Goal: Task Accomplishment & Management: Use online tool/utility

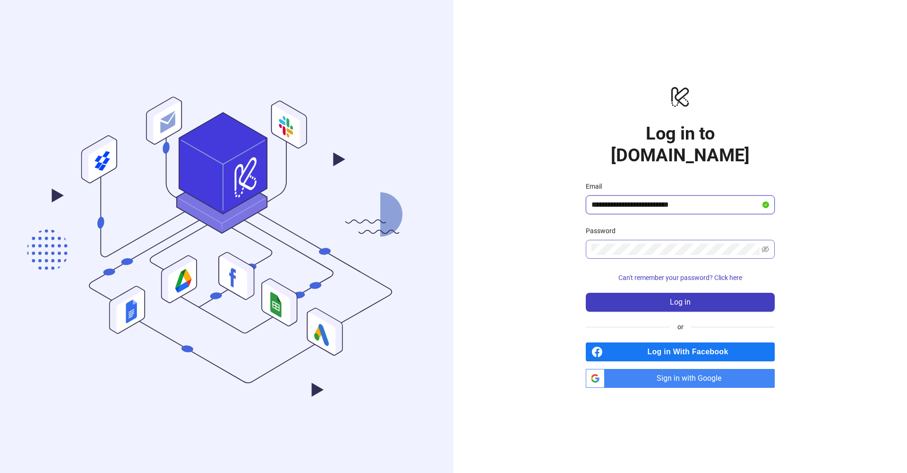
type input "**********"
click at [767, 245] on icon "eye-invisible" at bounding box center [766, 249] width 8 height 8
click at [676, 298] on span "Log in" at bounding box center [680, 302] width 21 height 9
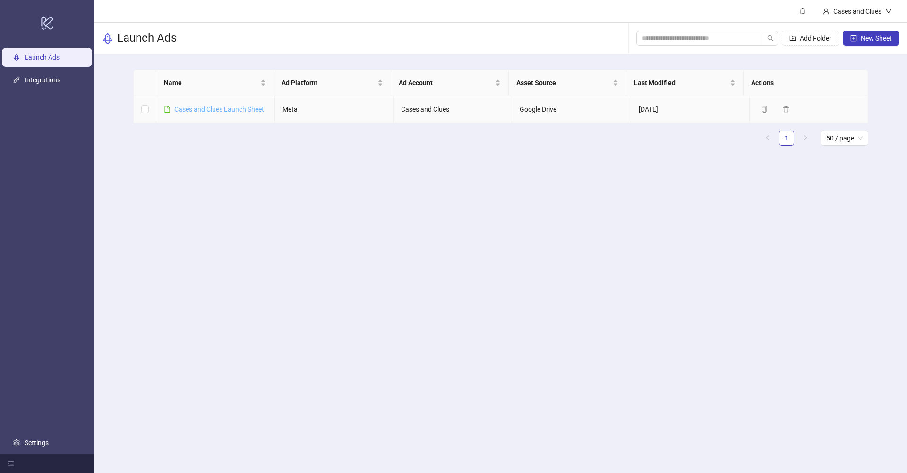
click at [208, 110] on link "Cases and Clues Launch Sheet" at bounding box center [219, 109] width 90 height 8
click at [221, 109] on link "Cases and Clues Launch Sheet" at bounding box center [219, 109] width 90 height 8
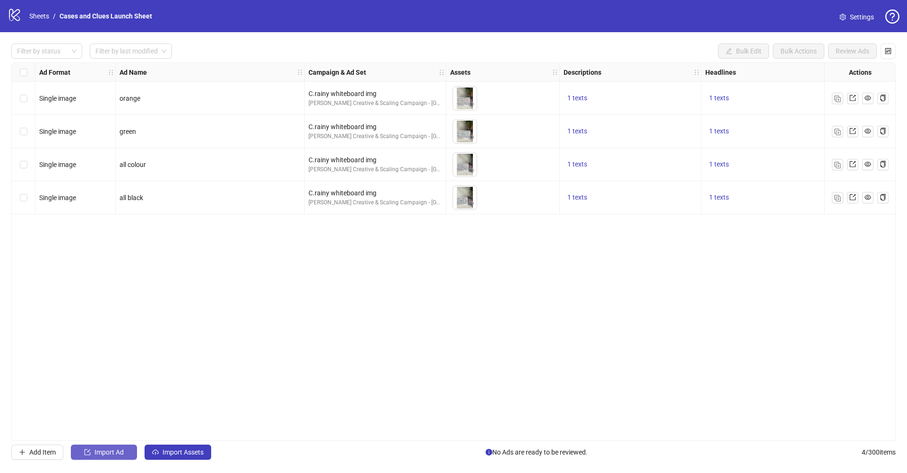
click at [100, 453] on span "Import Ad" at bounding box center [109, 452] width 29 height 8
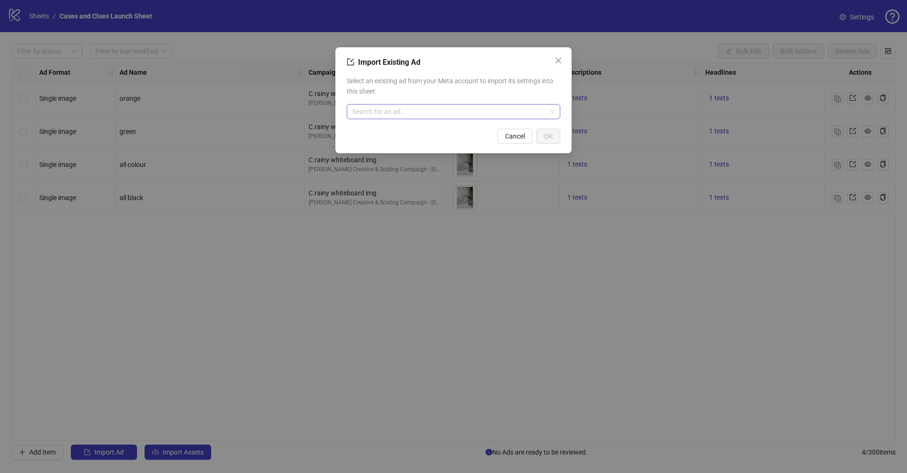
click at [392, 112] on input "search" at bounding box center [450, 111] width 194 height 14
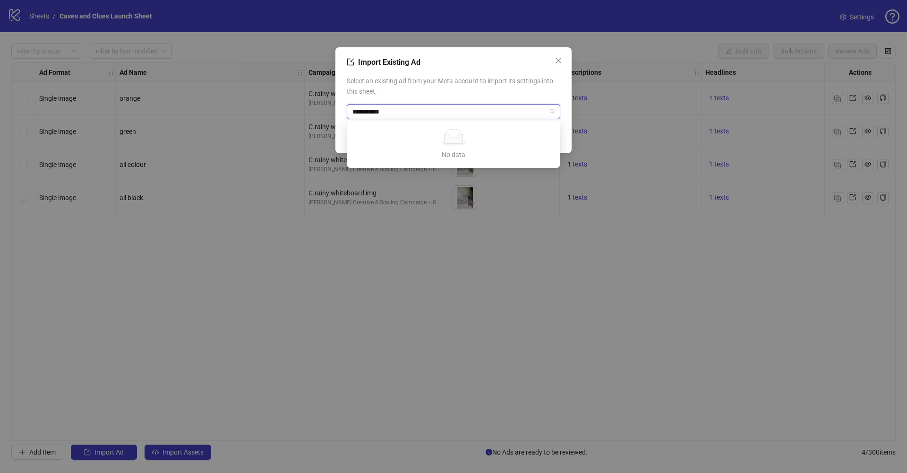
type input "**********"
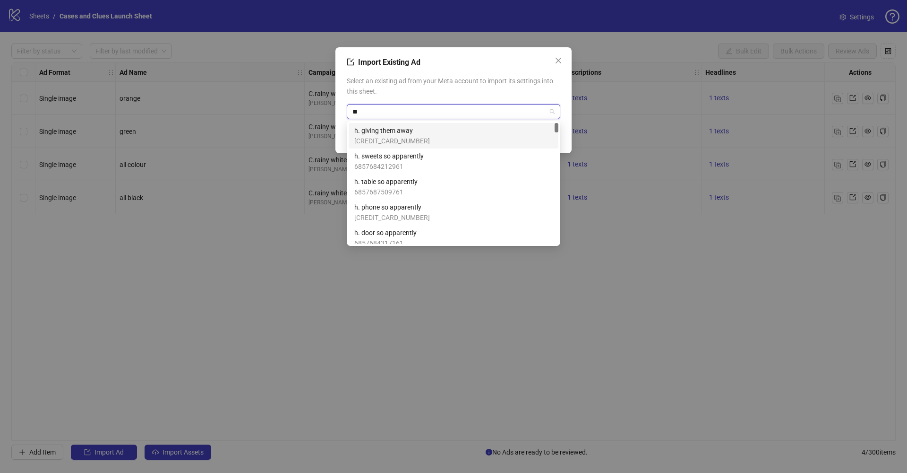
type input "**"
click at [392, 159] on span "h. sweets so apparently" at bounding box center [388, 156] width 69 height 10
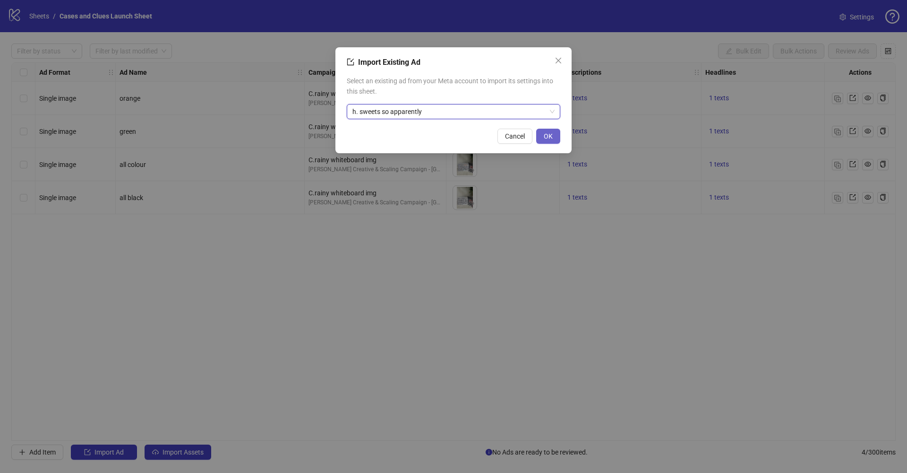
click at [553, 134] on button "OK" at bounding box center [548, 136] width 24 height 15
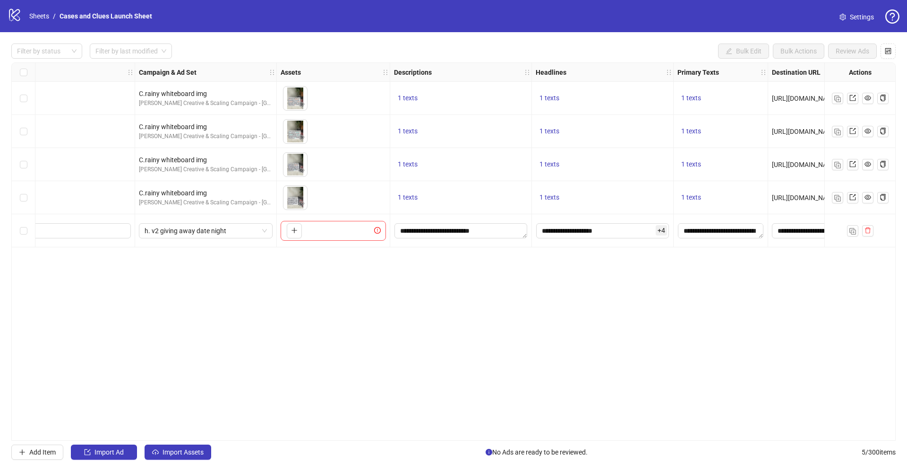
scroll to position [0, 208]
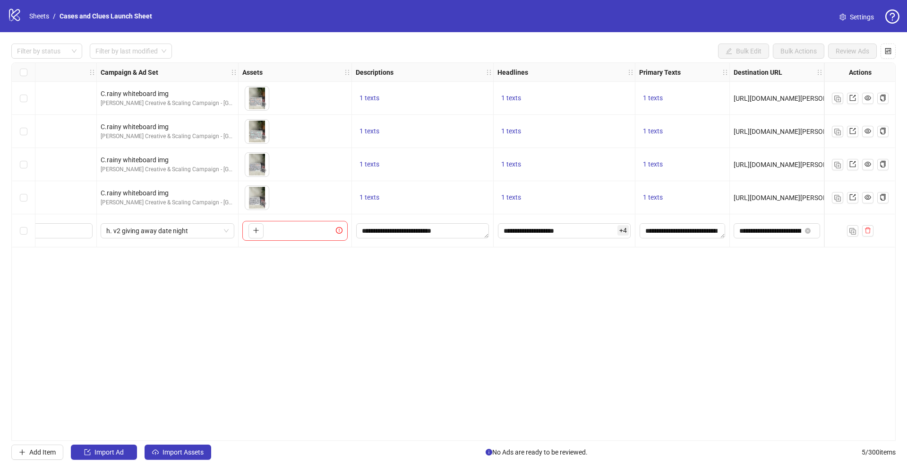
click at [280, 234] on div "To pick up a draggable item, press the space bar. While dragging, use the arrow…" at bounding box center [294, 231] width 105 height 20
click at [253, 231] on icon "plus" at bounding box center [256, 230] width 7 height 7
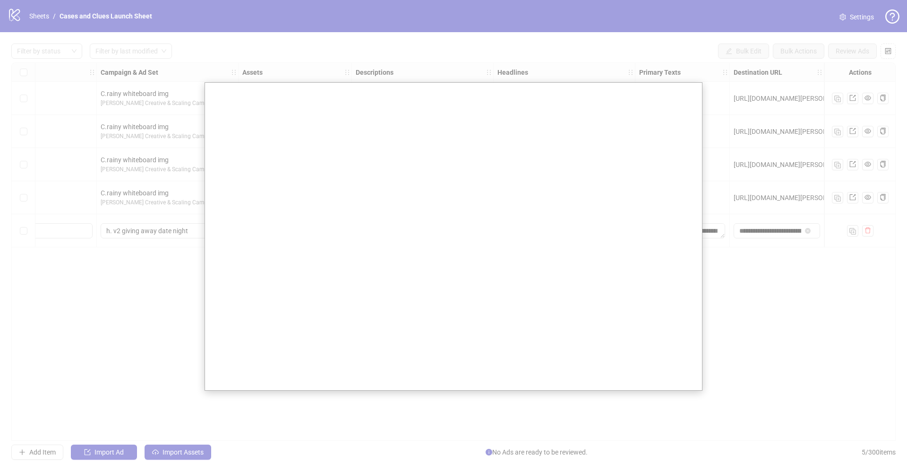
click at [200, 207] on div at bounding box center [453, 236] width 907 height 473
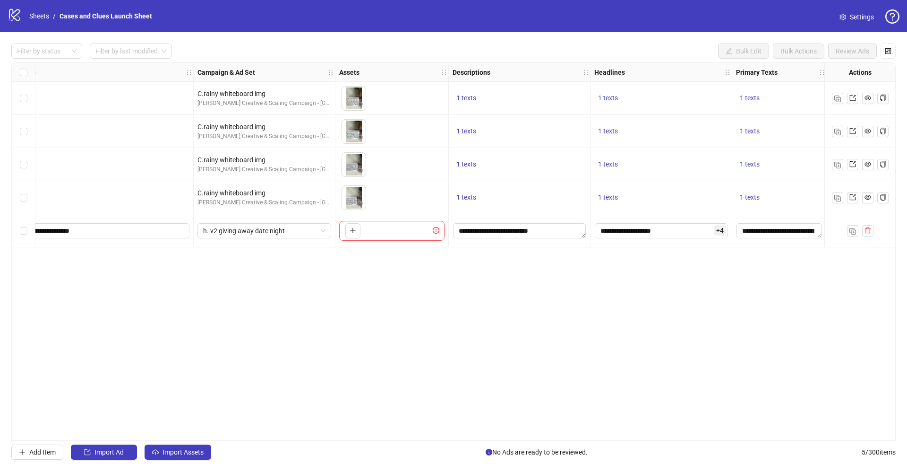
scroll to position [0, 0]
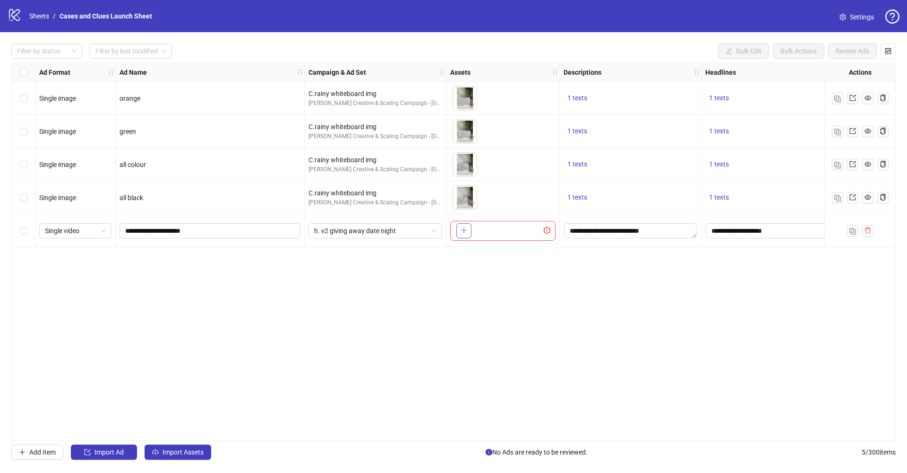
click at [459, 235] on button "button" at bounding box center [464, 230] width 15 height 15
drag, startPoint x: 223, startPoint y: 230, endPoint x: 152, endPoint y: 233, distance: 71.5
click at [152, 233] on input "**********" at bounding box center [209, 230] width 168 height 10
click at [268, 293] on div "Ad Format Ad Name Campaign & Ad Set Assets Descriptions Headlines Primary Texts…" at bounding box center [453, 251] width 885 height 378
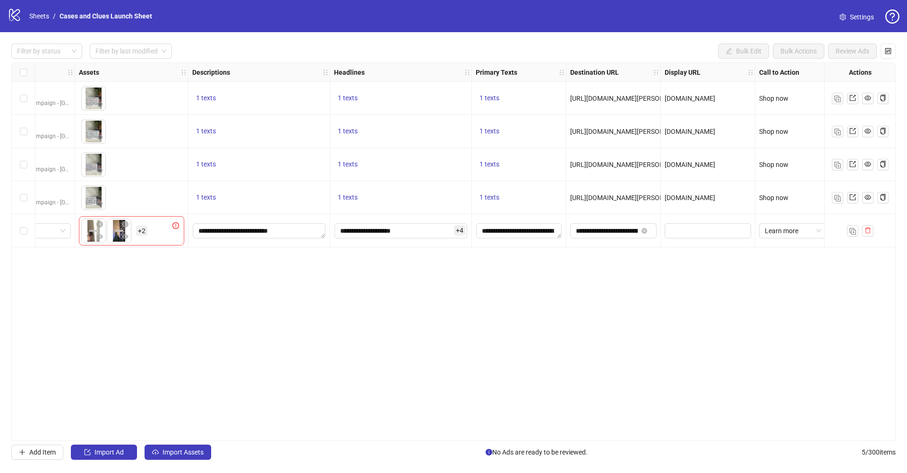
scroll to position [0, 378]
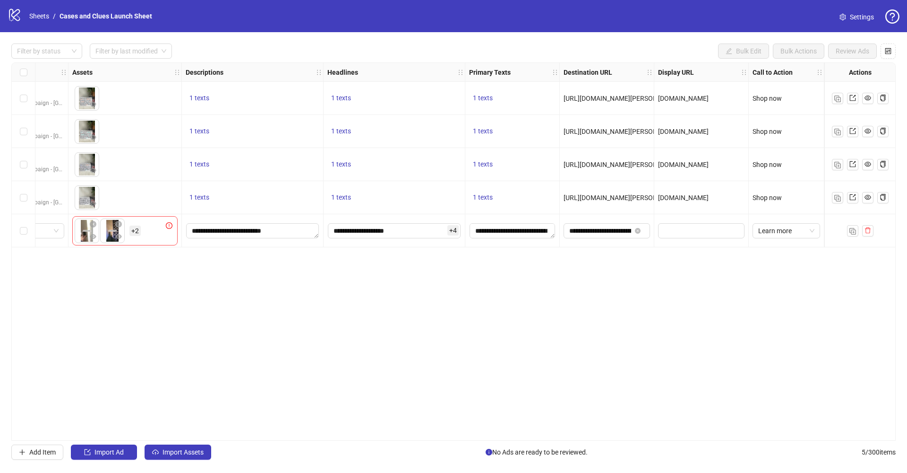
drag, startPoint x: 521, startPoint y: 441, endPoint x: 616, endPoint y: 371, distance: 118.5
click at [521, 441] on div "Filter by status Filter by last modified Bulk Edit Bulk Actions Review Ads Ad F…" at bounding box center [453, 251] width 907 height 439
click at [766, 232] on span "Learn more" at bounding box center [787, 231] width 56 height 14
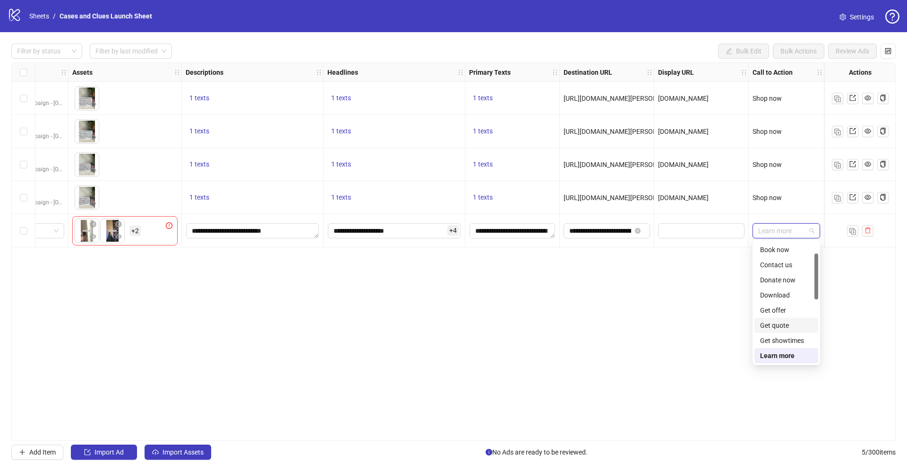
scroll to position [197, 0]
click at [777, 281] on div "Shop now" at bounding box center [786, 280] width 52 height 10
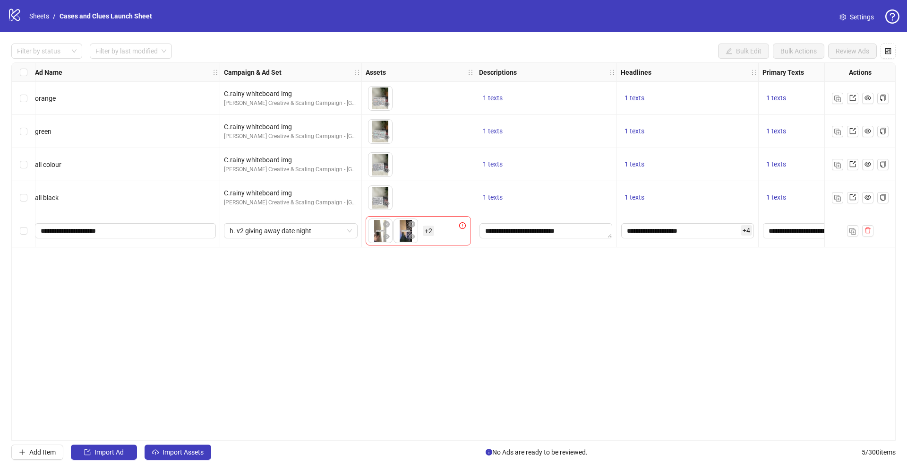
scroll to position [0, 0]
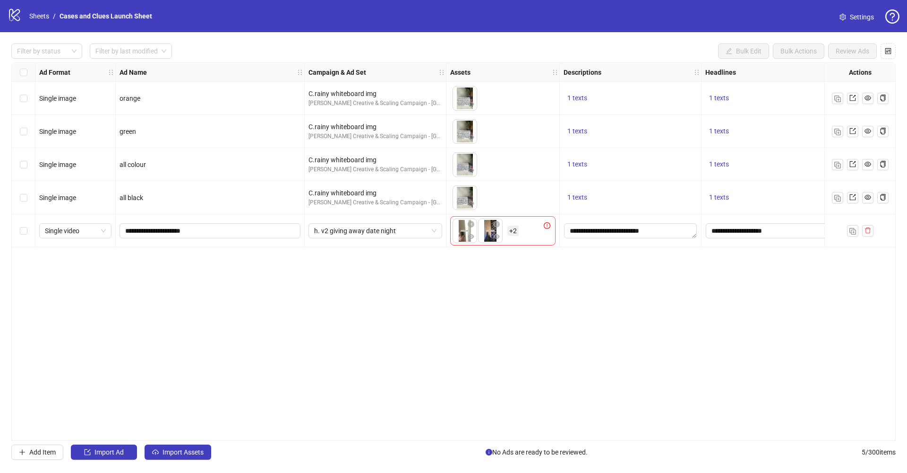
click at [156, 312] on div "Ad Format Ad Name Campaign & Ad Set Assets Descriptions Headlines Primary Texts…" at bounding box center [453, 251] width 885 height 378
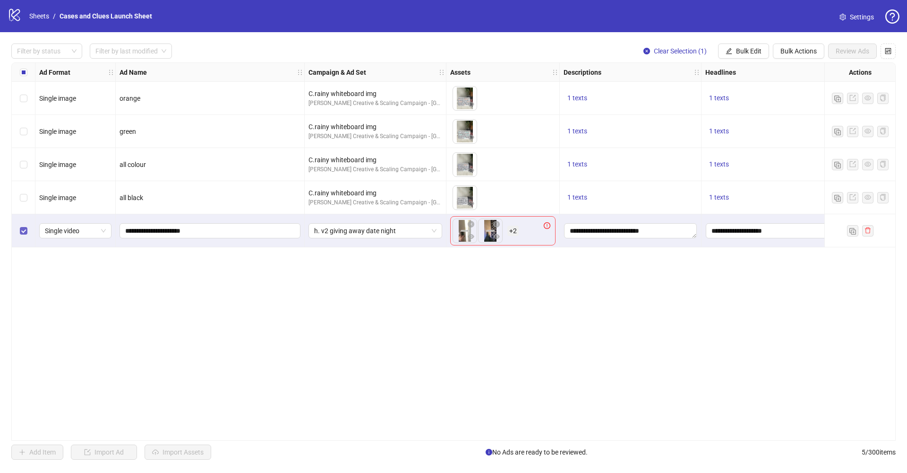
click at [23, 234] on label "Select row 5" at bounding box center [24, 230] width 8 height 10
click at [17, 231] on div "Select row 5" at bounding box center [24, 230] width 24 height 33
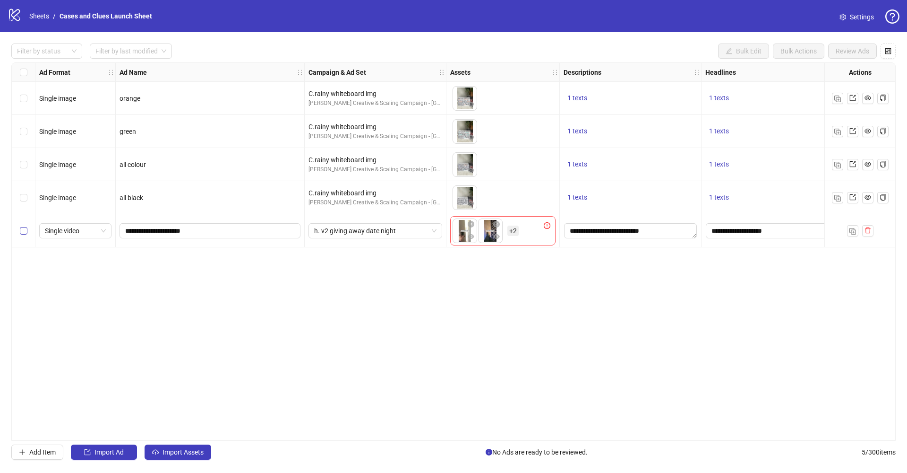
click at [23, 233] on span "Select row 5" at bounding box center [24, 231] width 8 height 8
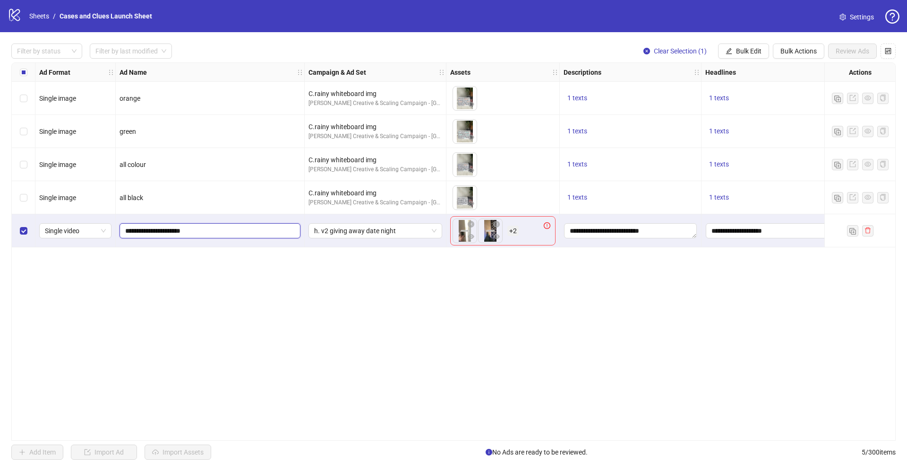
click at [162, 231] on input "**********" at bounding box center [209, 230] width 168 height 10
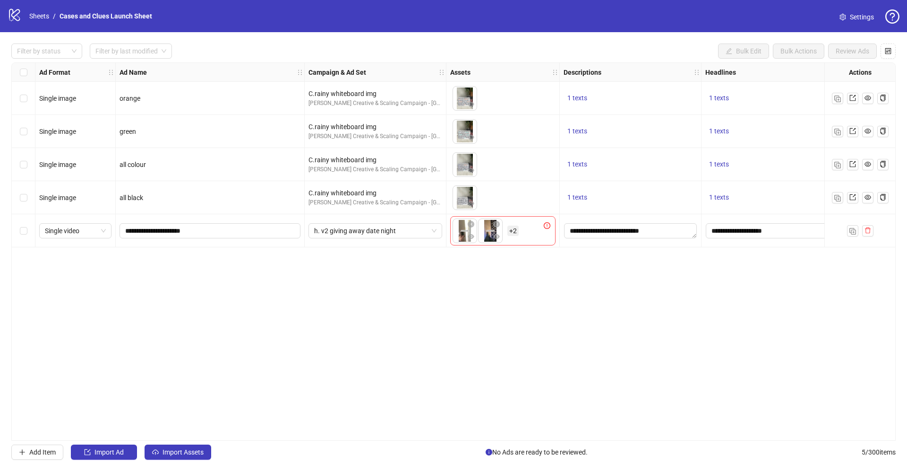
click at [44, 266] on div "Ad Format Ad Name Campaign & Ad Set Assets Descriptions Headlines Primary Texts…" at bounding box center [453, 251] width 885 height 378
click at [868, 227] on icon "delete" at bounding box center [868, 230] width 6 height 6
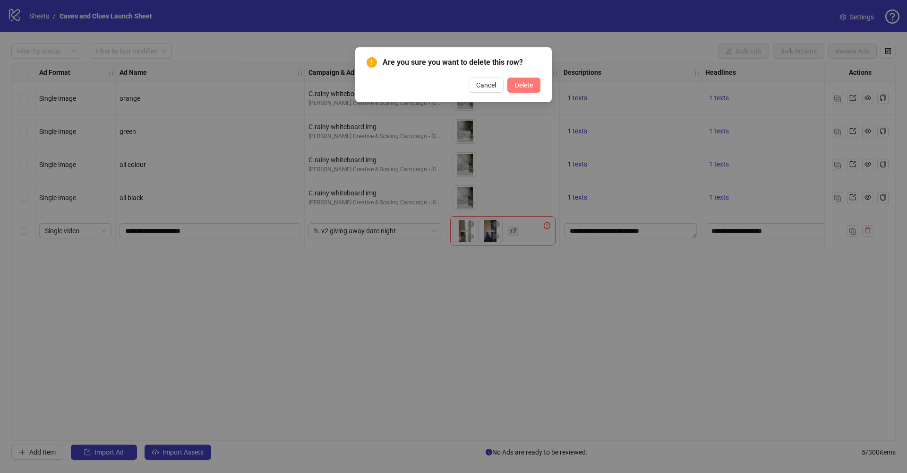
click at [530, 86] on span "Delete" at bounding box center [524, 85] width 18 height 8
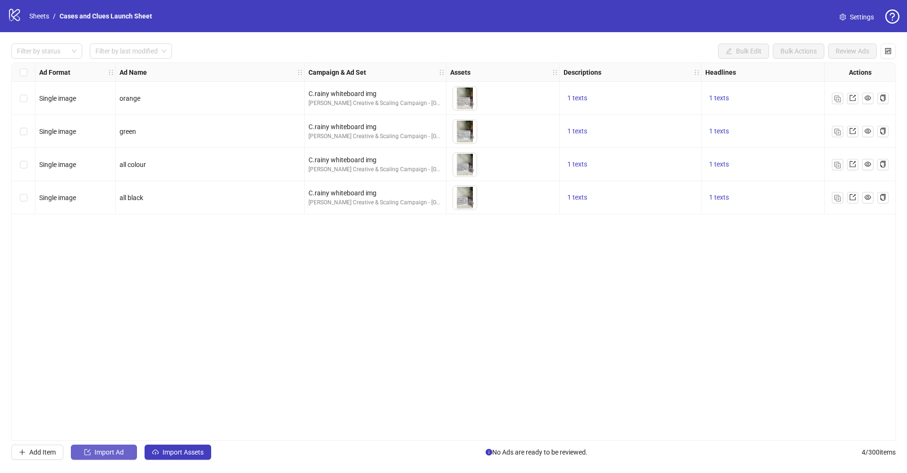
click at [110, 455] on span "Import Ad" at bounding box center [109, 452] width 29 height 8
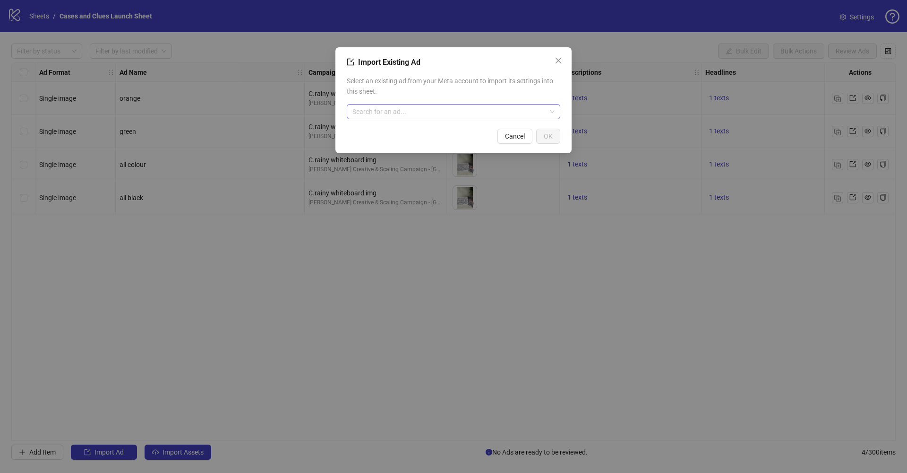
click at [431, 114] on input "search" at bounding box center [450, 111] width 194 height 14
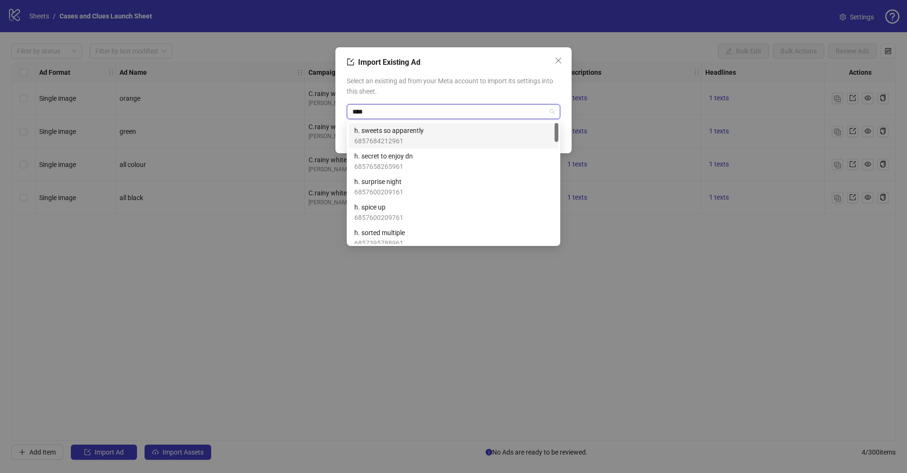
type input "*****"
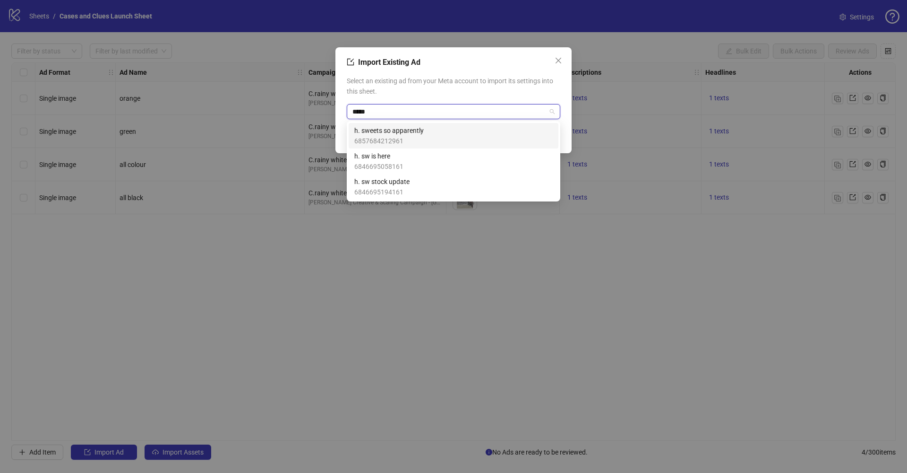
click at [400, 130] on span "h. sweets so apparently" at bounding box center [388, 130] width 69 height 10
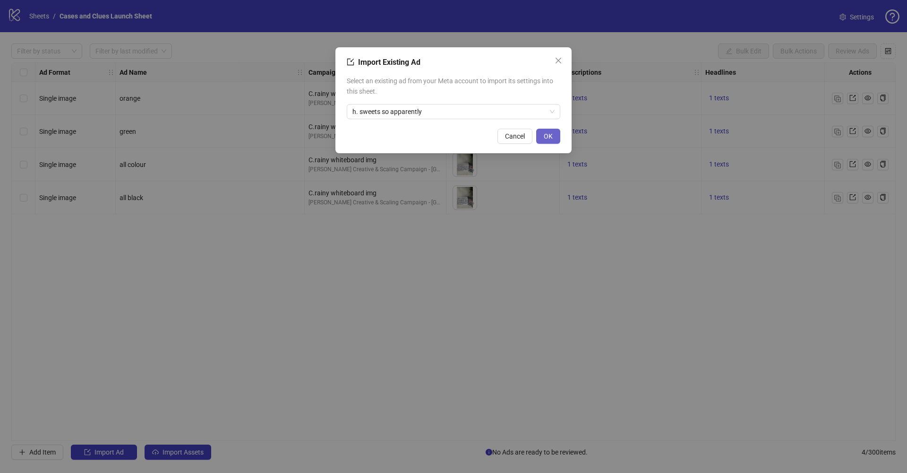
click at [550, 138] on span "OK" at bounding box center [548, 136] width 9 height 8
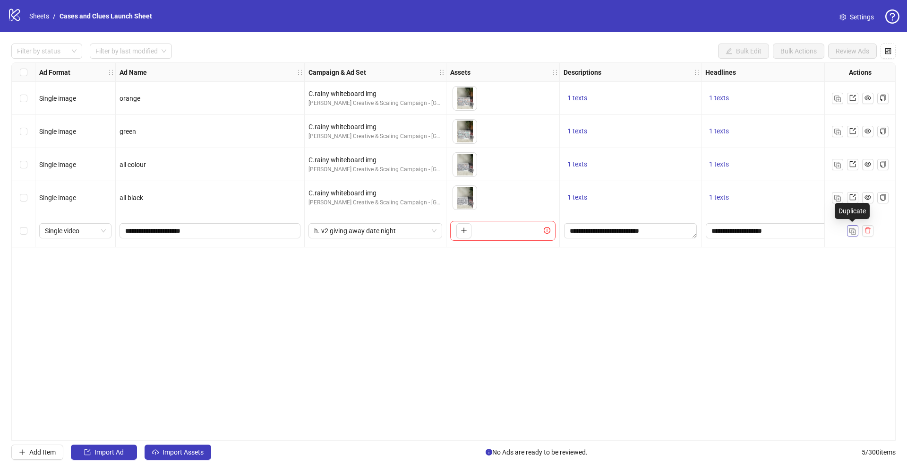
click at [855, 231] on img "button" at bounding box center [853, 231] width 7 height 7
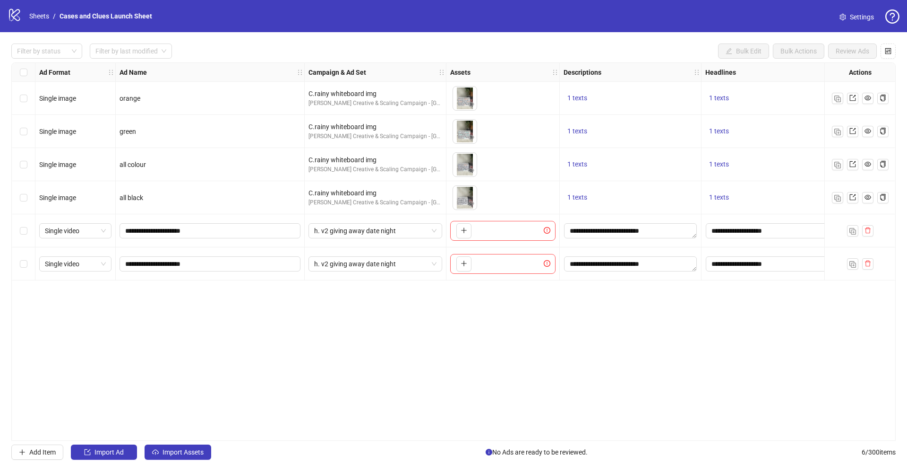
click at [616, 345] on div "Ad Format Ad Name Campaign & Ad Set Assets Descriptions Headlines Primary Texts…" at bounding box center [453, 251] width 885 height 378
click at [220, 266] on input "**********" at bounding box center [209, 264] width 168 height 10
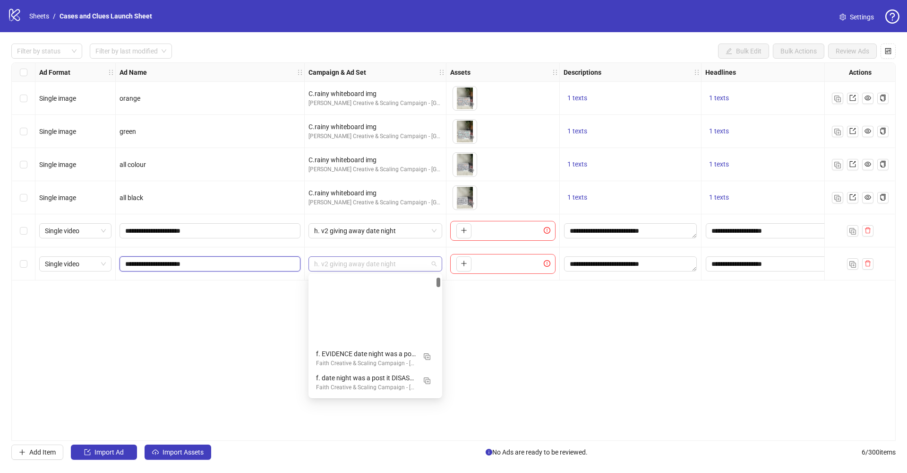
scroll to position [92, 0]
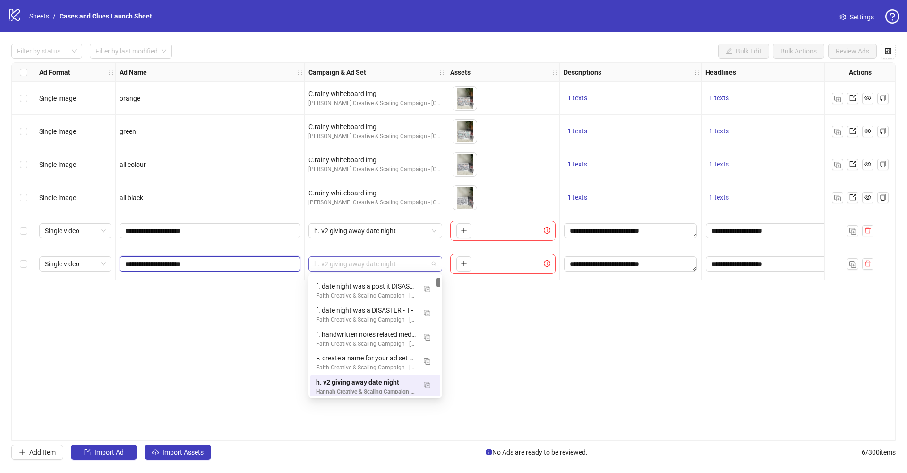
drag, startPoint x: 322, startPoint y: 264, endPoint x: 407, endPoint y: 264, distance: 85.1
click at [407, 264] on span "h. v2 giving away date night" at bounding box center [375, 264] width 122 height 14
click at [407, 268] on span "h. v2 giving away date night" at bounding box center [375, 264] width 122 height 14
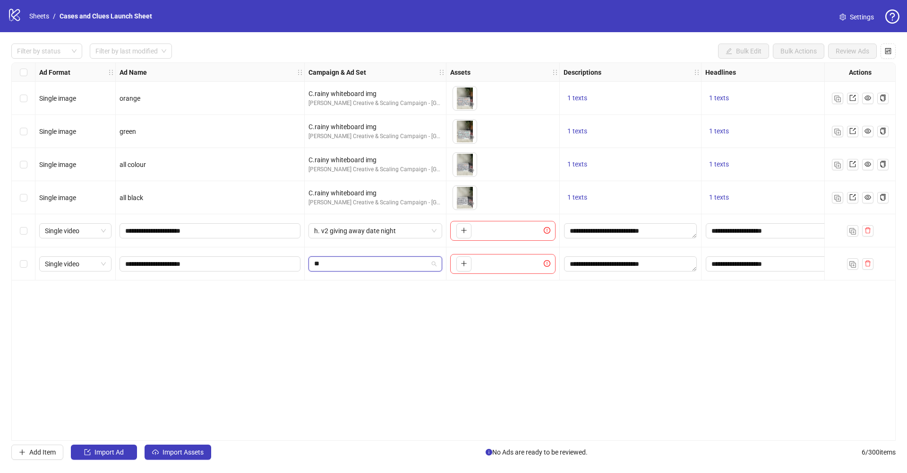
scroll to position [0, 0]
type input "**********"
click at [499, 309] on div "Ad Format Ad Name Campaign & Ad Set Assets Descriptions Headlines Primary Texts…" at bounding box center [453, 251] width 885 height 378
click at [370, 271] on div "h. v2 giving away date night" at bounding box center [376, 263] width 142 height 33
click at [436, 263] on span "h. v2 giving away date night" at bounding box center [375, 264] width 122 height 14
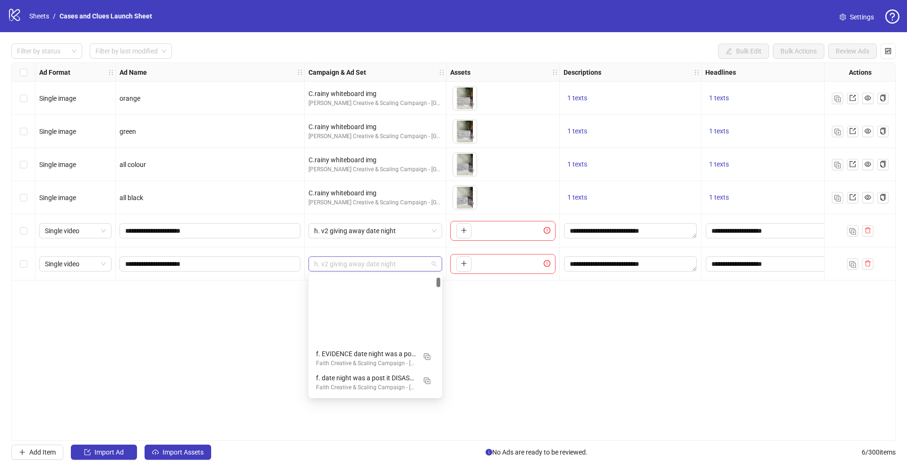
scroll to position [92, 0]
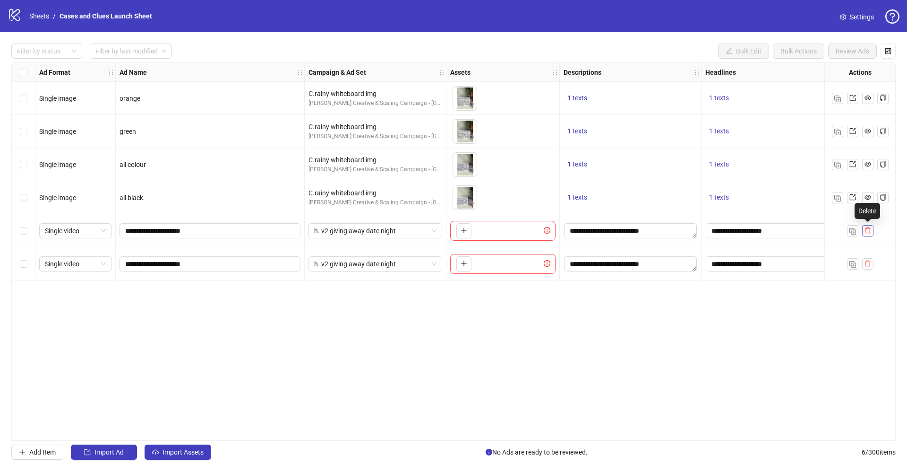
click at [870, 230] on icon "delete" at bounding box center [868, 230] width 6 height 6
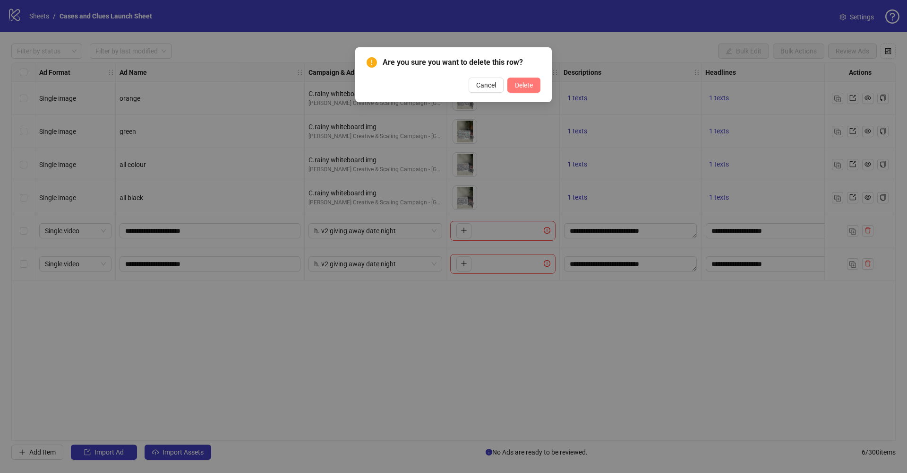
click at [528, 80] on button "Delete" at bounding box center [524, 85] width 33 height 15
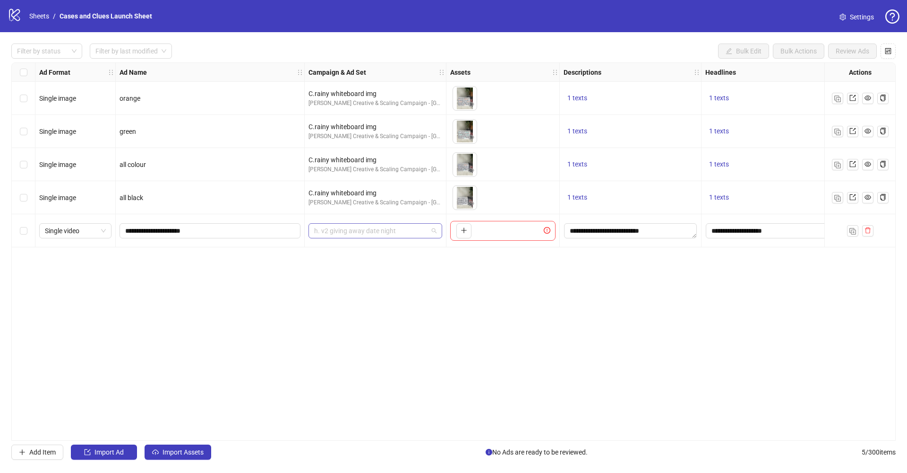
click at [435, 232] on span "h. v2 giving away date night" at bounding box center [375, 231] width 122 height 14
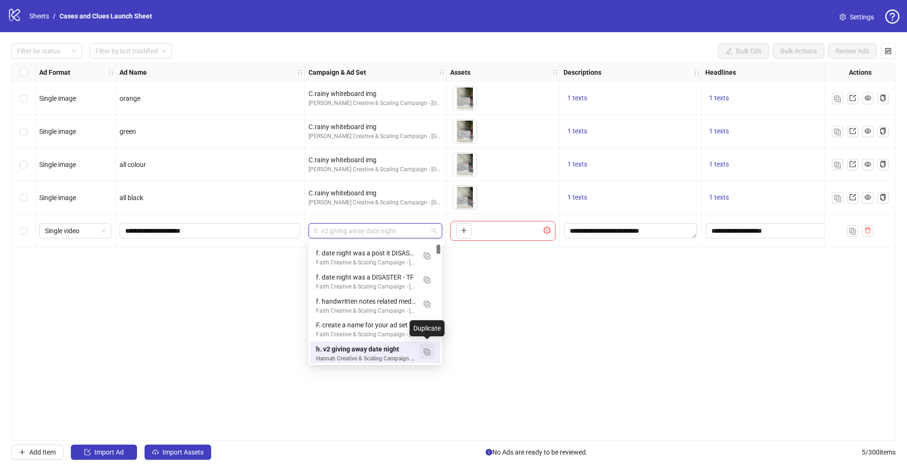
click at [428, 349] on img "button" at bounding box center [427, 351] width 7 height 7
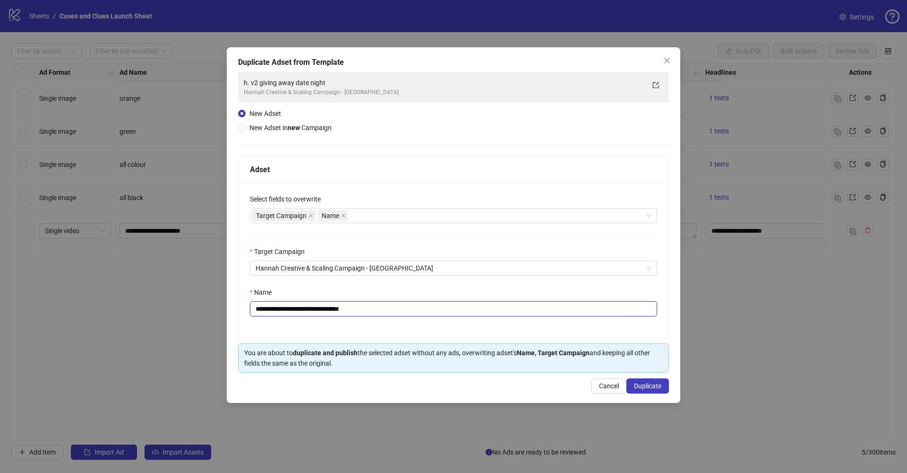
drag, startPoint x: 386, startPoint y: 311, endPoint x: 263, endPoint y: 311, distance: 122.4
click at [263, 311] on input "**********" at bounding box center [453, 308] width 407 height 15
type input "**********"
click at [651, 388] on span "Duplicate" at bounding box center [647, 386] width 27 height 8
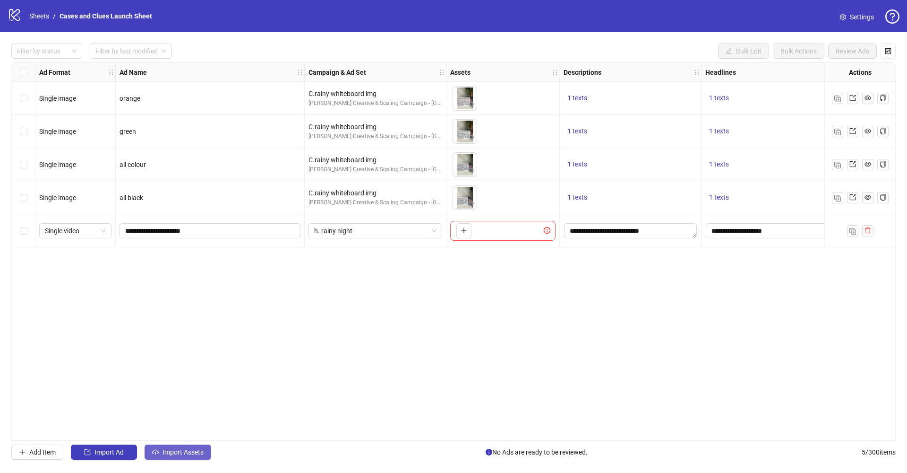
click at [167, 458] on button "Import Assets" at bounding box center [178, 451] width 67 height 15
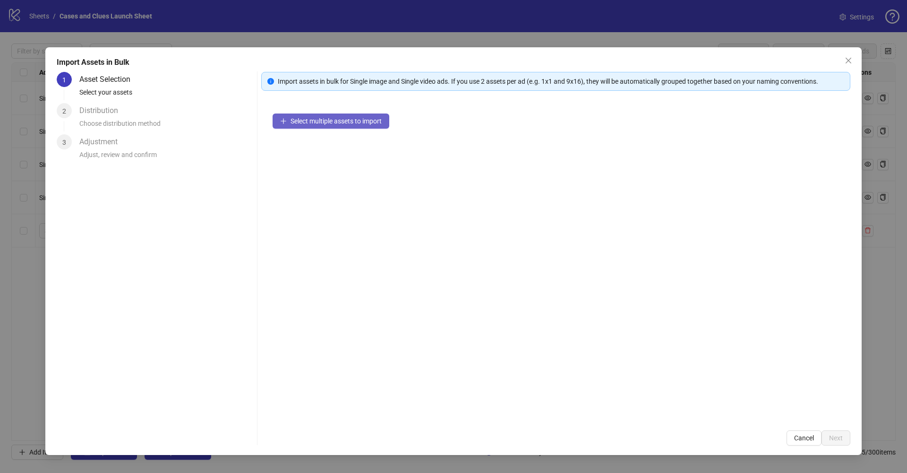
click at [337, 122] on span "Select multiple assets to import" at bounding box center [336, 121] width 91 height 8
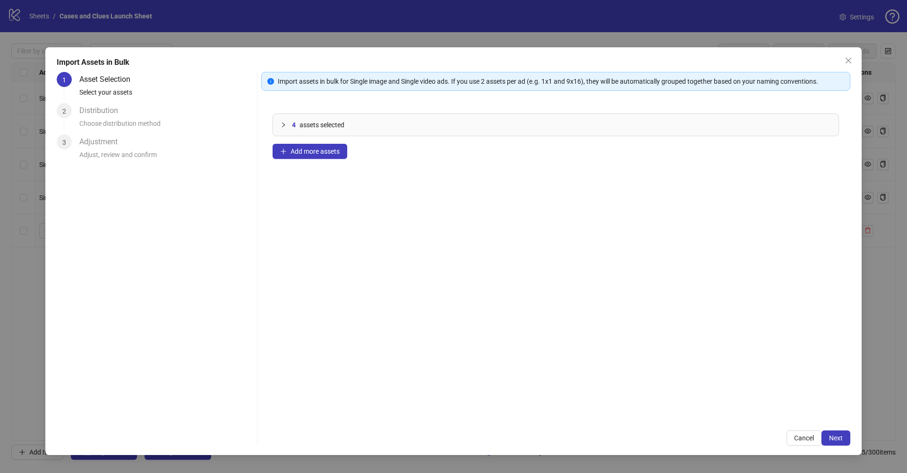
click at [176, 119] on div "Choose distribution method" at bounding box center [166, 126] width 174 height 16
click at [846, 433] on button "Next" at bounding box center [836, 437] width 29 height 15
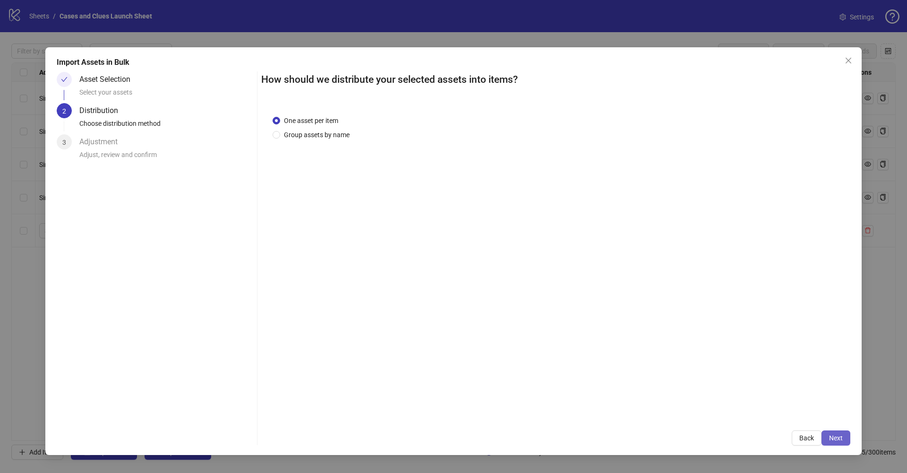
click at [838, 437] on span "Next" at bounding box center [837, 438] width 14 height 8
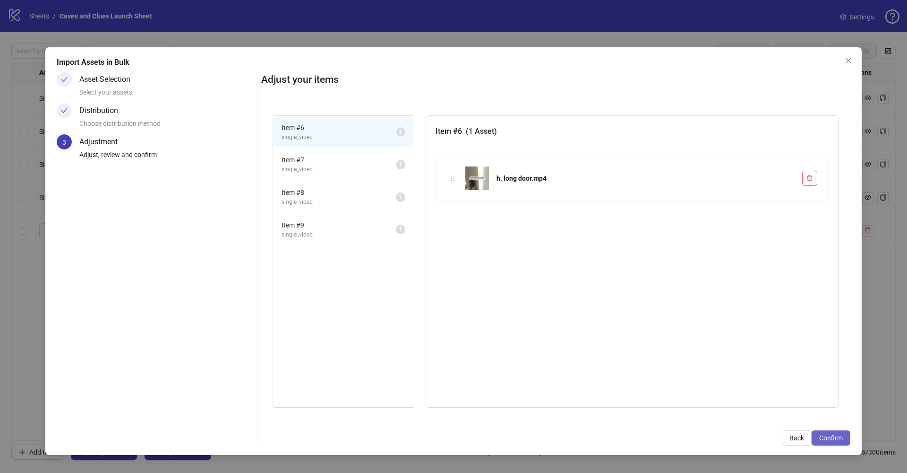
click at [838, 438] on span "Confirm" at bounding box center [832, 438] width 24 height 8
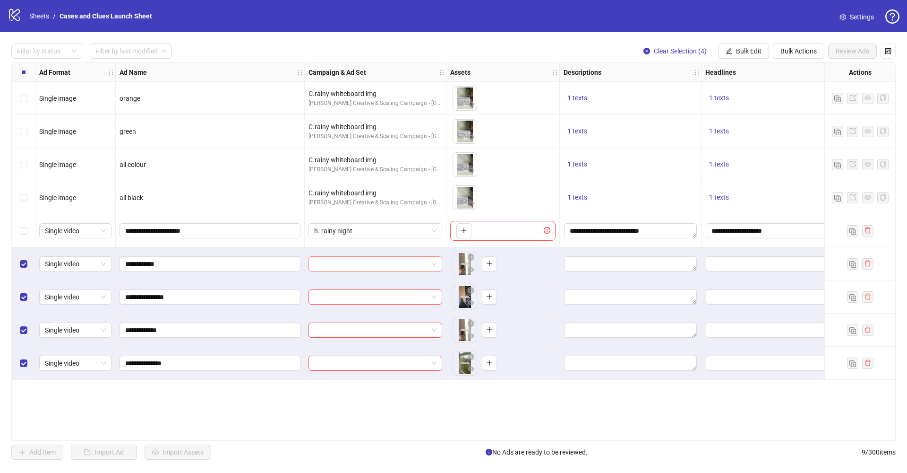
click at [382, 269] on input "search" at bounding box center [371, 264] width 114 height 14
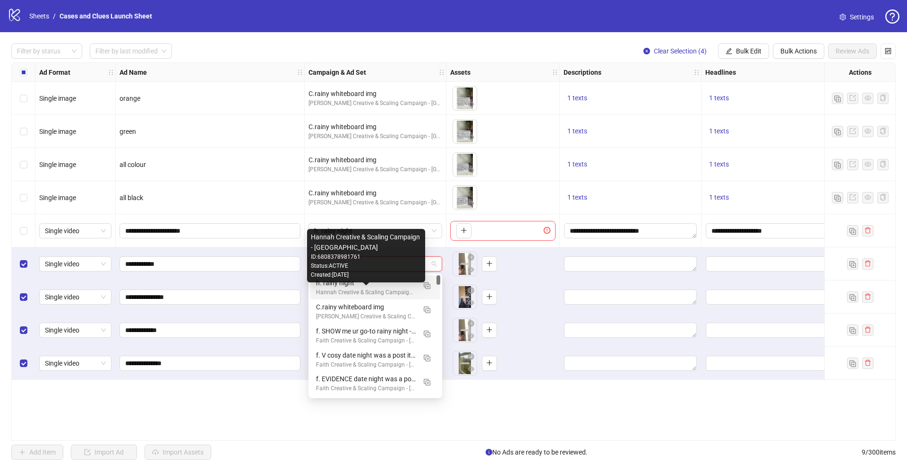
click at [395, 289] on div "Hannah Creative & Scaling Campaign - [GEOGRAPHIC_DATA]" at bounding box center [366, 292] width 100 height 9
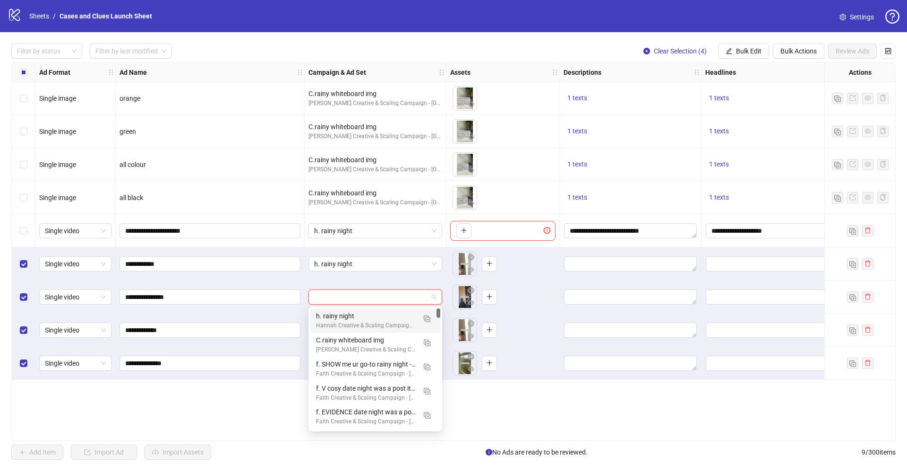
click at [394, 297] on input "search" at bounding box center [371, 297] width 114 height 14
click at [380, 315] on div "h. rainy night" at bounding box center [366, 316] width 100 height 10
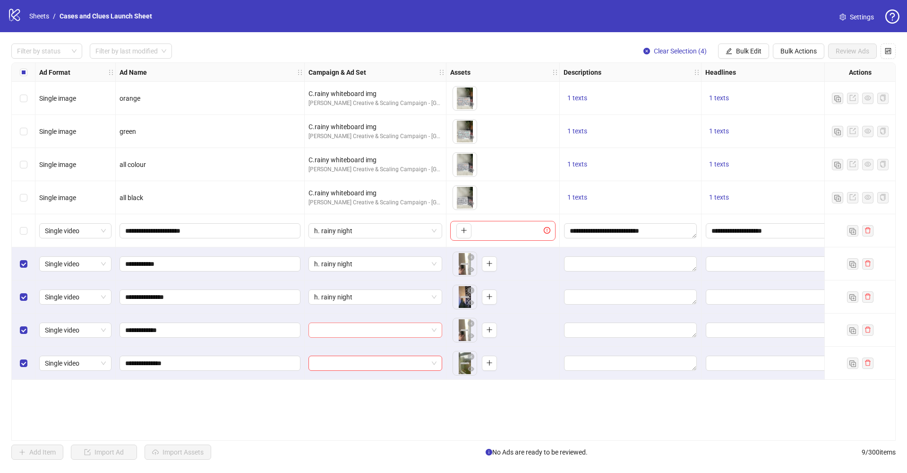
click at [376, 325] on input "search" at bounding box center [371, 330] width 114 height 14
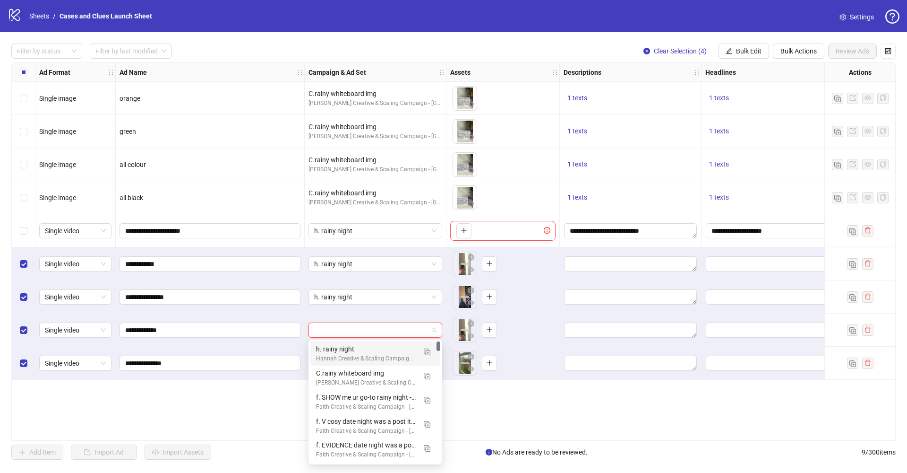
click at [369, 354] on div "Hannah Creative & Scaling Campaign - [GEOGRAPHIC_DATA]" at bounding box center [366, 358] width 100 height 9
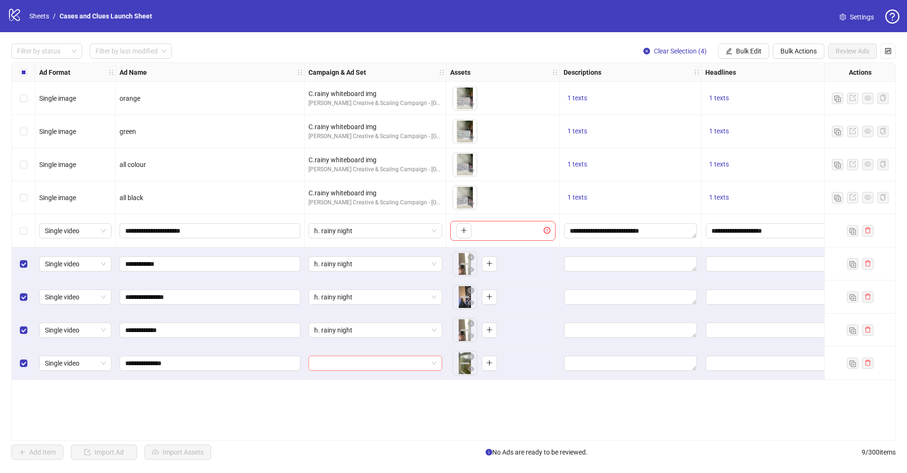
click at [369, 366] on input "search" at bounding box center [371, 363] width 114 height 14
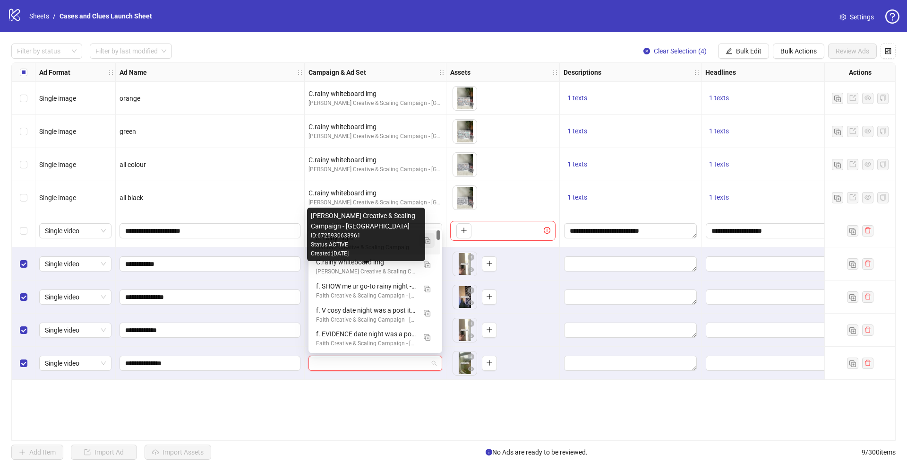
click at [426, 239] on img "button" at bounding box center [427, 240] width 7 height 7
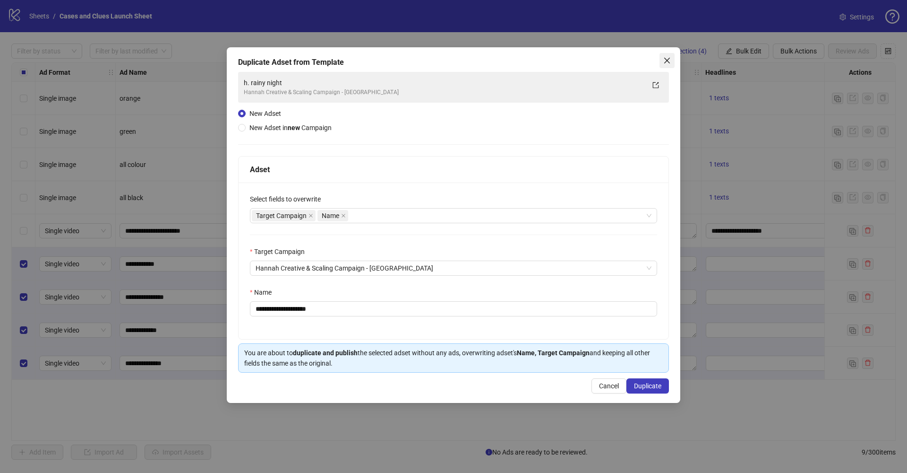
click at [667, 62] on icon "close" at bounding box center [668, 61] width 8 height 8
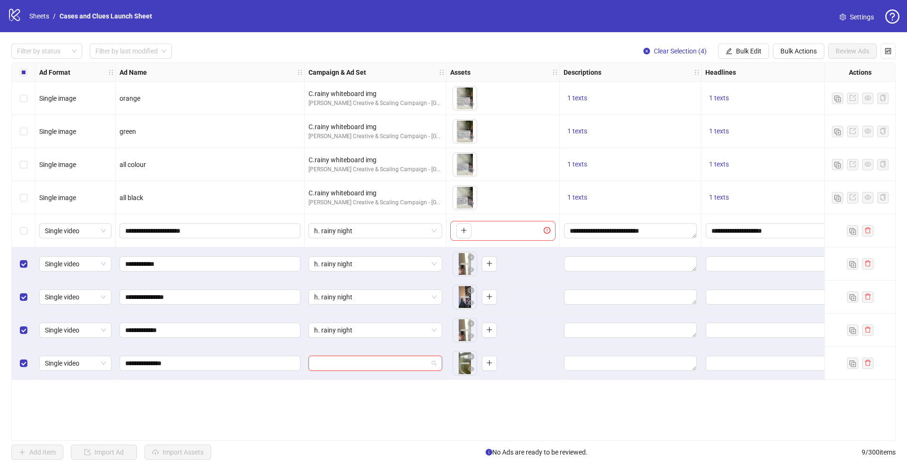
click at [351, 359] on input "search" at bounding box center [371, 363] width 114 height 14
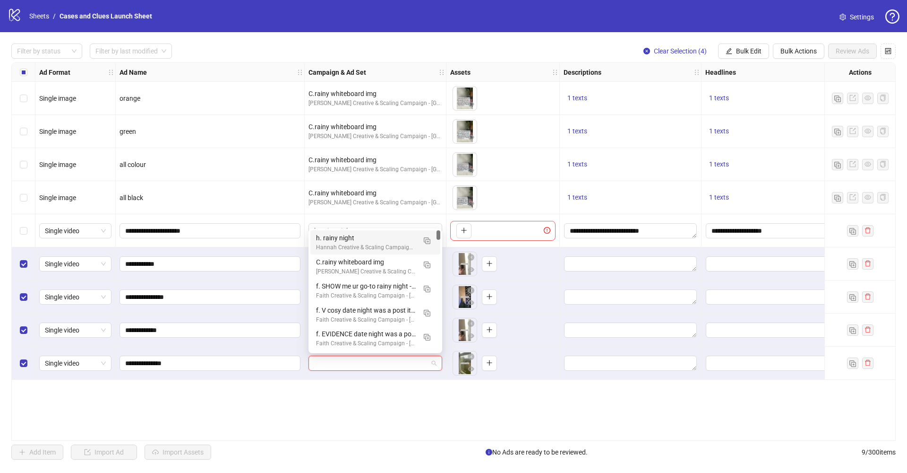
click at [357, 244] on div "Hannah Creative & Scaling Campaign - [GEOGRAPHIC_DATA]" at bounding box center [366, 247] width 100 height 9
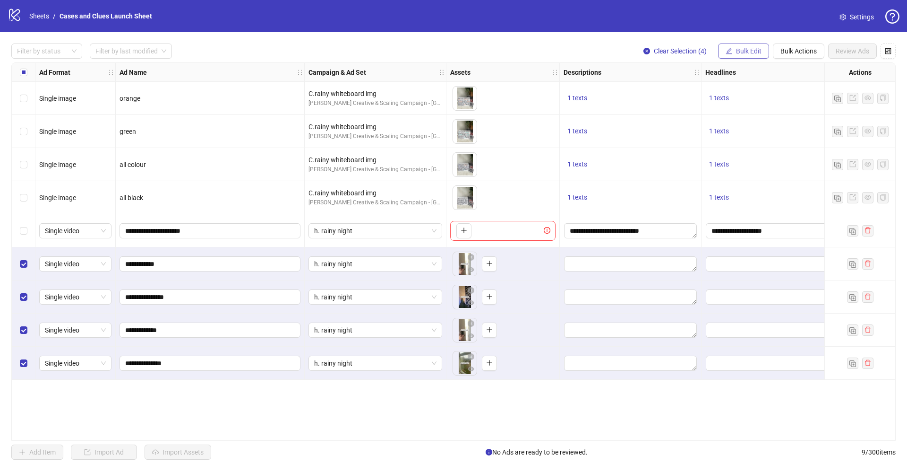
click at [744, 49] on span "Bulk Edit" at bounding box center [749, 51] width 26 height 8
click at [750, 114] on span "Descriptions" at bounding box center [753, 115] width 56 height 10
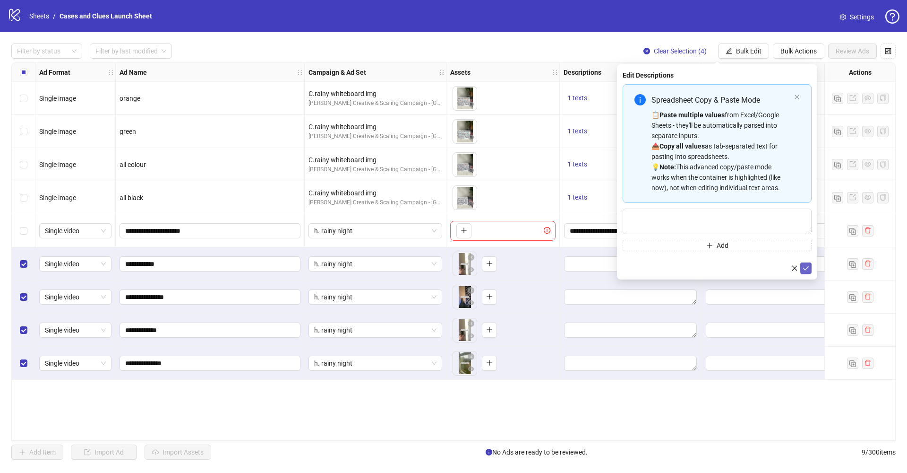
click at [807, 271] on icon "check" at bounding box center [806, 268] width 7 height 7
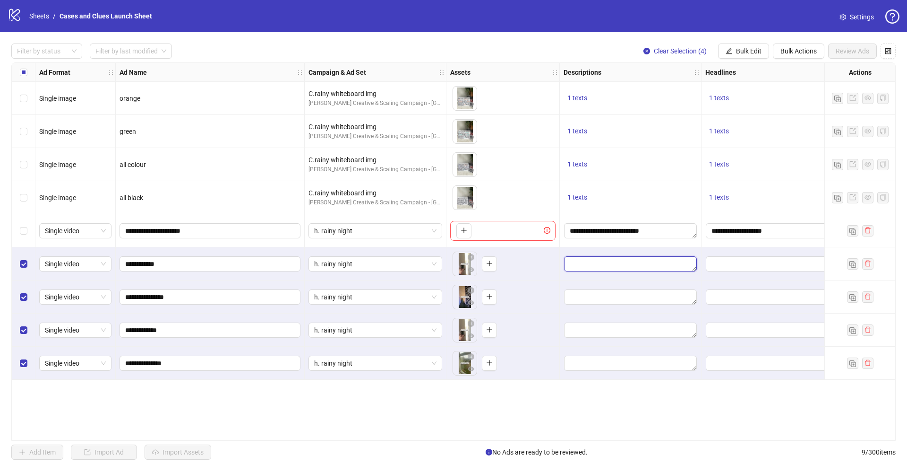
click at [612, 264] on textarea "Edit values" at bounding box center [630, 263] width 133 height 15
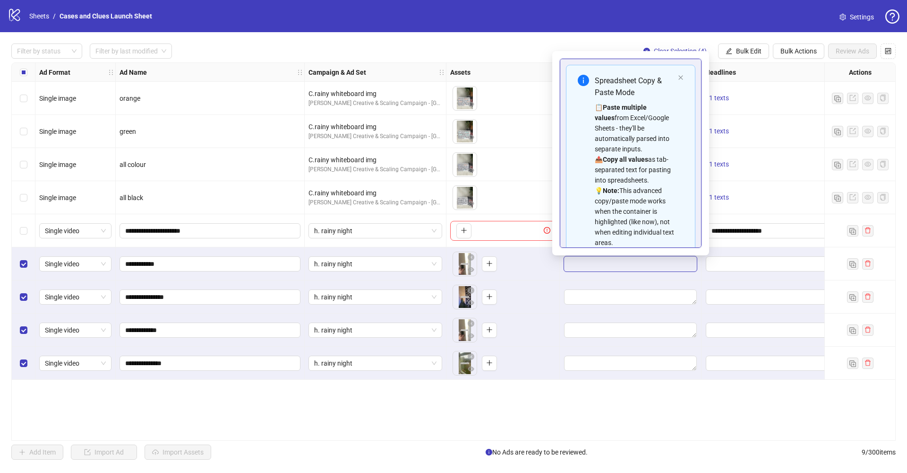
scroll to position [85, 0]
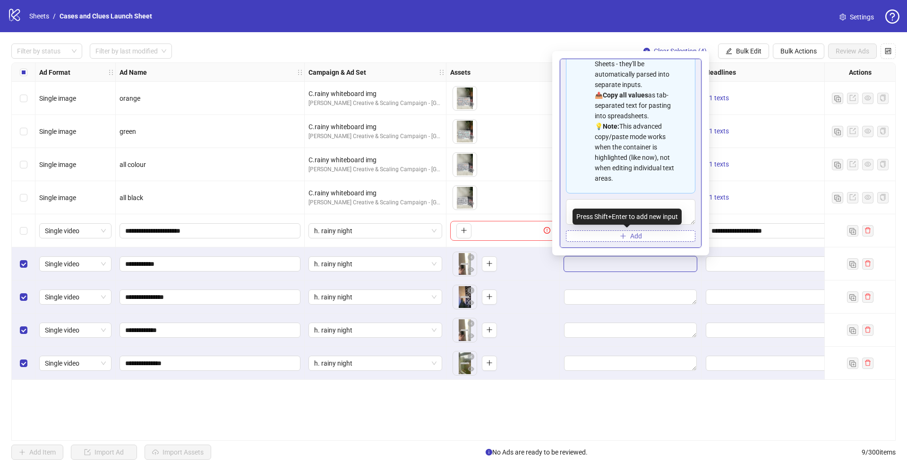
click at [641, 236] on button "Add" at bounding box center [631, 235] width 130 height 11
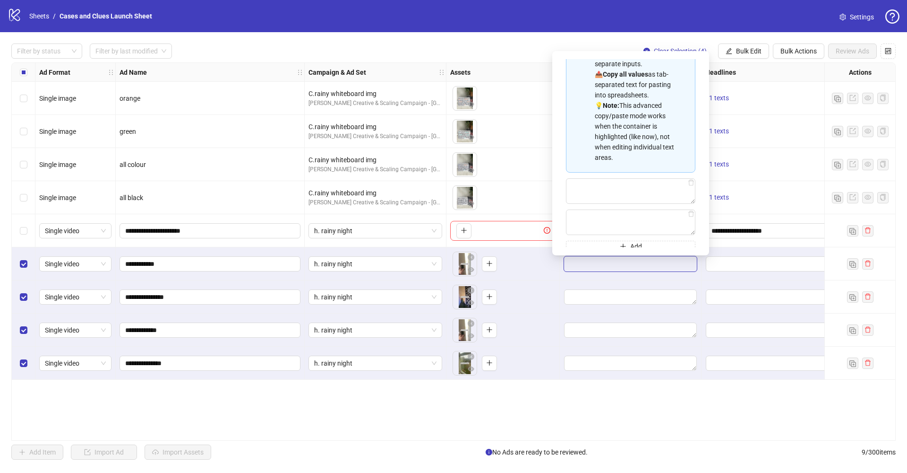
scroll to position [0, 0]
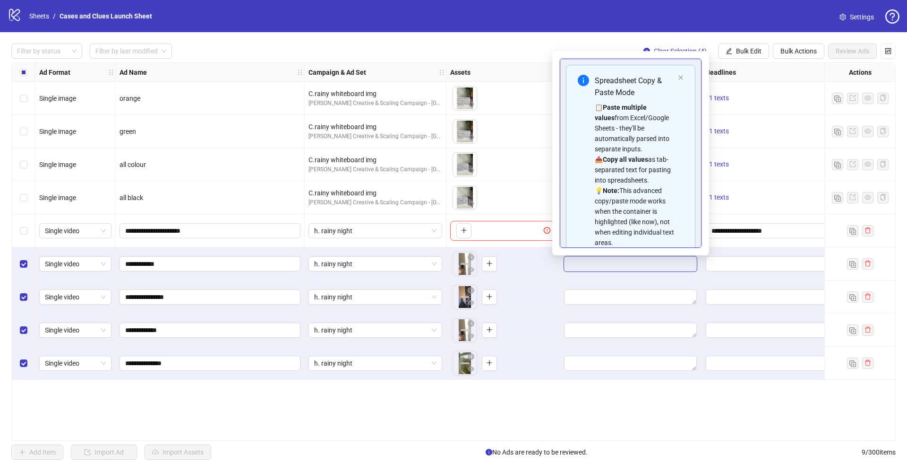
click at [674, 74] on div "Spreadsheet Copy & Paste Mode 📋 Paste multiple values from Excel/Google Sheets …" at bounding box center [631, 161] width 130 height 193
click at [667, 395] on div "Ad Format Ad Name Campaign & Ad Set Assets Descriptions Headlines Primary Texts…" at bounding box center [453, 251] width 885 height 378
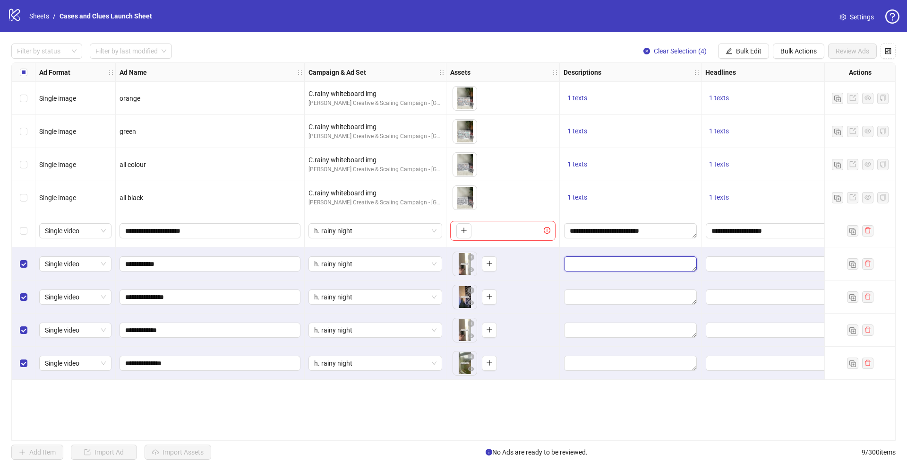
click at [594, 262] on textarea "Edit values" at bounding box center [630, 263] width 133 height 15
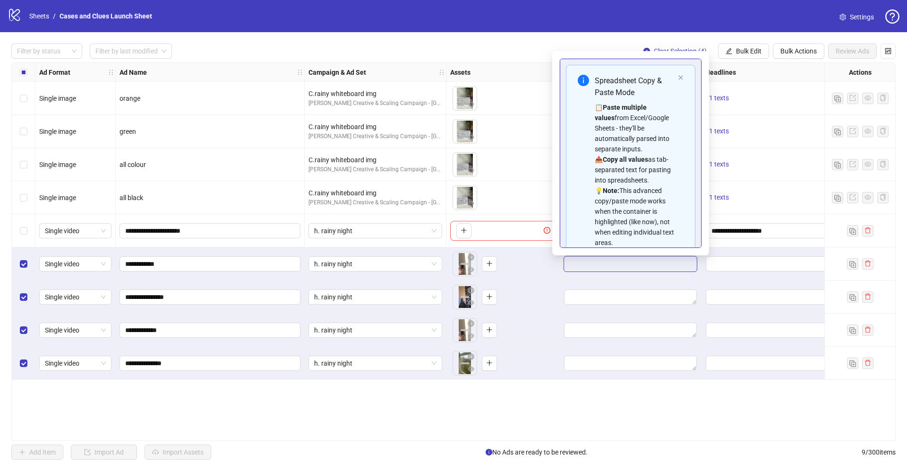
click at [706, 397] on div "Ad Format Ad Name Campaign & Ad Set Assets Descriptions Headlines Primary Texts…" at bounding box center [453, 251] width 885 height 378
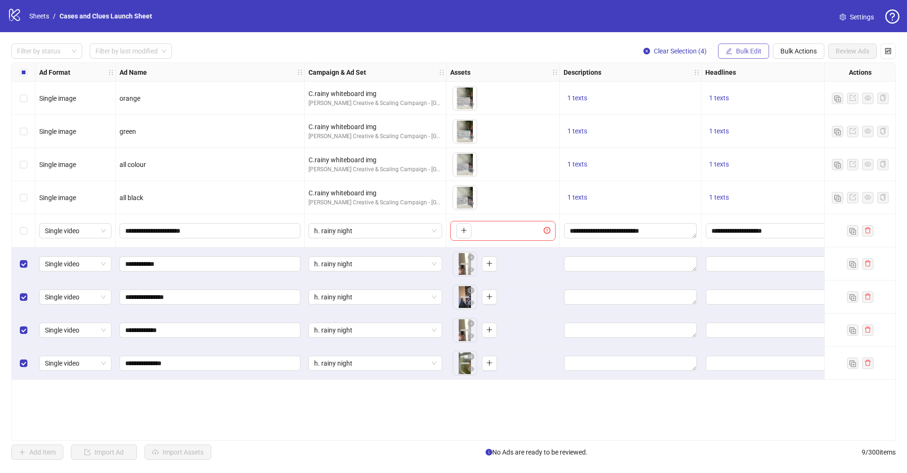
click at [740, 54] on span "Bulk Edit" at bounding box center [749, 51] width 26 height 8
click at [738, 116] on span "Descriptions" at bounding box center [753, 115] width 56 height 10
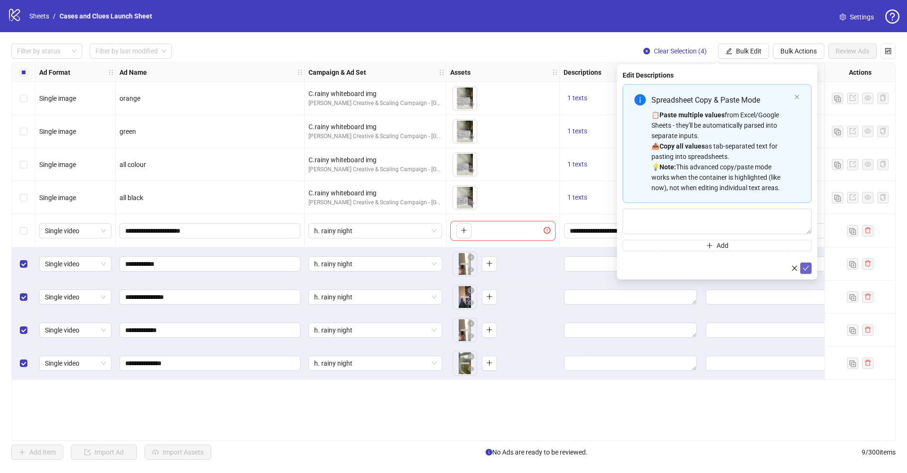
click at [807, 268] on icon "check" at bounding box center [807, 268] width 6 height 5
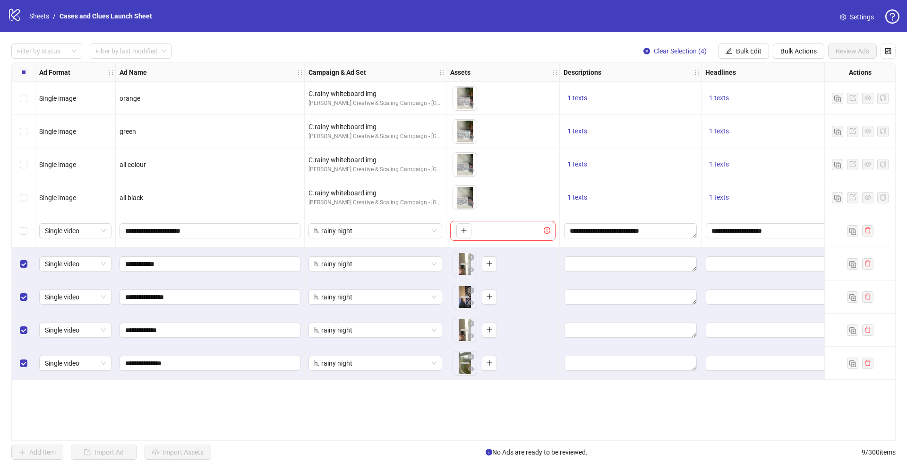
click at [621, 256] on div "Edit values" at bounding box center [631, 264] width 134 height 16
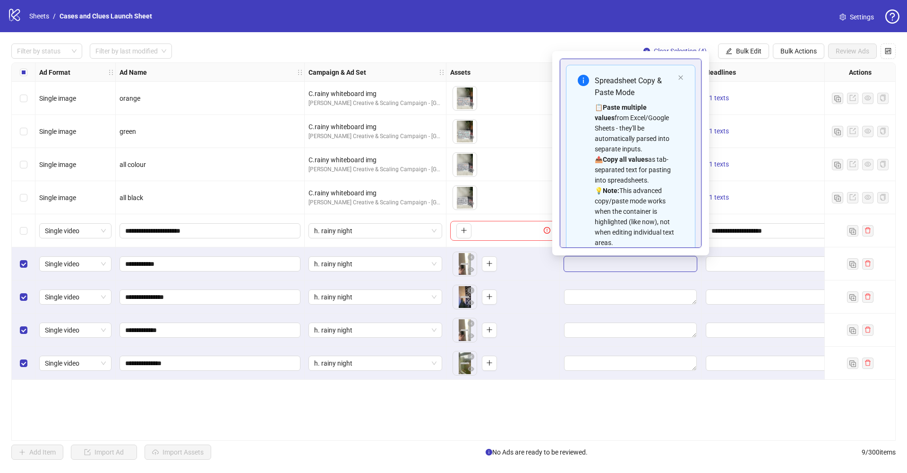
click at [602, 265] on textarea "Edit values" at bounding box center [630, 263] width 133 height 15
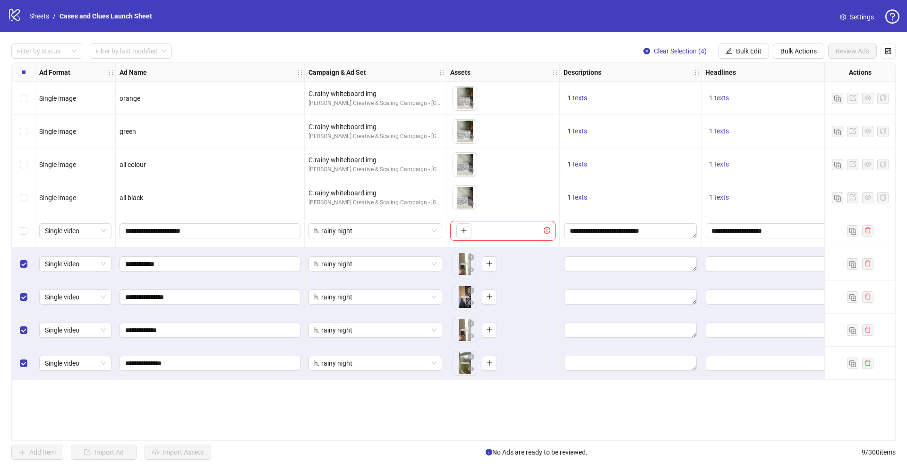
click at [482, 233] on div "To pick up a draggable item, press the space bar. While dragging, use the arrow…" at bounding box center [502, 231] width 105 height 20
click at [545, 232] on icon "exclamation-circle" at bounding box center [547, 230] width 7 height 7
click at [740, 411] on div "Ad Format Ad Name Campaign & Ad Set Assets Descriptions Headlines Primary Texts…" at bounding box center [453, 251] width 885 height 378
click at [597, 258] on textarea "Edit values" at bounding box center [630, 263] width 133 height 15
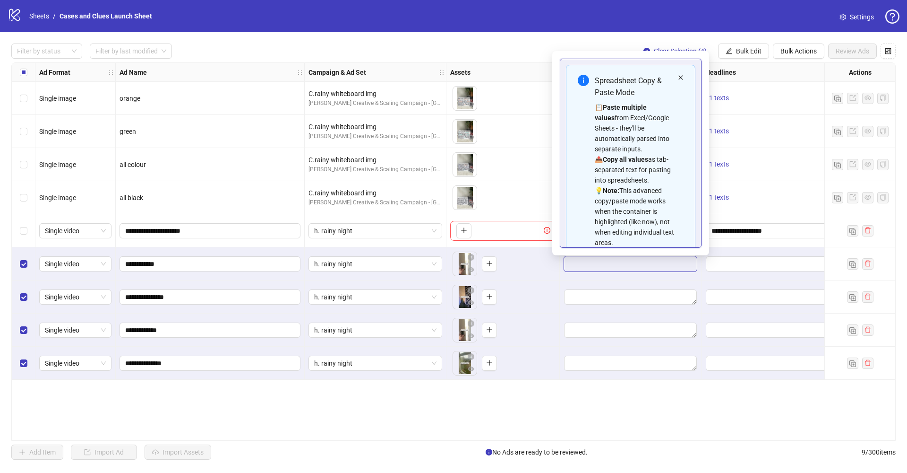
click at [678, 78] on icon "close" at bounding box center [681, 78] width 6 height 6
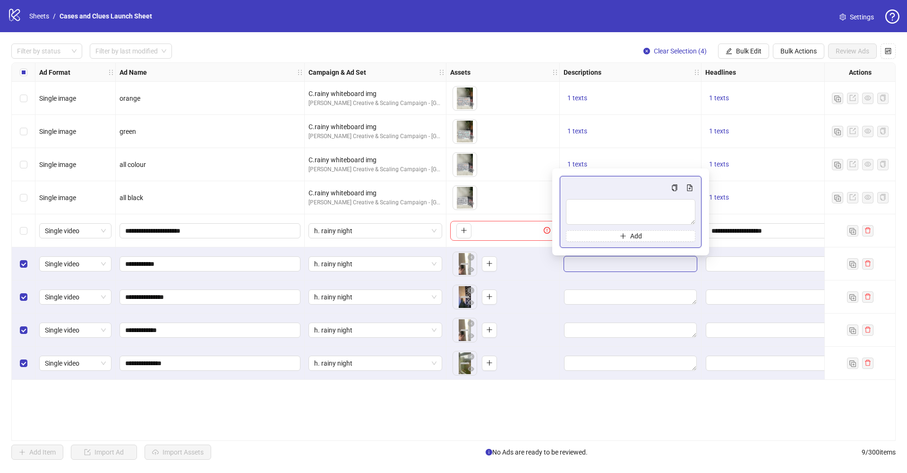
click at [653, 436] on div "Ad Format Ad Name Campaign & Ad Set Assets Descriptions Headlines Primary Texts…" at bounding box center [453, 251] width 885 height 378
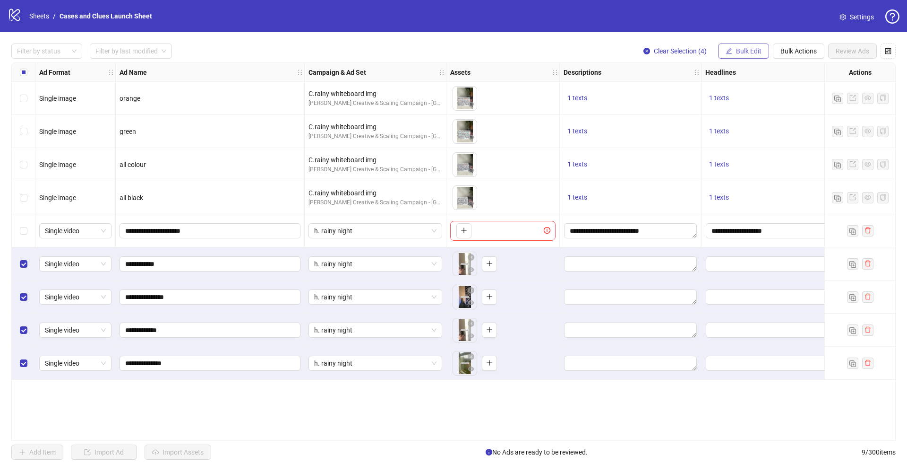
click at [752, 49] on span "Bulk Edit" at bounding box center [749, 51] width 26 height 8
click at [762, 99] on span "Campaign & Ad Set" at bounding box center [753, 100] width 56 height 10
click at [810, 115] on button "submit" at bounding box center [806, 116] width 11 height 11
click at [599, 265] on textarea "Edit values" at bounding box center [630, 263] width 133 height 15
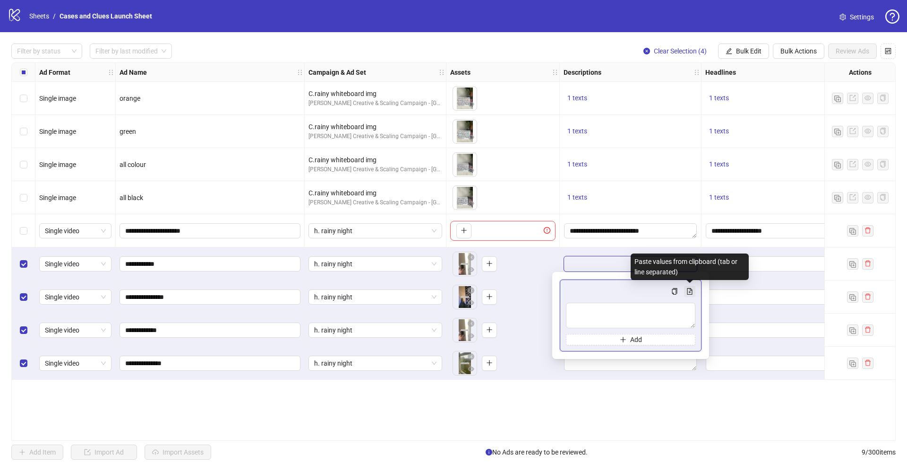
click at [691, 288] on icon "file-add" at bounding box center [690, 291] width 5 height 7
click at [665, 408] on div "Ad Format Ad Name Campaign & Ad Set Assets Descriptions Headlines Primary Texts…" at bounding box center [453, 251] width 885 height 378
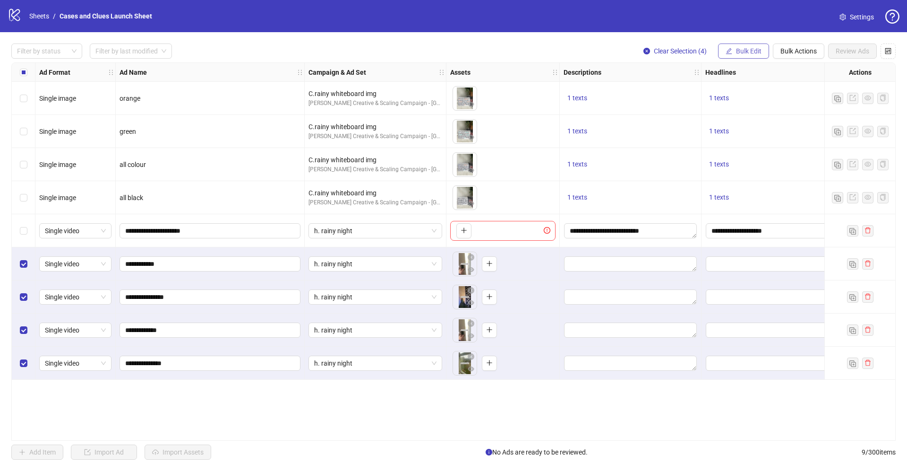
click at [738, 48] on span "Bulk Edit" at bounding box center [749, 51] width 26 height 8
click at [743, 103] on span "Campaign & Ad Set" at bounding box center [753, 100] width 56 height 10
click at [805, 116] on icon "check" at bounding box center [806, 116] width 7 height 7
click at [747, 53] on span "Bulk Edit" at bounding box center [749, 51] width 26 height 8
click at [750, 120] on span "Descriptions" at bounding box center [753, 115] width 56 height 10
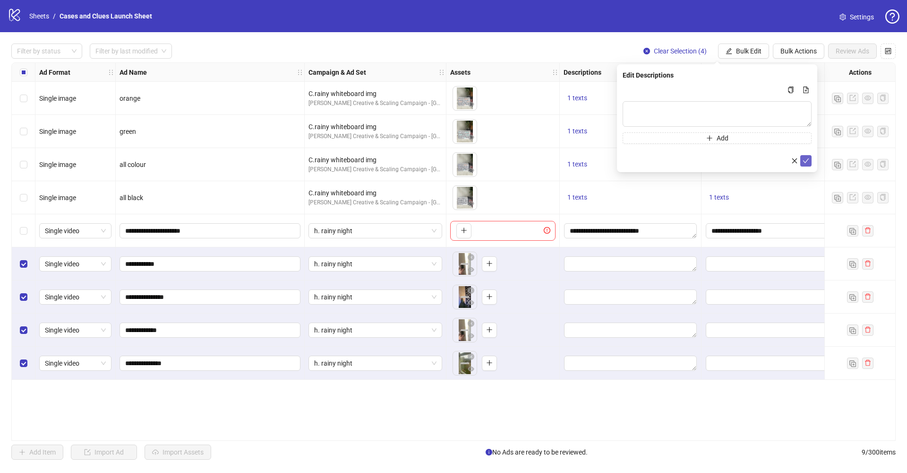
click at [809, 164] on icon "check" at bounding box center [806, 160] width 7 height 7
click at [743, 54] on span "Bulk Edit" at bounding box center [749, 51] width 26 height 8
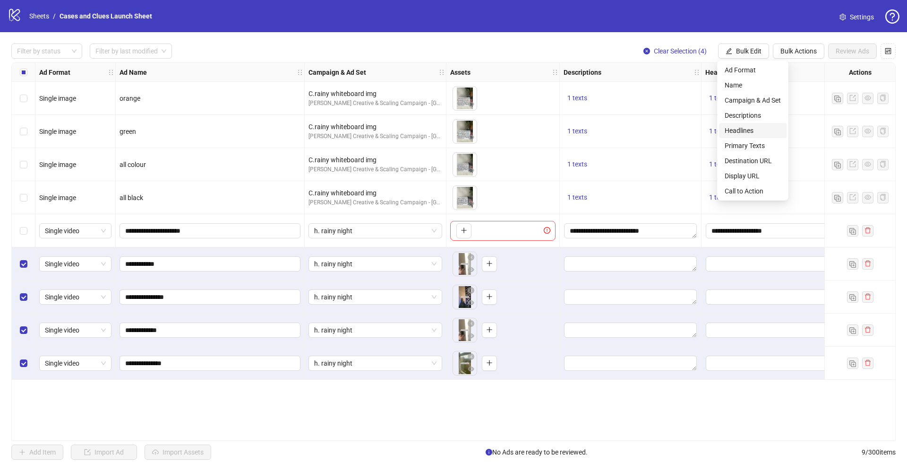
click at [750, 131] on span "Headlines" at bounding box center [753, 130] width 56 height 10
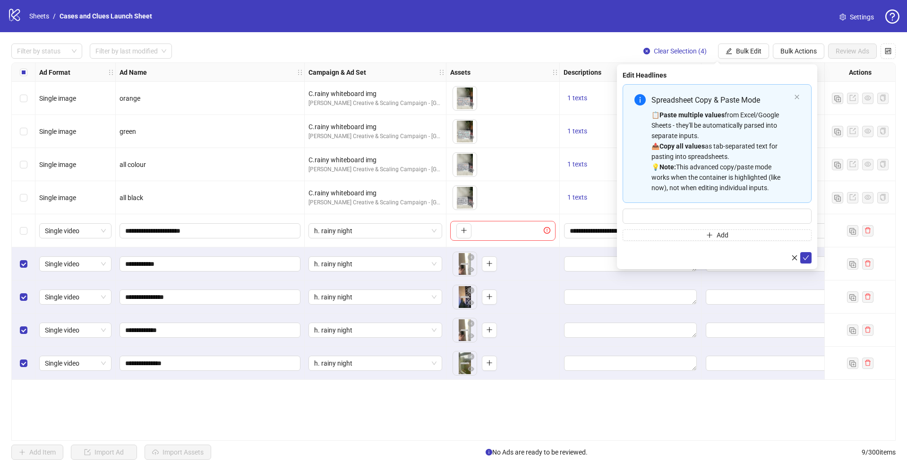
click at [793, 96] on div "Spreadsheet Copy & Paste Mode 📋 Paste multiple values from Excel/Google Sheets …" at bounding box center [717, 143] width 189 height 119
click at [795, 95] on icon "close" at bounding box center [798, 97] width 6 height 6
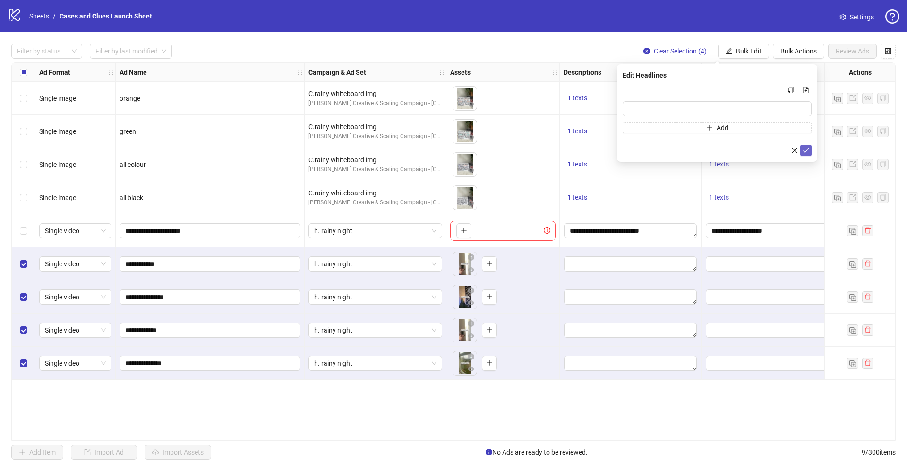
click at [802, 151] on button "submit" at bounding box center [806, 150] width 11 height 11
click at [747, 264] on input "Edit values" at bounding box center [772, 263] width 133 height 15
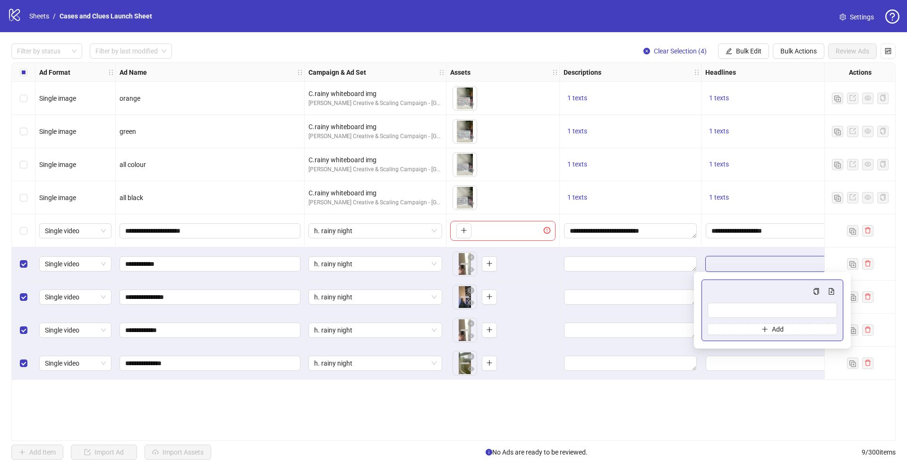
click at [647, 409] on div "Ad Format Ad Name Campaign & Ad Set Assets Descriptions Headlines Primary Texts…" at bounding box center [453, 251] width 885 height 378
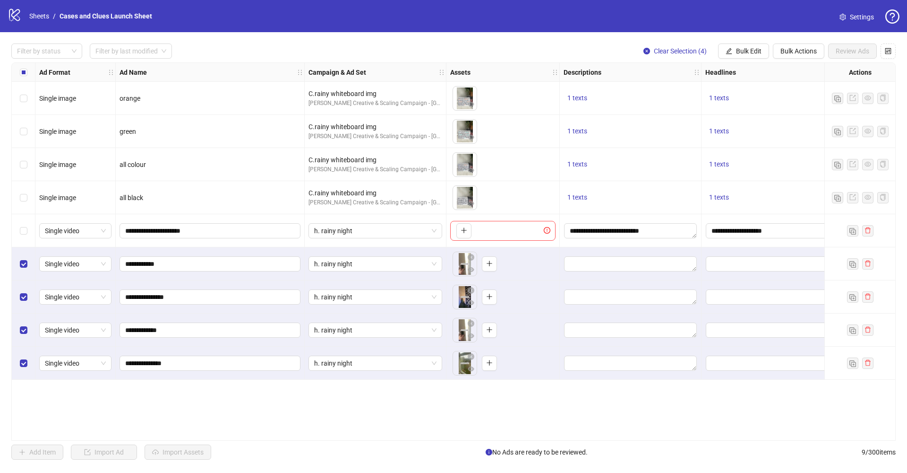
drag, startPoint x: 511, startPoint y: 436, endPoint x: 665, endPoint y: 437, distance: 153.1
click at [672, 436] on div "Ad Format Ad Name Campaign & Ad Set Assets Descriptions Headlines Primary Texts…" at bounding box center [453, 251] width 885 height 378
drag, startPoint x: 562, startPoint y: 441, endPoint x: 643, endPoint y: 439, distance: 80.8
click at [643, 439] on div "Filter by status Filter by last modified Clear Selection (4) Bulk Edit Bulk Act…" at bounding box center [453, 251] width 907 height 439
click at [584, 399] on div "Ad Format Ad Name Campaign & Ad Set Assets Descriptions Headlines Primary Texts…" at bounding box center [453, 251] width 885 height 378
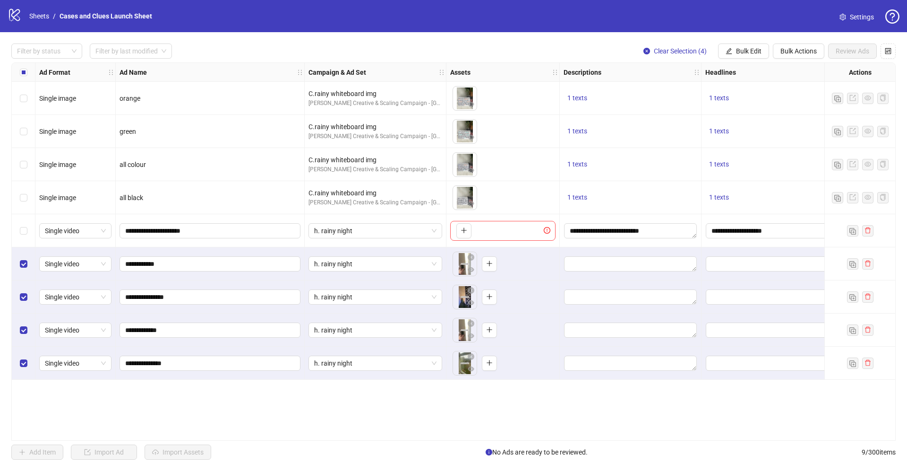
click at [600, 435] on div "Ad Format Ad Name Campaign & Ad Set Assets Descriptions Headlines Primary Texts…" at bounding box center [453, 251] width 885 height 378
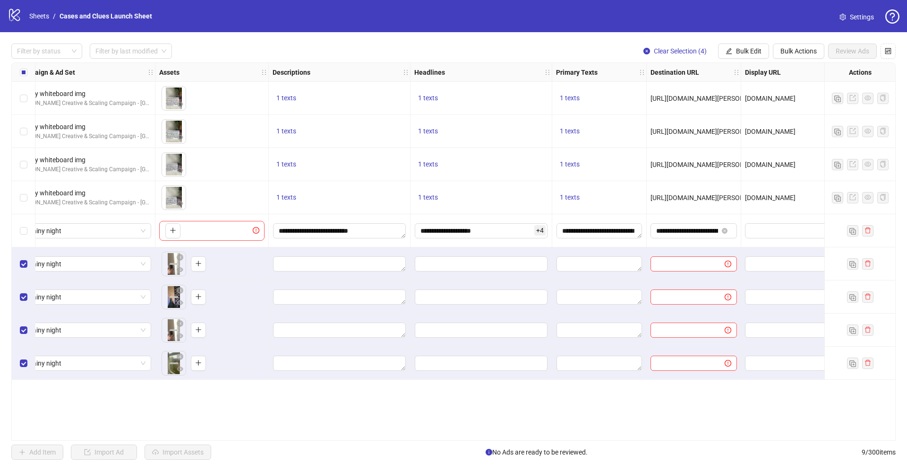
scroll to position [0, 294]
click at [591, 269] on textarea "Edit values" at bounding box center [596, 263] width 86 height 15
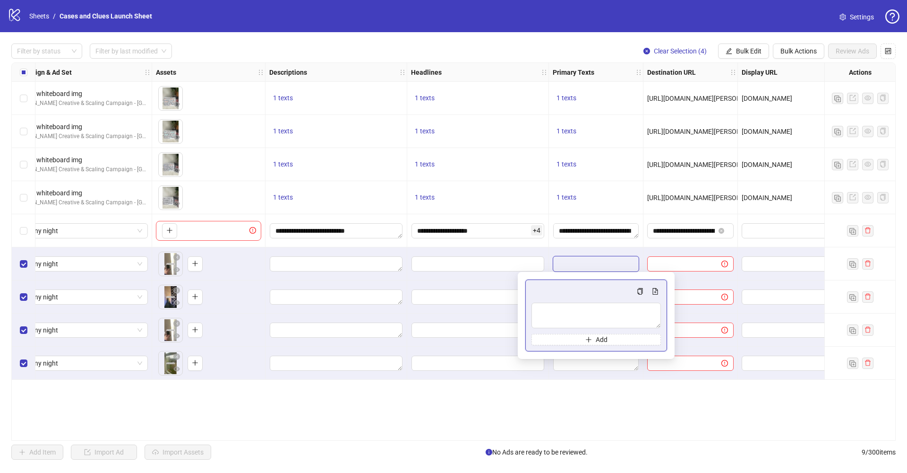
click at [584, 239] on div "**********" at bounding box center [596, 230] width 95 height 33
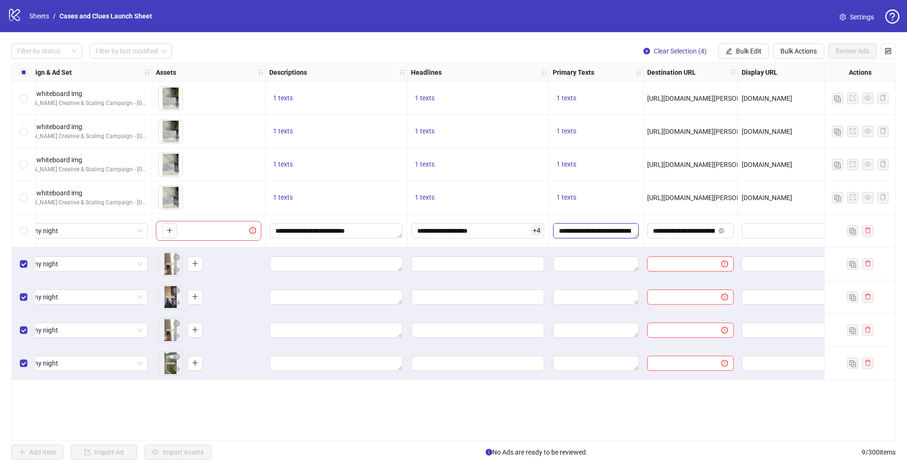
click at [586, 235] on textarea "**********" at bounding box center [596, 230] width 86 height 15
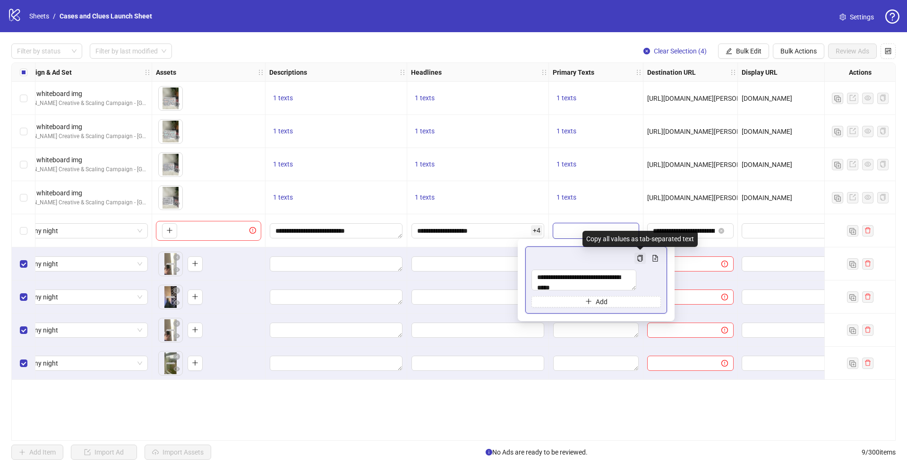
click at [641, 258] on icon "copy" at bounding box center [640, 258] width 7 height 7
click at [617, 387] on div "Ad Format Ad Name Campaign & Ad Set Assets Descriptions Headlines Primary Texts…" at bounding box center [453, 251] width 885 height 378
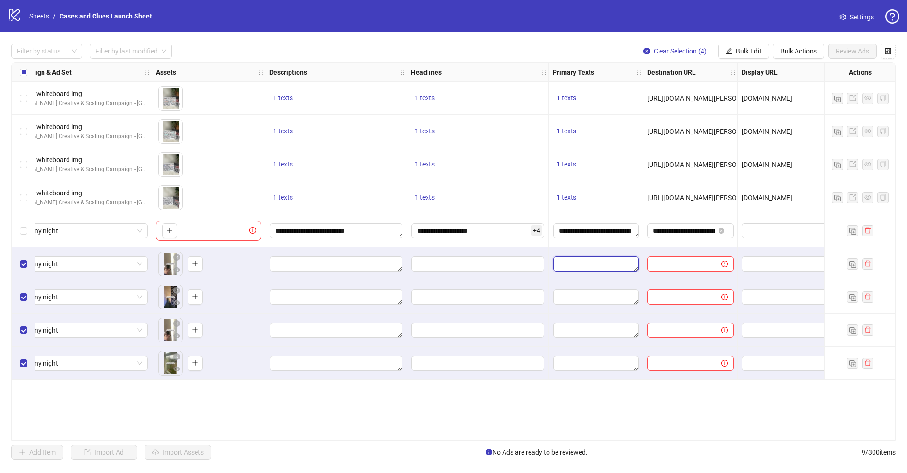
click at [585, 262] on textarea "Edit values" at bounding box center [596, 263] width 86 height 15
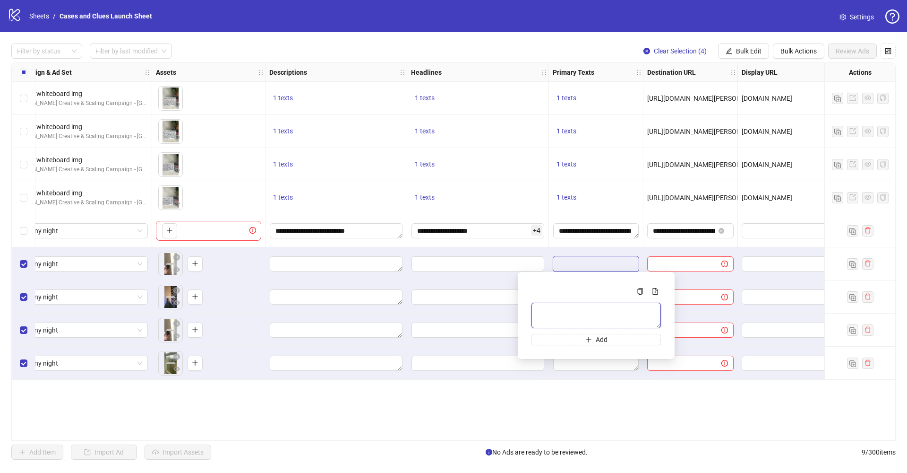
paste textarea "**********"
type textarea "**********"
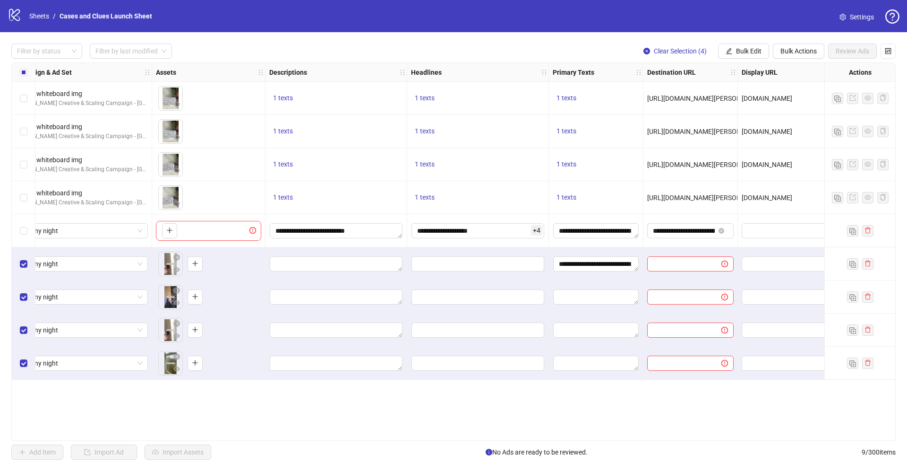
click at [612, 393] on div "Ad Format Ad Name Campaign & Ad Set Assets Descriptions Headlines Primary Texts…" at bounding box center [453, 251] width 885 height 378
click at [583, 336] on textarea "Edit values" at bounding box center [596, 329] width 86 height 15
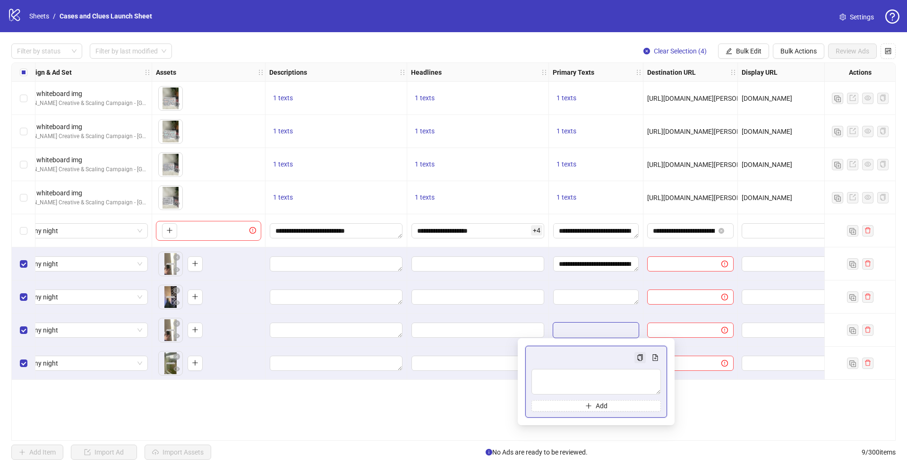
click at [641, 357] on icon "copy" at bounding box center [640, 357] width 7 height 7
click at [640, 357] on icon "copy" at bounding box center [640, 357] width 7 height 7
click at [652, 356] on button "Multi-text input container - paste or copy values" at bounding box center [655, 357] width 11 height 11
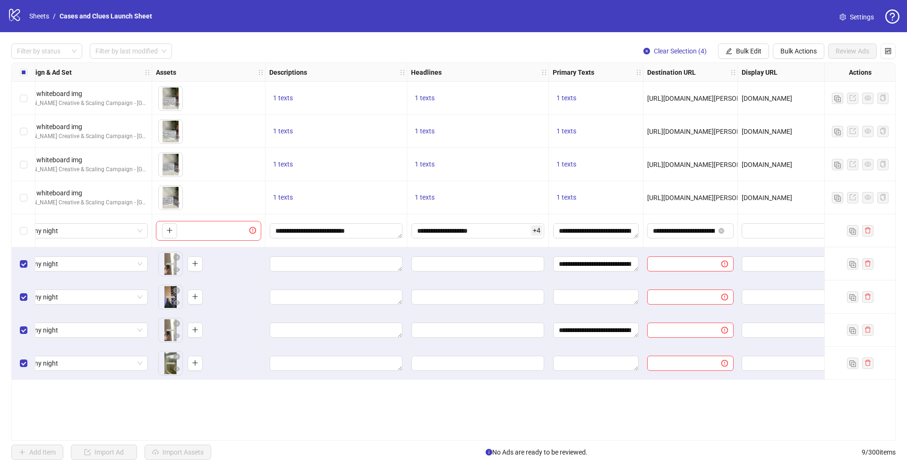
click at [685, 403] on div "Ad Format Ad Name Campaign & Ad Set Assets Descriptions Headlines Primary Texts…" at bounding box center [453, 251] width 885 height 378
click at [605, 302] on textarea "Edit values" at bounding box center [596, 296] width 86 height 15
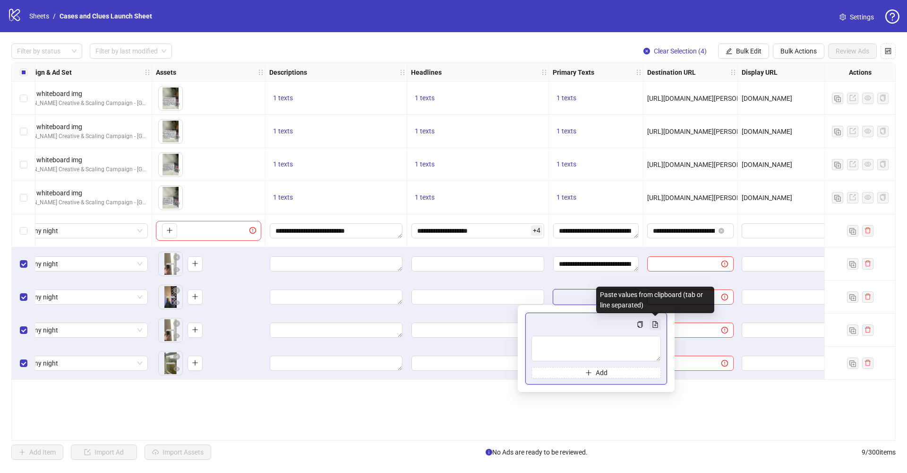
click at [657, 323] on icon "file-add" at bounding box center [655, 324] width 7 height 7
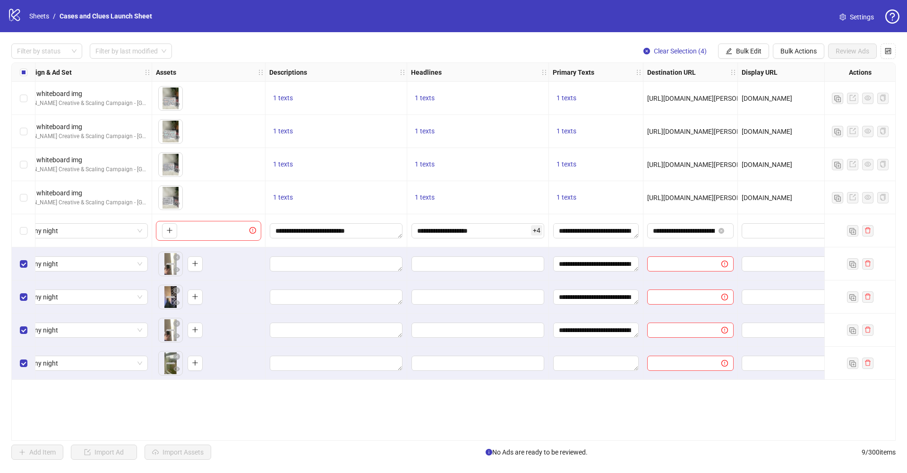
click at [657, 417] on div "Ad Format Ad Name Campaign & Ad Set Assets Descriptions Headlines Primary Texts…" at bounding box center [453, 251] width 885 height 378
click at [626, 365] on textarea "Edit values" at bounding box center [596, 362] width 86 height 15
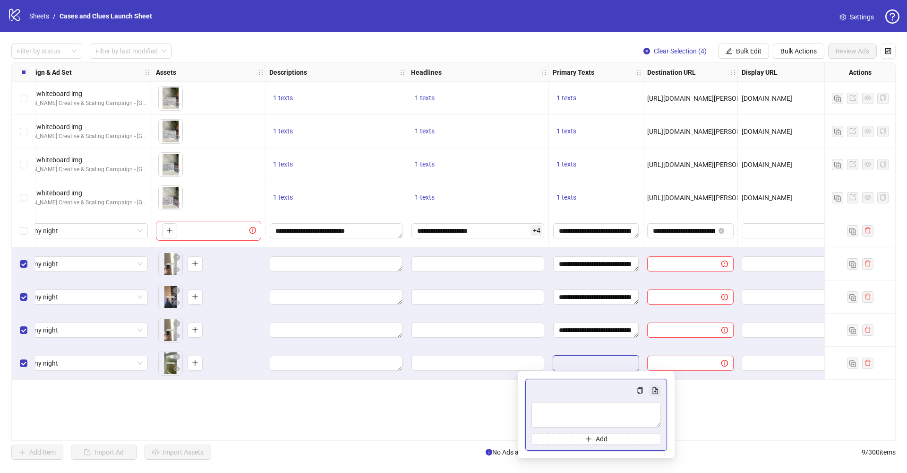
click at [656, 391] on icon "file-add" at bounding box center [655, 390] width 5 height 7
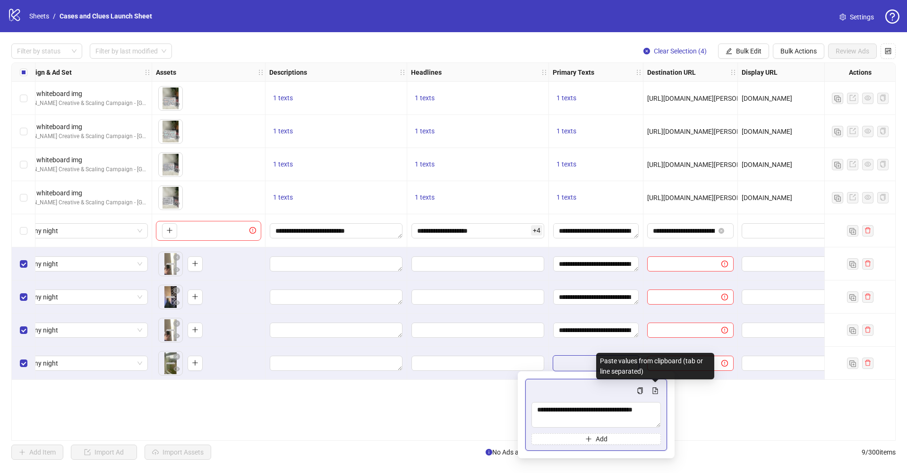
click at [691, 402] on div "Ad Format Ad Name Campaign & Ad Set Assets Descriptions Headlines Primary Texts…" at bounding box center [453, 251] width 885 height 378
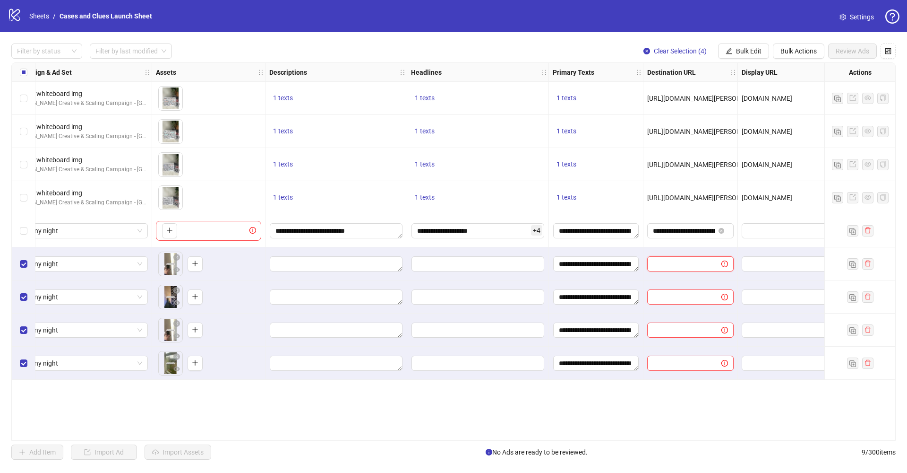
click at [671, 267] on input "text" at bounding box center [680, 264] width 55 height 10
drag, startPoint x: 654, startPoint y: 231, endPoint x: 764, endPoint y: 231, distance: 110.1
click at [774, 63] on div "orange C.rainy whiteboard img [PERSON_NAME] Creative & Scaling Campaign - [GEOG…" at bounding box center [336, 63] width 1238 height 0
drag, startPoint x: 696, startPoint y: 231, endPoint x: 672, endPoint y: 260, distance: 38.0
click at [672, 63] on div "orange C.rainy whiteboard img [PERSON_NAME] Creative & Scaling Campaign - [GEOG…" at bounding box center [336, 63] width 1238 height 0
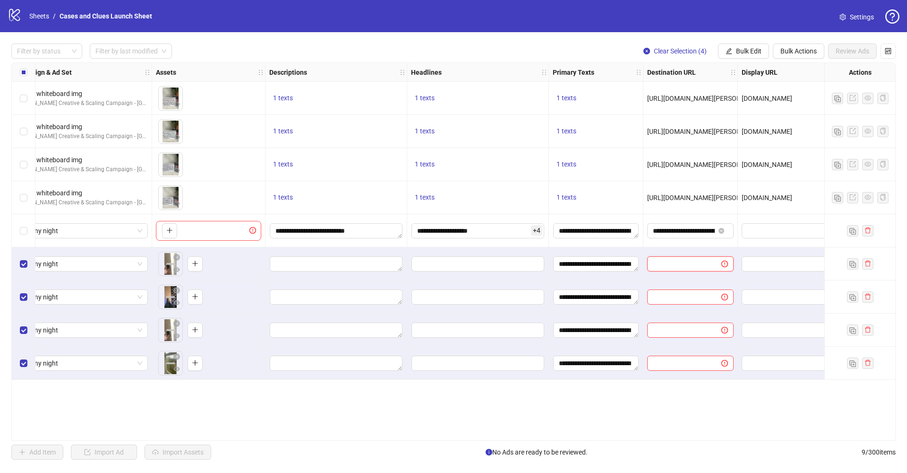
click at [673, 261] on input "text" at bounding box center [680, 264] width 55 height 10
paste input "**********"
type input "**********"
paste input "**********"
type input "**********"
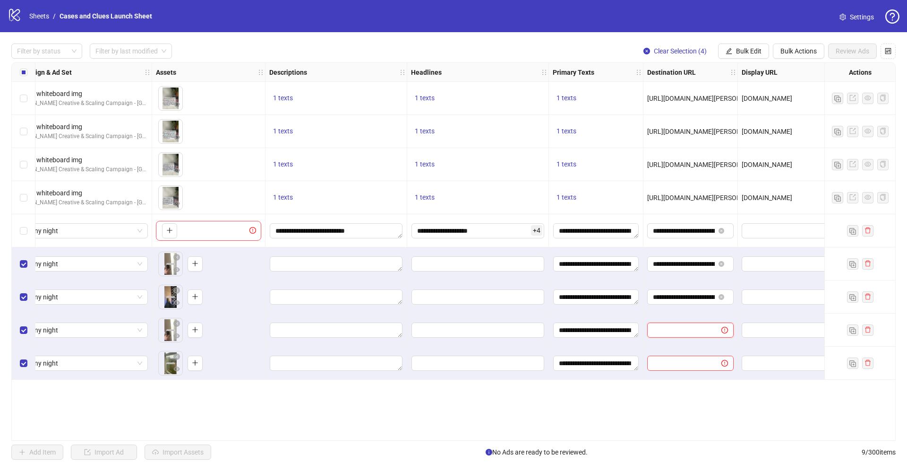
paste input "**********"
type input "**********"
paste input "**********"
type input "**********"
click at [770, 202] on div "[DOMAIN_NAME]" at bounding box center [785, 197] width 86 height 10
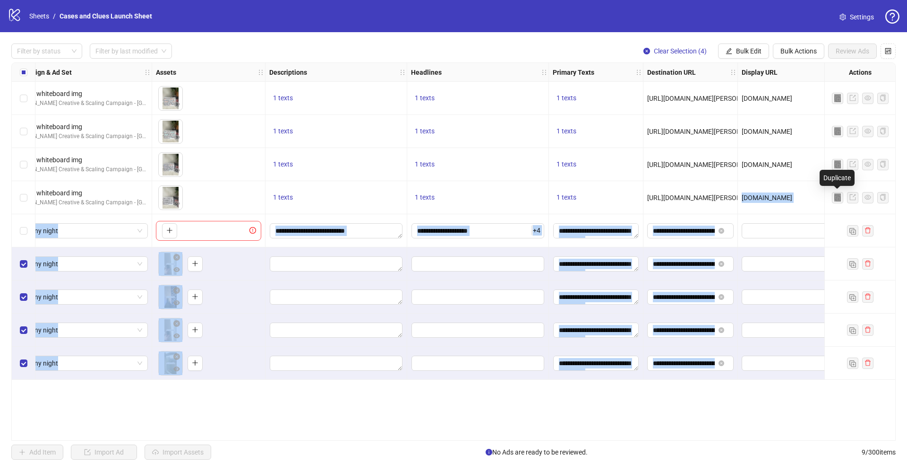
drag, startPoint x: 742, startPoint y: 197, endPoint x: 823, endPoint y: 196, distance: 81.3
click at [823, 196] on div "[DOMAIN_NAME]" at bounding box center [785, 197] width 86 height 10
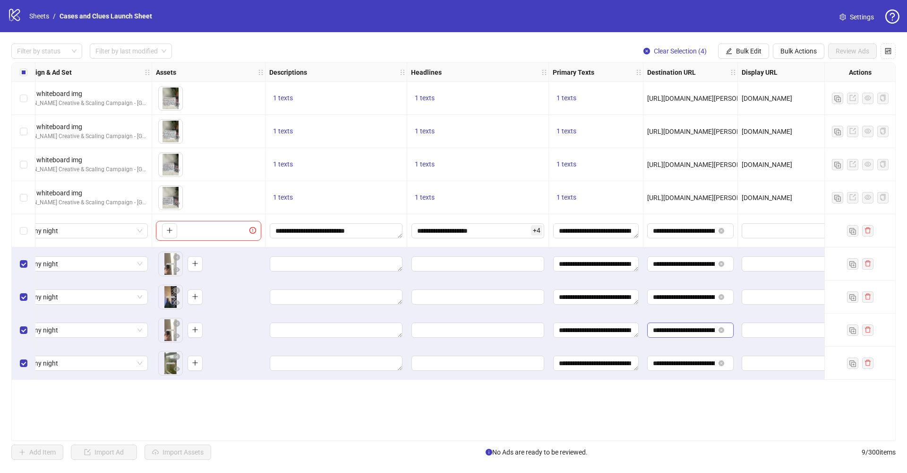
drag, startPoint x: 812, startPoint y: 205, endPoint x: 682, endPoint y: 329, distance: 179.5
click at [811, 205] on div "[DOMAIN_NAME]" at bounding box center [785, 197] width 95 height 33
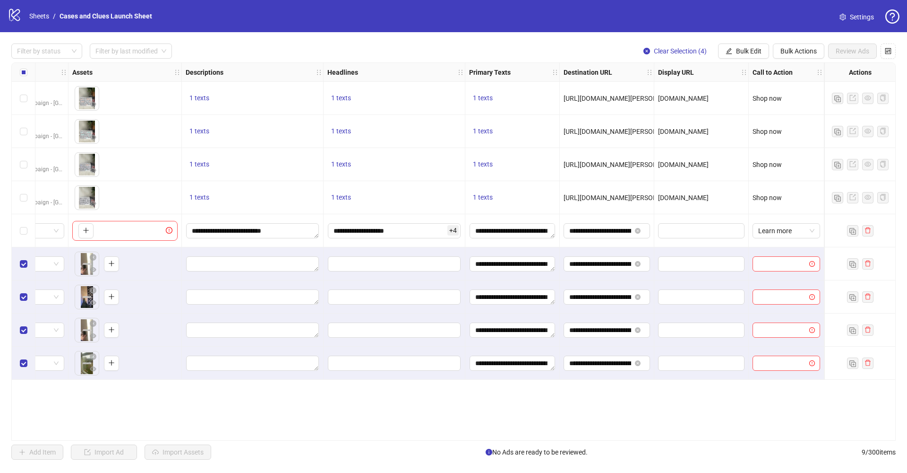
click at [683, 195] on span "[DOMAIN_NAME]" at bounding box center [683, 198] width 51 height 8
drag, startPoint x: 659, startPoint y: 197, endPoint x: 744, endPoint y: 195, distance: 85.6
click at [744, 195] on div "[DOMAIN_NAME]" at bounding box center [701, 197] width 86 height 10
copy span "[DOMAIN_NAME]"
click at [691, 234] on input "text" at bounding box center [700, 230] width 73 height 10
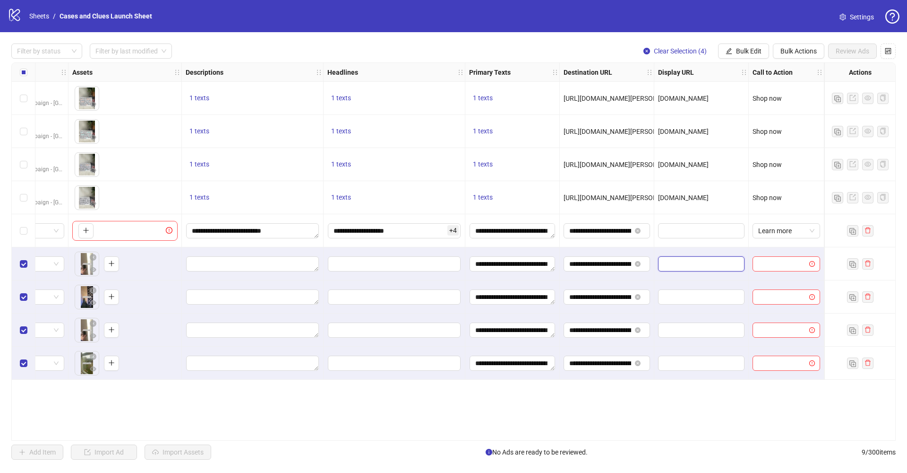
paste input "**********"
type input "**********"
paste input "**********"
type input "**********"
paste input "**********"
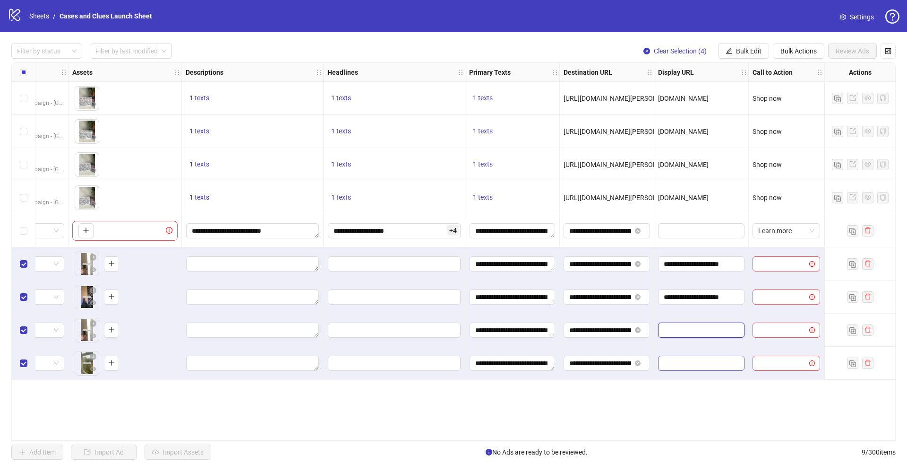
type input "**********"
paste input "**********"
type input "**********"
click at [811, 230] on span "Learn more" at bounding box center [787, 231] width 56 height 14
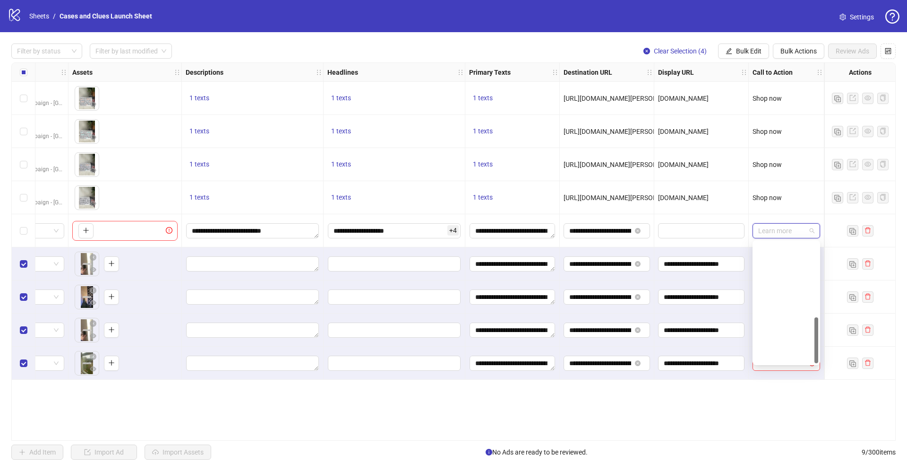
scroll to position [197, 0]
click at [770, 275] on div "Shop now" at bounding box center [786, 280] width 52 height 10
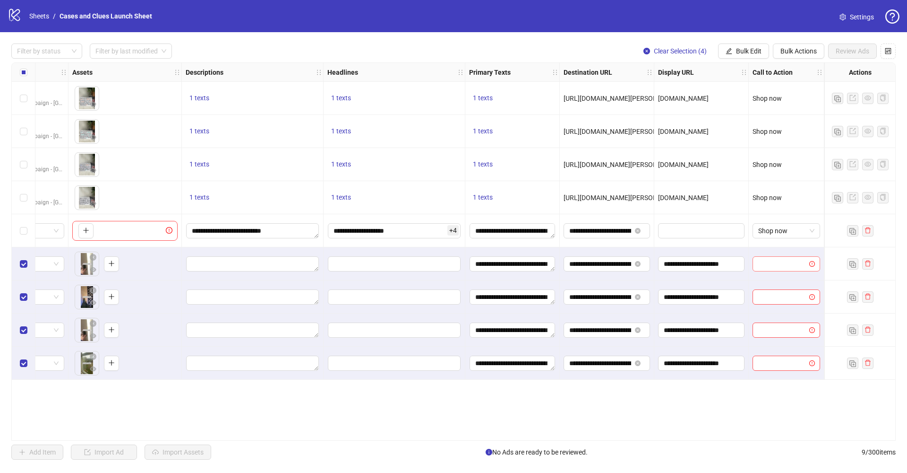
click at [770, 262] on input "search" at bounding box center [783, 264] width 48 height 14
click at [768, 318] on div "Shop now" at bounding box center [786, 319] width 52 height 10
click at [773, 295] on input "search" at bounding box center [783, 297] width 48 height 14
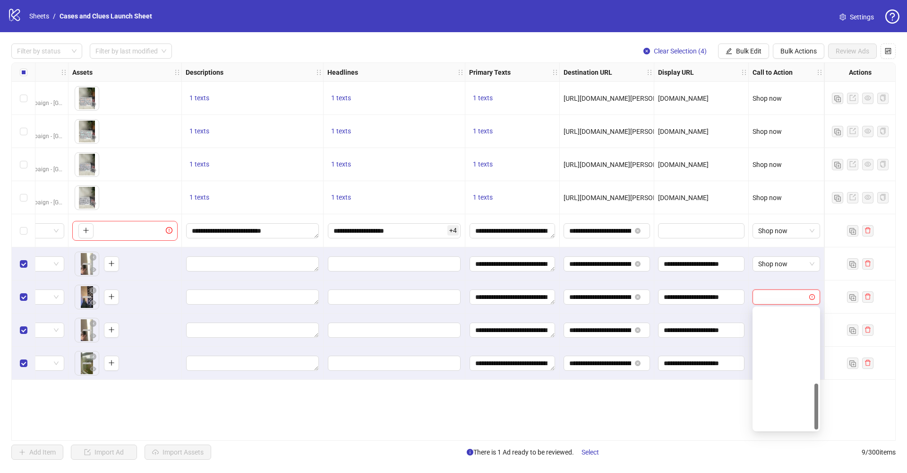
scroll to position [197, 0]
click at [781, 348] on div "Shop now" at bounding box center [786, 346] width 52 height 10
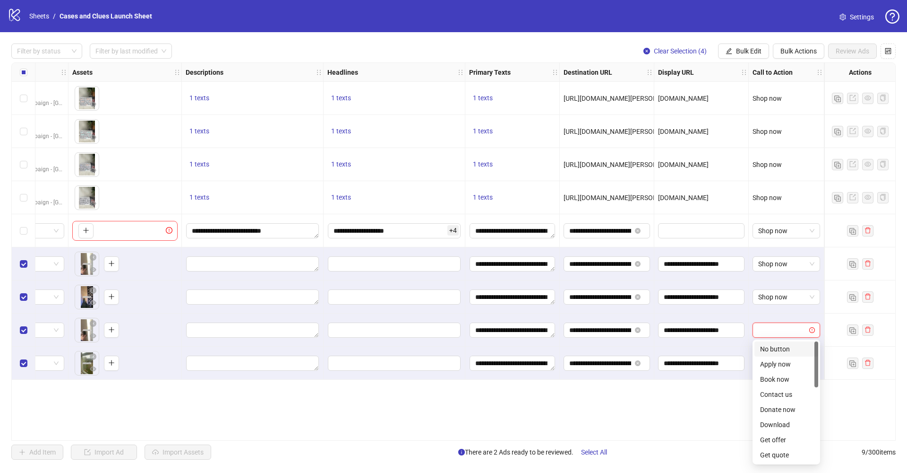
click at [780, 332] on input "search" at bounding box center [783, 330] width 48 height 14
click at [776, 384] on div "Shop now" at bounding box center [786, 379] width 52 height 10
click at [772, 368] on input "search" at bounding box center [783, 363] width 48 height 14
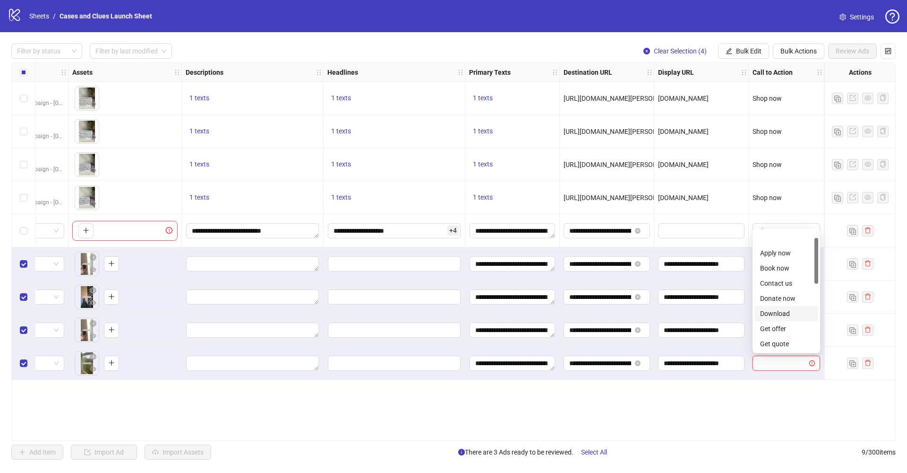
scroll to position [172, 0]
click at [774, 296] on div "Shop now" at bounding box center [786, 293] width 52 height 10
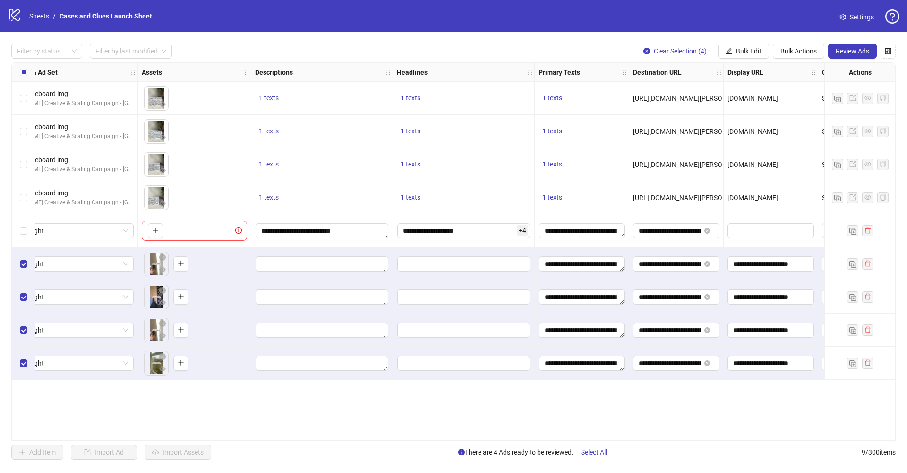
scroll to position [0, 259]
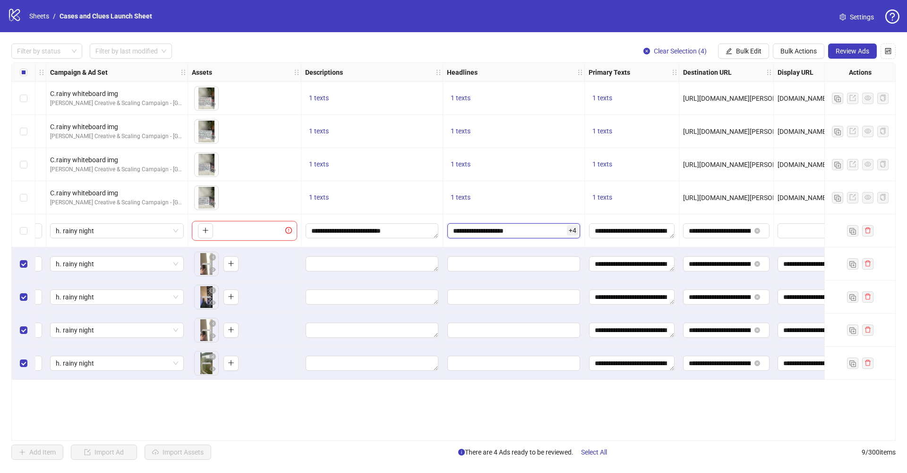
click at [531, 233] on input "**********" at bounding box center [514, 230] width 133 height 15
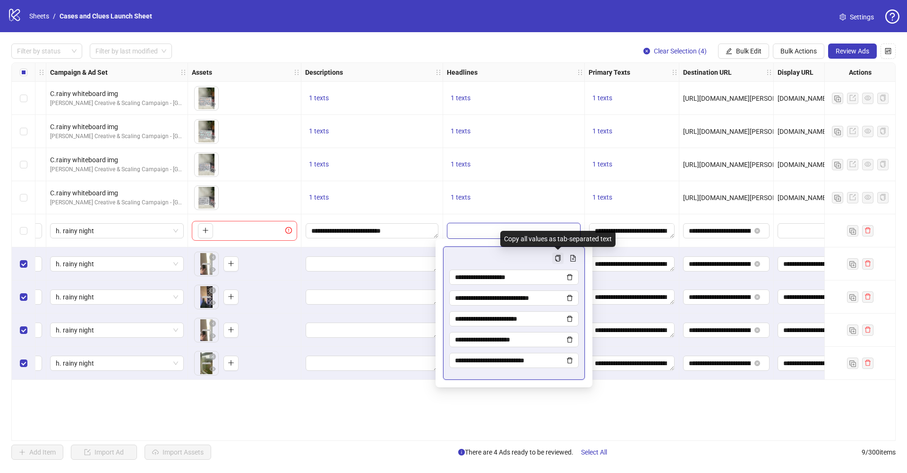
click at [558, 258] on icon "copy" at bounding box center [558, 258] width 7 height 7
drag, startPoint x: 606, startPoint y: 391, endPoint x: 591, endPoint y: 358, distance: 36.2
click at [606, 390] on div "Ad Format Ad Name Campaign & Ad Set Assets Descriptions Headlines Primary Texts…" at bounding box center [453, 251] width 885 height 378
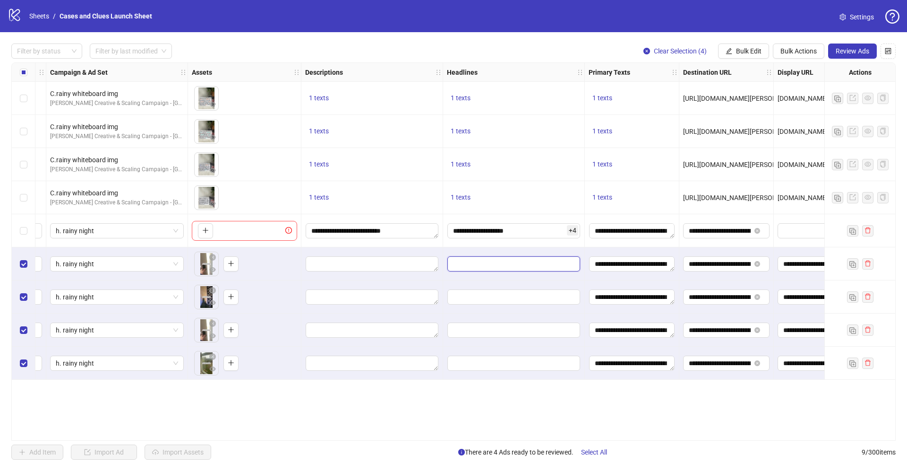
click at [534, 259] on input "Edit values" at bounding box center [514, 263] width 133 height 15
click at [573, 292] on icon "file-add" at bounding box center [573, 291] width 5 height 7
click at [628, 415] on div "Ad Format Ad Name Campaign & Ad Set Assets Descriptions Headlines Primary Texts…" at bounding box center [453, 251] width 885 height 378
click at [552, 298] on input "Edit values" at bounding box center [514, 296] width 133 height 15
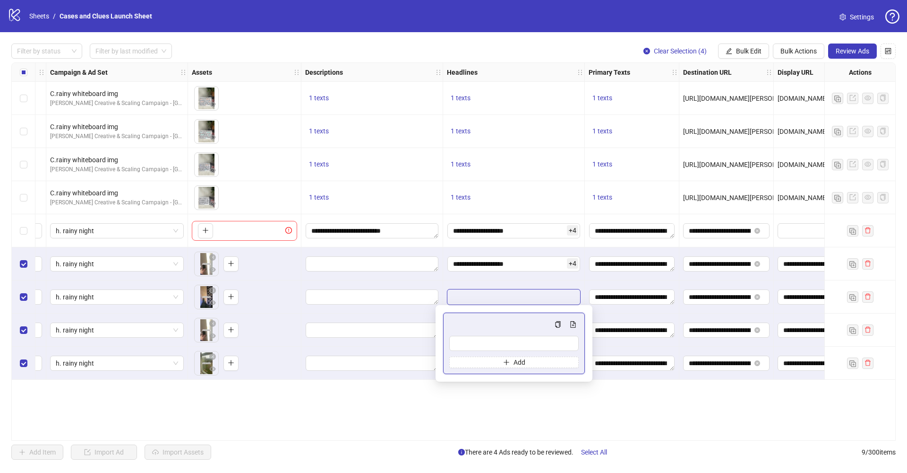
click at [578, 331] on div "Add" at bounding box center [514, 343] width 130 height 49
click at [575, 326] on icon "file-add" at bounding box center [573, 324] width 7 height 7
click at [623, 392] on div "Ad Format Ad Name Campaign & Ad Set Assets Descriptions Headlines Primary Texts…" at bounding box center [453, 251] width 885 height 378
click at [552, 335] on input "Edit values" at bounding box center [514, 329] width 133 height 15
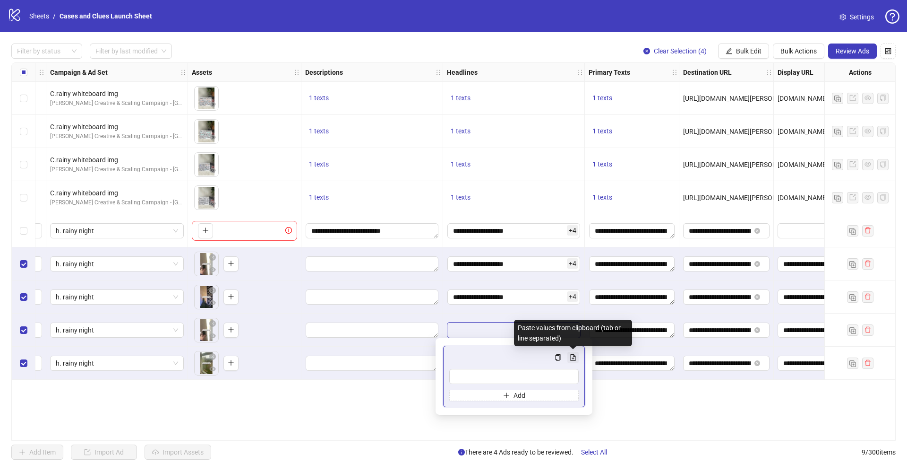
click at [574, 359] on icon "file-add" at bounding box center [573, 357] width 7 height 7
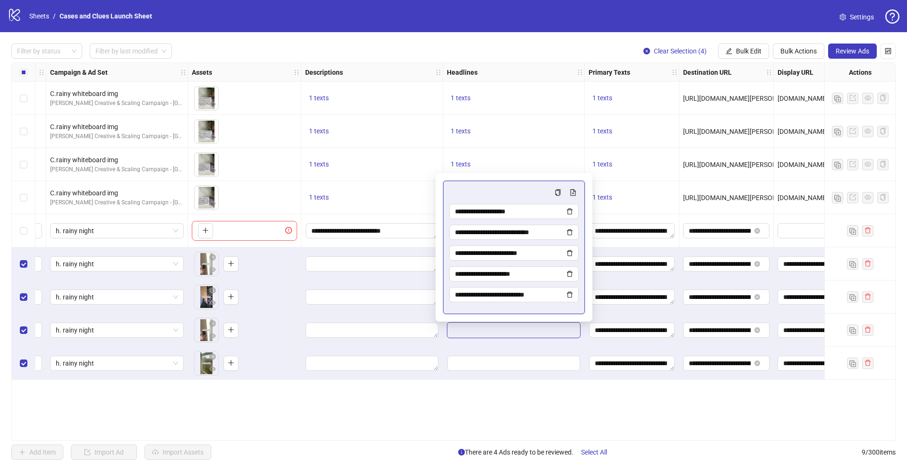
drag, startPoint x: 639, startPoint y: 389, endPoint x: 610, endPoint y: 380, distance: 30.3
click at [639, 389] on div "Ad Format Ad Name Campaign & Ad Set Assets Descriptions Headlines Primary Texts…" at bounding box center [453, 251] width 885 height 378
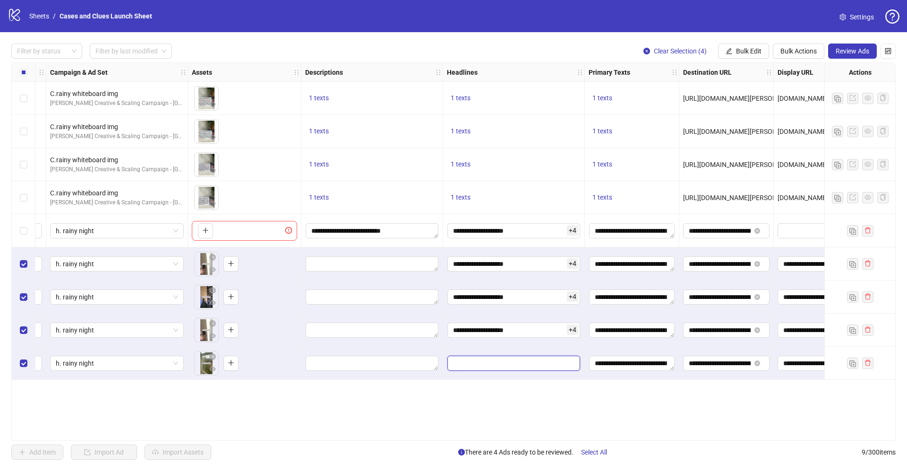
click at [554, 366] on input "Edit values" at bounding box center [514, 362] width 133 height 15
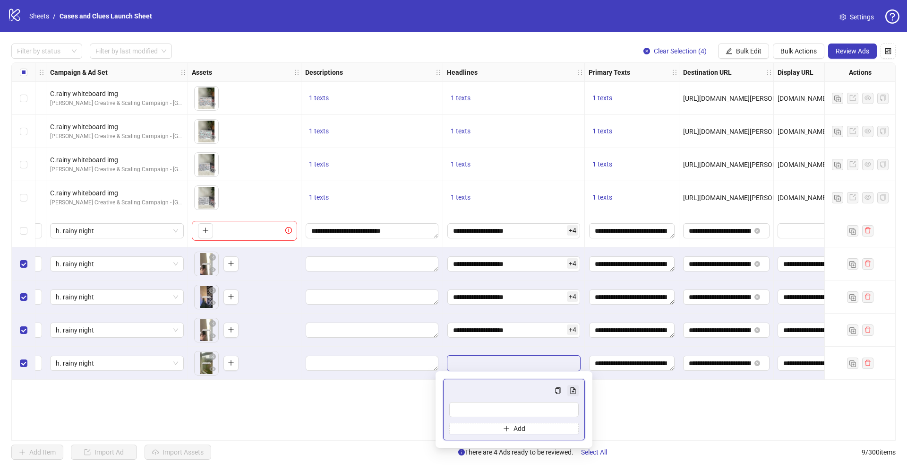
click at [576, 390] on icon "file-add" at bounding box center [573, 390] width 7 height 7
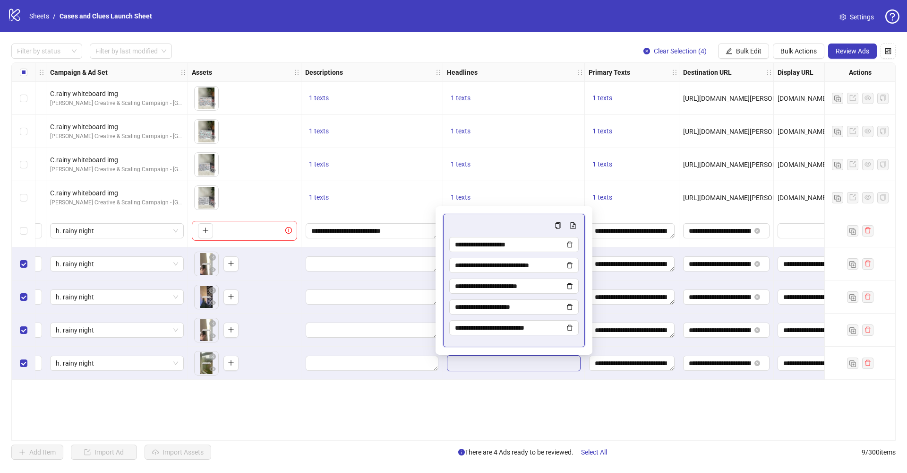
click at [647, 408] on div "Ad Format Ad Name Campaign & Ad Set Assets Descriptions Headlines Primary Texts…" at bounding box center [453, 251] width 885 height 378
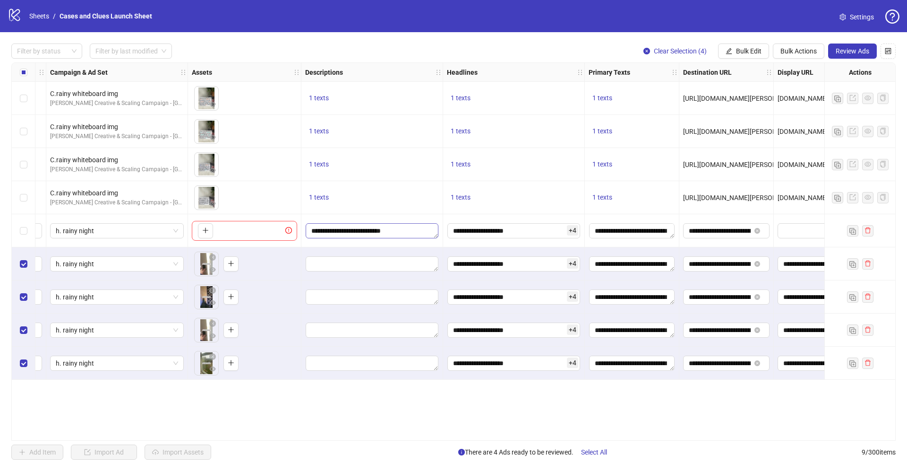
click at [432, 232] on textarea "**********" at bounding box center [372, 230] width 133 height 15
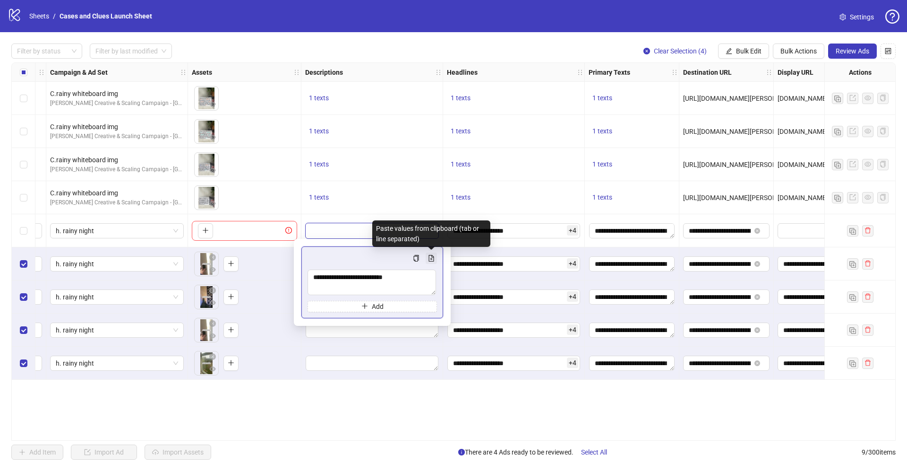
click at [432, 260] on icon "file-add" at bounding box center [431, 258] width 7 height 7
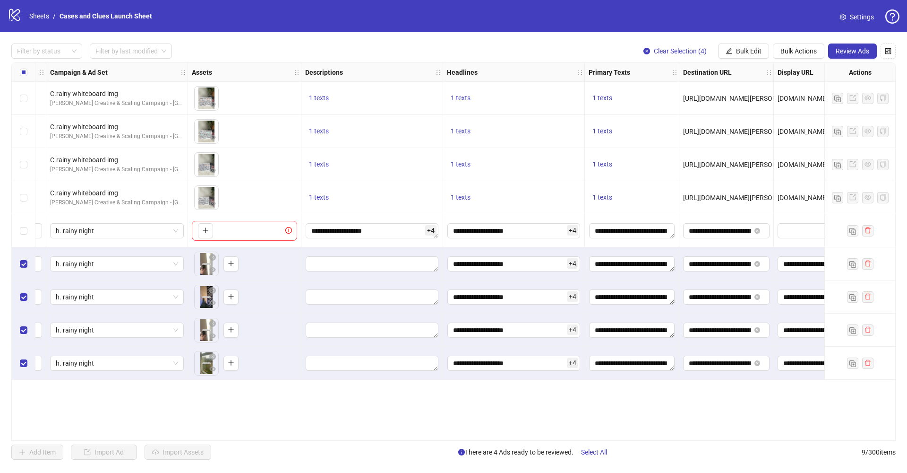
click at [482, 382] on div "Ad Format Ad Name Campaign & Ad Set Assets Descriptions Headlines Primary Texts…" at bounding box center [453, 251] width 885 height 378
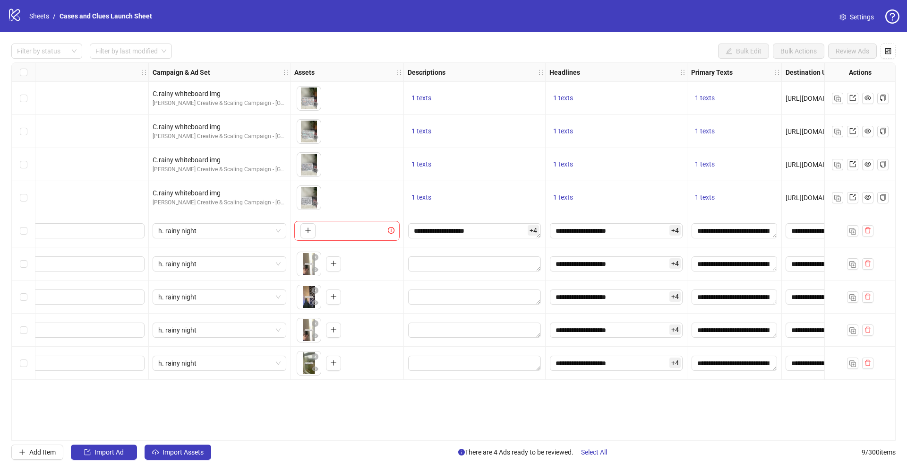
scroll to position [0, 177]
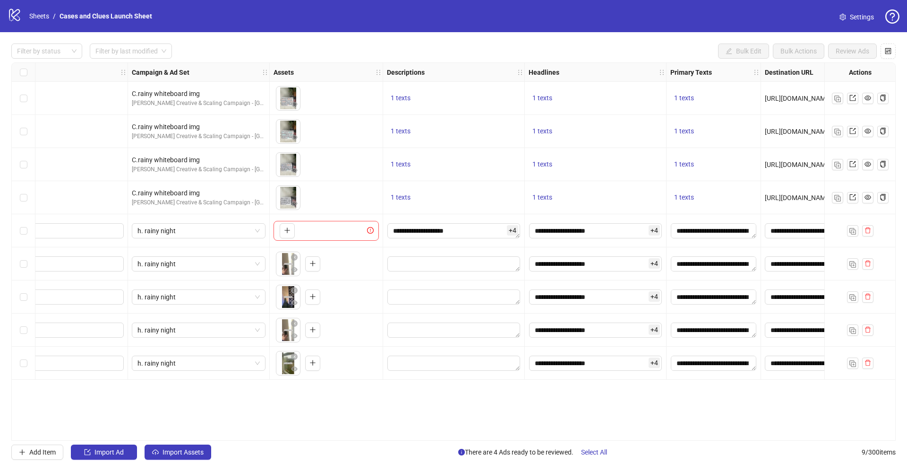
click at [465, 215] on div "**********" at bounding box center [454, 230] width 142 height 33
click at [473, 232] on textarea "**********" at bounding box center [454, 230] width 133 height 15
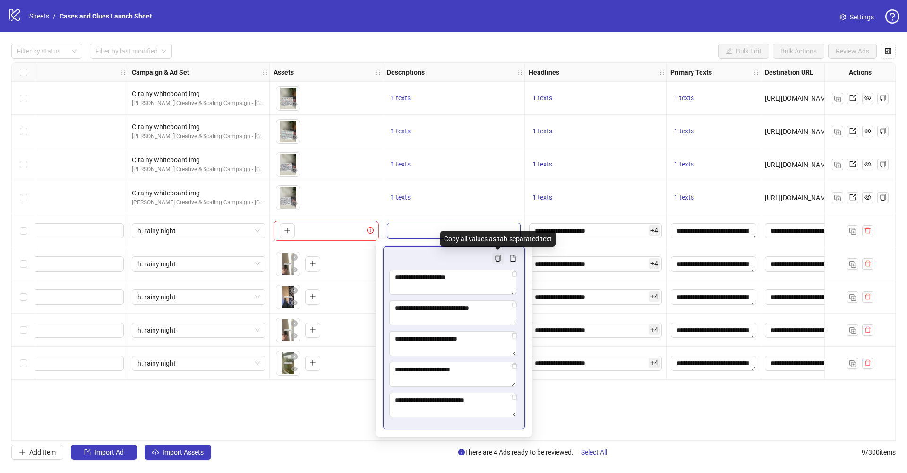
click at [496, 259] on icon "copy" at bounding box center [498, 258] width 7 height 7
click at [487, 234] on textarea "**********" at bounding box center [454, 230] width 133 height 15
click at [515, 276] on icon "delete" at bounding box center [514, 273] width 7 height 7
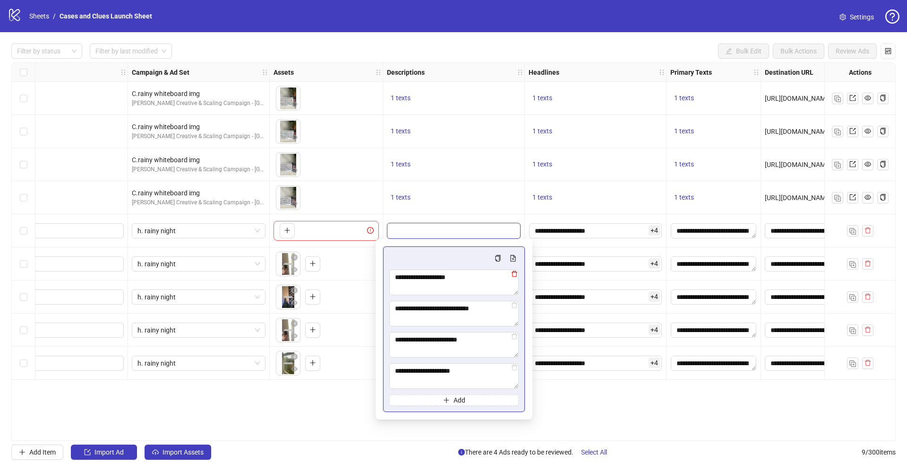
click at [515, 276] on icon "delete" at bounding box center [514, 273] width 7 height 7
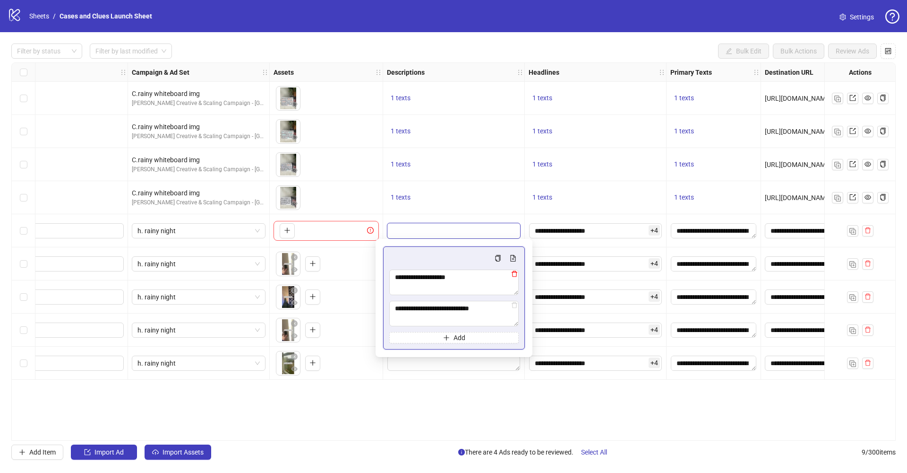
click at [515, 276] on icon "delete" at bounding box center [514, 273] width 7 height 7
click at [515, 276] on textarea "**********" at bounding box center [454, 282] width 130 height 26
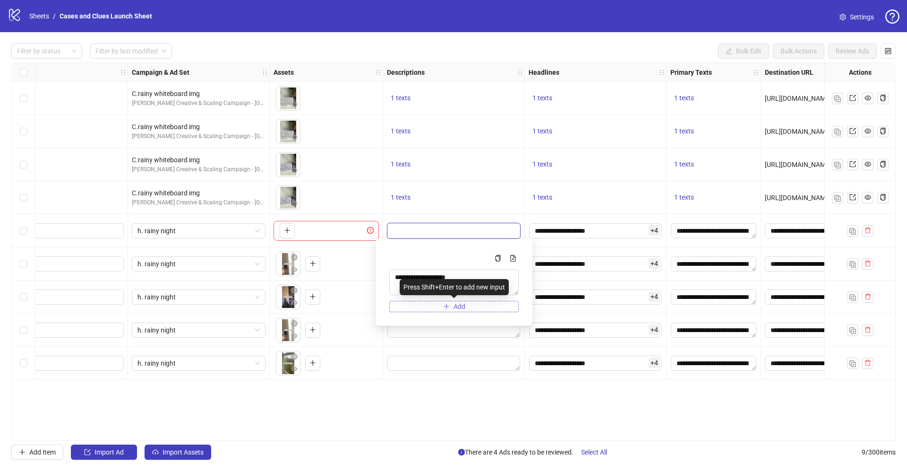
click at [501, 303] on button "Add" at bounding box center [454, 306] width 130 height 11
click at [515, 275] on icon "delete" at bounding box center [514, 273] width 7 height 7
click at [484, 393] on div "Ad Format Ad Name Campaign & Ad Set Assets Descriptions Headlines Primary Texts…" at bounding box center [453, 251] width 885 height 378
click at [397, 198] on span "1 texts" at bounding box center [401, 197] width 20 height 8
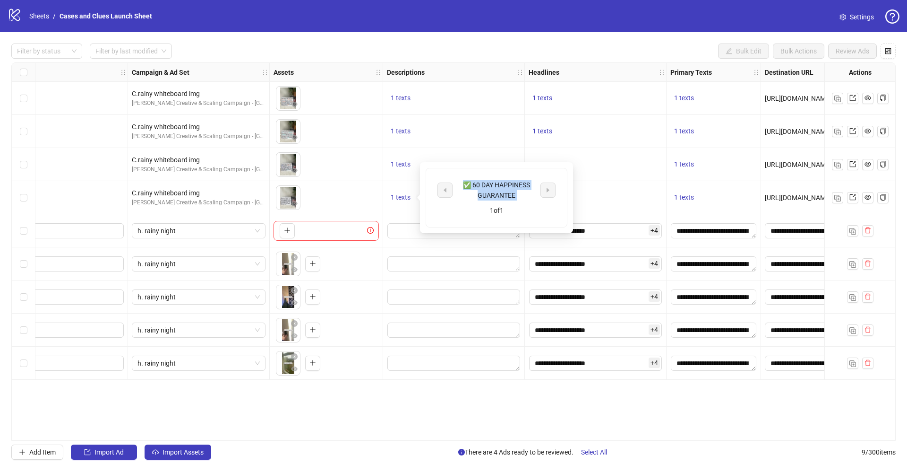
drag, startPoint x: 462, startPoint y: 183, endPoint x: 530, endPoint y: 198, distance: 69.2
click at [536, 200] on div "✅ 60 DAY HAPPINESS GUARANTEE 1 of 1" at bounding box center [496, 197] width 141 height 59
copy div "✅ 60 DAY HAPPINESS GUARANTEE"
click at [402, 239] on div at bounding box center [454, 230] width 142 height 33
click at [401, 233] on textarea "Edit values" at bounding box center [454, 230] width 133 height 15
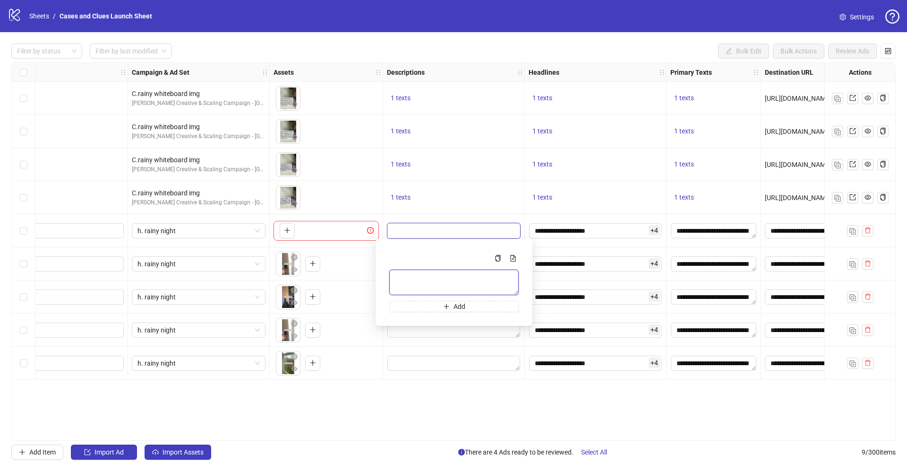
paste textarea "**********"
type textarea "**********"
click at [472, 308] on button "Add" at bounding box center [454, 306] width 130 height 11
click at [397, 195] on span "1 texts" at bounding box center [401, 197] width 20 height 8
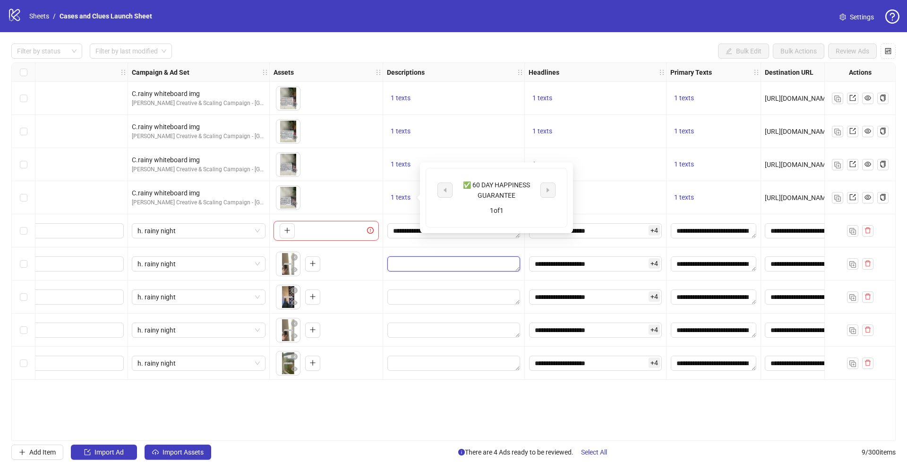
click at [473, 264] on textarea "Edit values" at bounding box center [454, 263] width 133 height 15
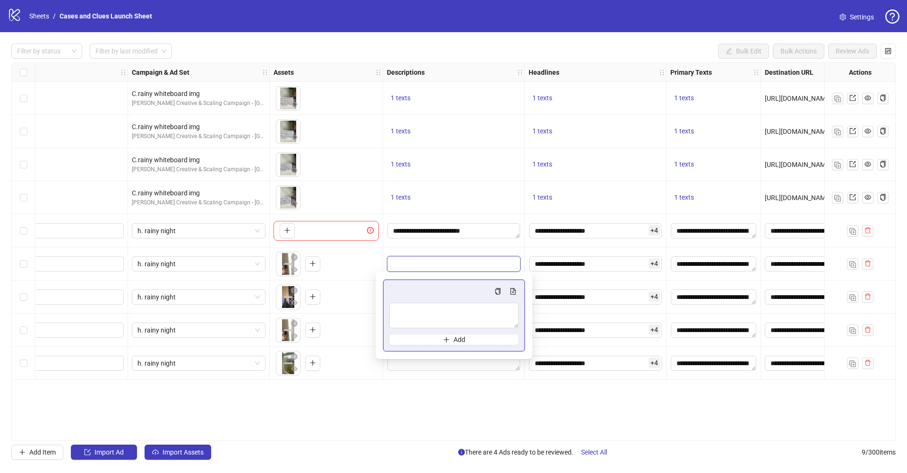
click at [432, 270] on textarea "Edit values" at bounding box center [454, 263] width 133 height 15
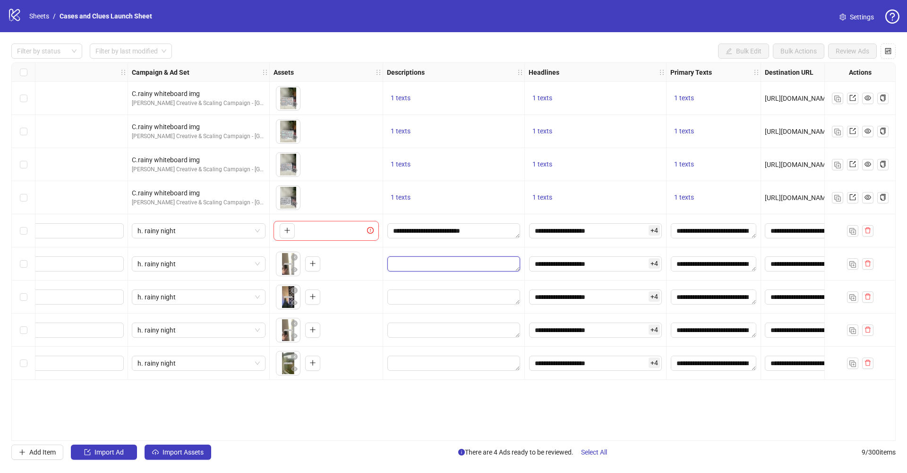
click at [406, 266] on textarea "Edit values" at bounding box center [454, 263] width 133 height 15
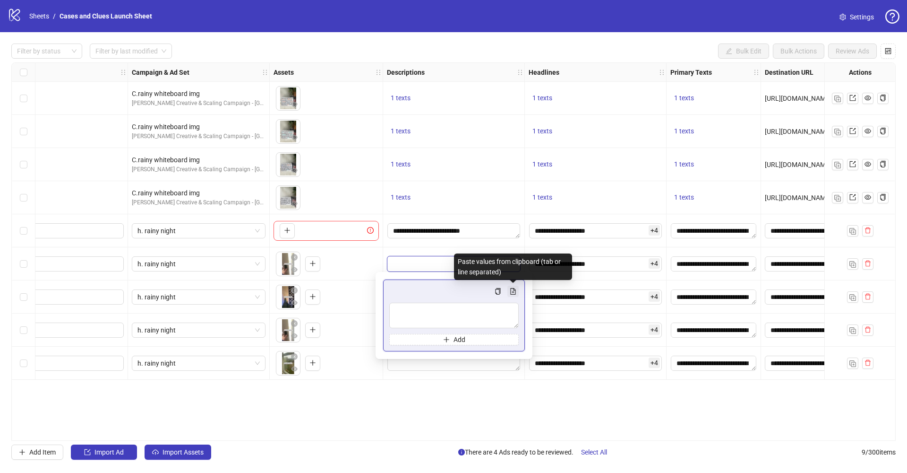
click at [508, 291] on button "Multi-text input container - paste or copy values" at bounding box center [513, 290] width 11 height 11
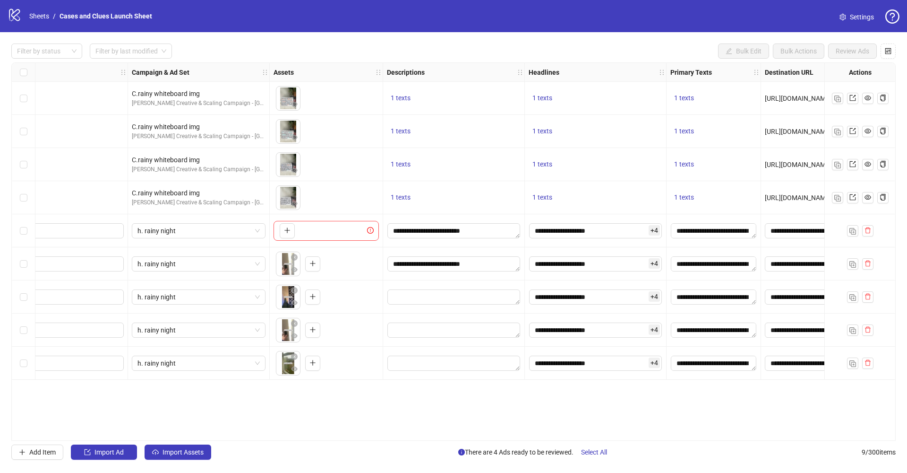
click at [474, 384] on div "Ad Format Ad Name Campaign & Ad Set Assets Descriptions Headlines Primary Texts…" at bounding box center [453, 251] width 885 height 378
click at [477, 265] on textarea "**********" at bounding box center [454, 263] width 133 height 15
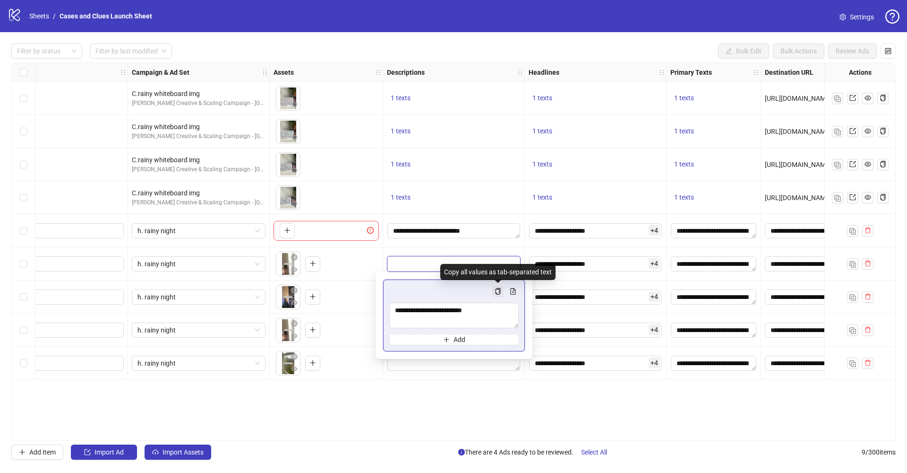
click at [499, 289] on icon "copy" at bounding box center [498, 291] width 7 height 7
click at [494, 380] on div "Ad Format Ad Name Campaign & Ad Set Assets Descriptions Headlines Primary Texts…" at bounding box center [453, 251] width 885 height 378
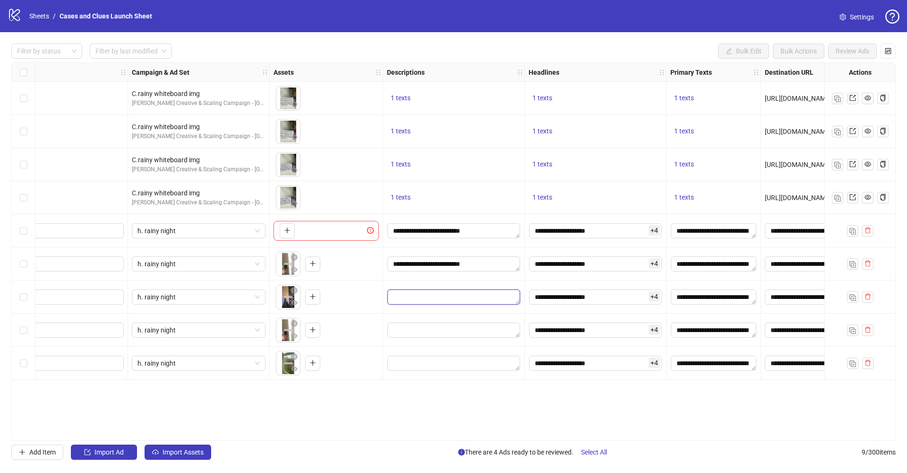
click at [471, 291] on textarea "Edit values" at bounding box center [454, 296] width 133 height 15
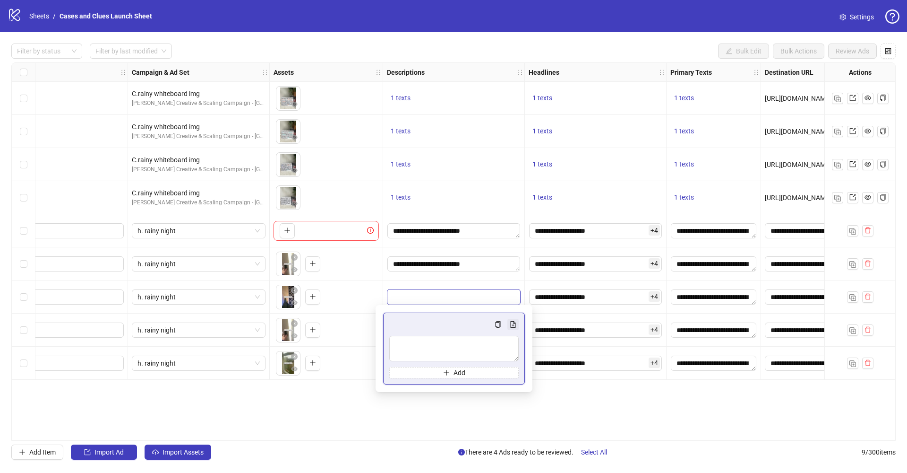
click at [508, 320] on button "Multi-text input container - paste or copy values" at bounding box center [513, 324] width 11 height 11
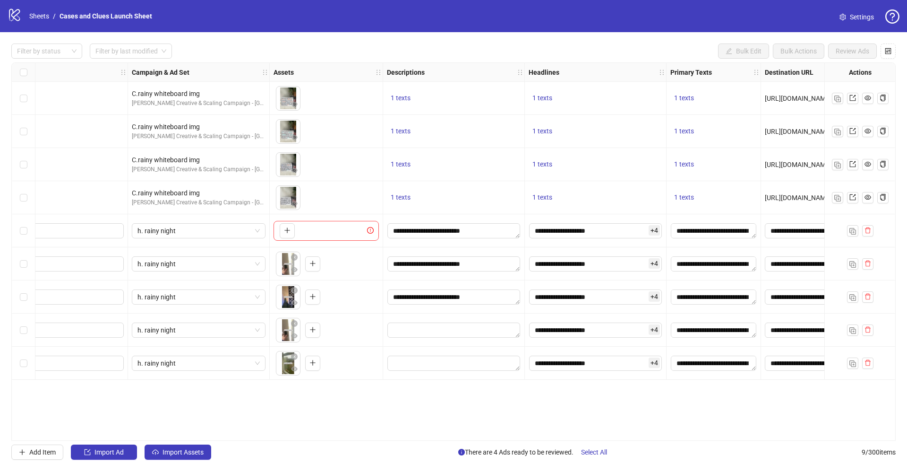
click at [516, 403] on div "Ad Format Ad Name Campaign & Ad Set Assets Descriptions Headlines Primary Texts…" at bounding box center [453, 251] width 885 height 378
click at [496, 330] on textarea "Edit values" at bounding box center [454, 329] width 133 height 15
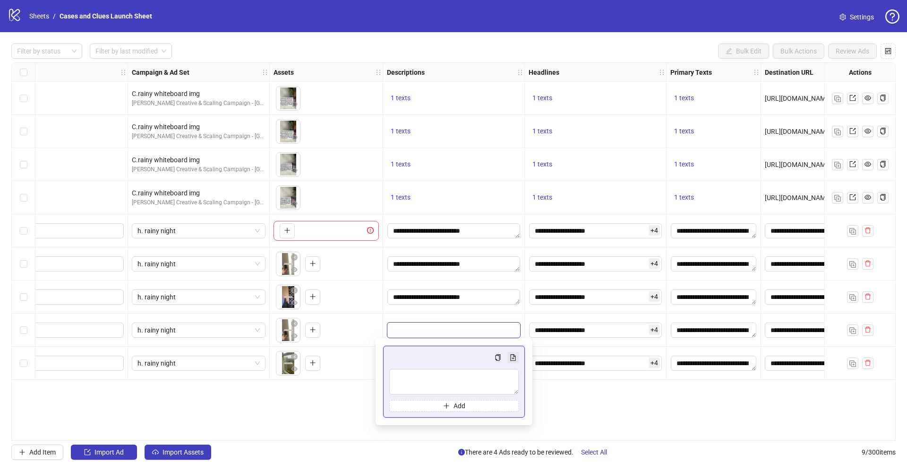
click at [516, 358] on icon "file-add" at bounding box center [513, 357] width 7 height 7
click at [544, 395] on div "Ad Format Ad Name Campaign & Ad Set Assets Descriptions Headlines Primary Texts…" at bounding box center [453, 251] width 885 height 378
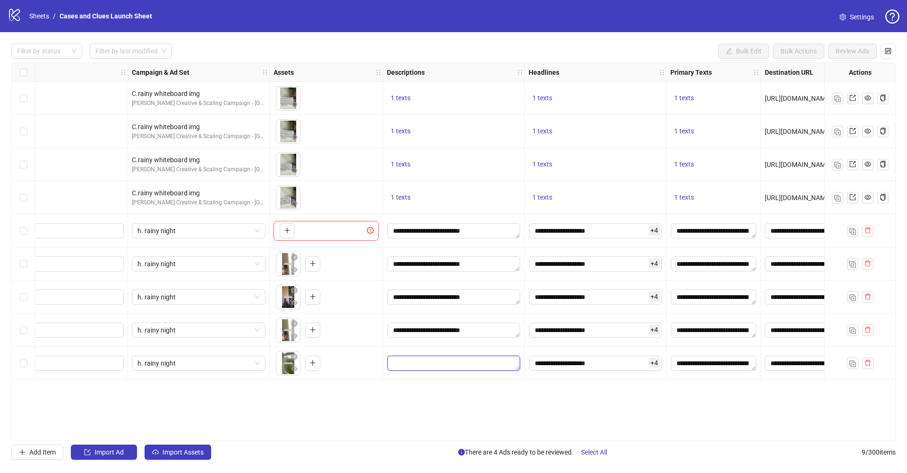
click at [484, 363] on textarea "Edit values" at bounding box center [454, 362] width 133 height 15
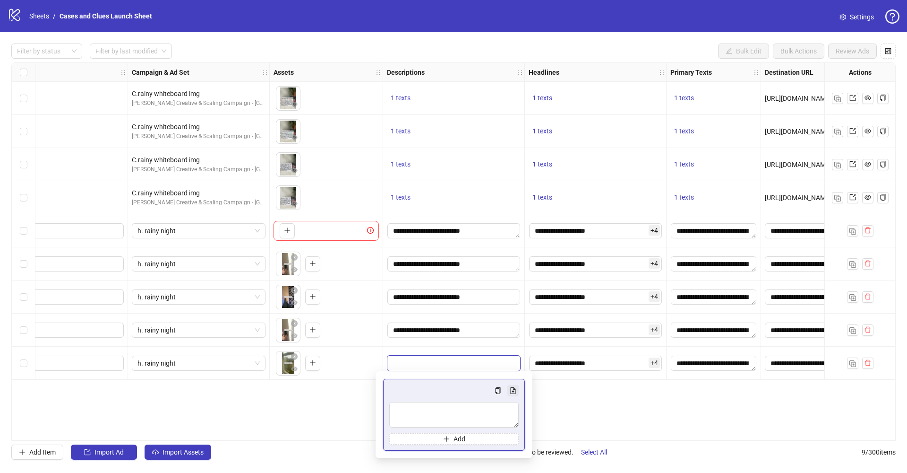
click at [511, 390] on icon "file-add" at bounding box center [513, 390] width 7 height 7
click at [579, 390] on div "Ad Format Ad Name Campaign & Ad Set Assets Descriptions Headlines Primary Texts…" at bounding box center [453, 251] width 885 height 378
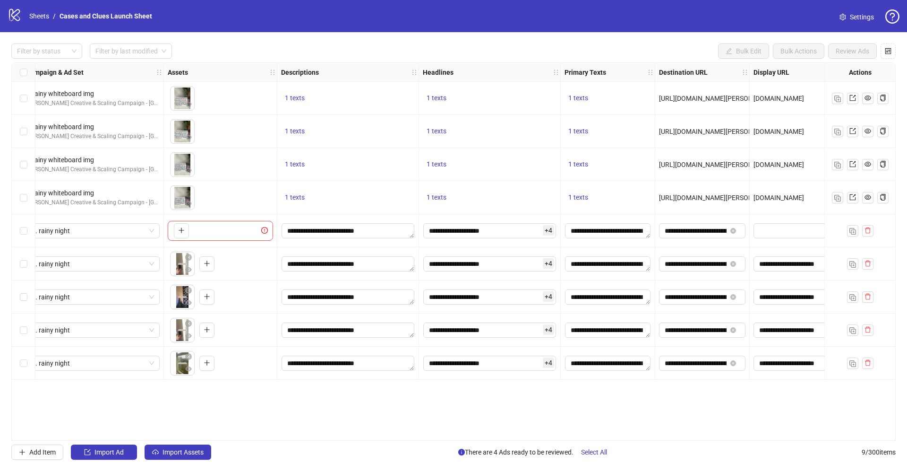
scroll to position [0, 378]
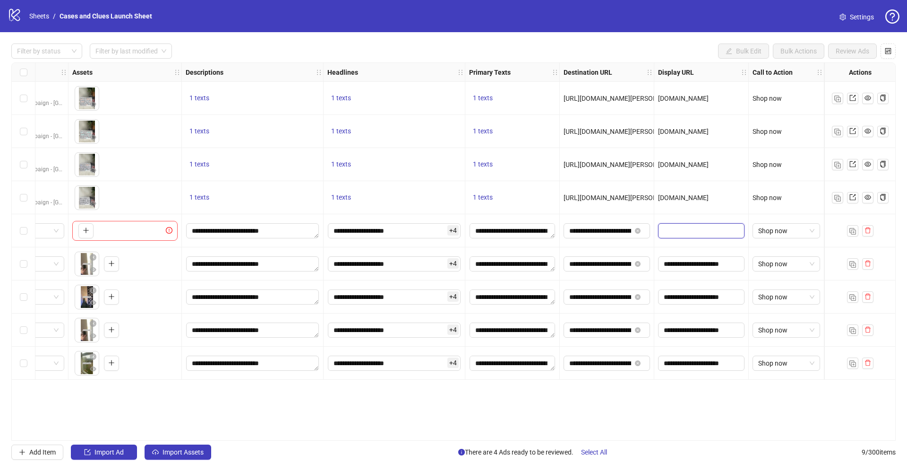
click at [673, 233] on input "text" at bounding box center [700, 230] width 73 height 10
drag, startPoint x: 664, startPoint y: 262, endPoint x: 761, endPoint y: 263, distance: 97.8
click at [761, 63] on div "orange C.rainy whiteboard img [PERSON_NAME] Creative & Scaling Campaign - [GEOG…" at bounding box center [253, 63] width 1238 height 0
copy div "S"
click at [683, 224] on span at bounding box center [701, 230] width 86 height 15
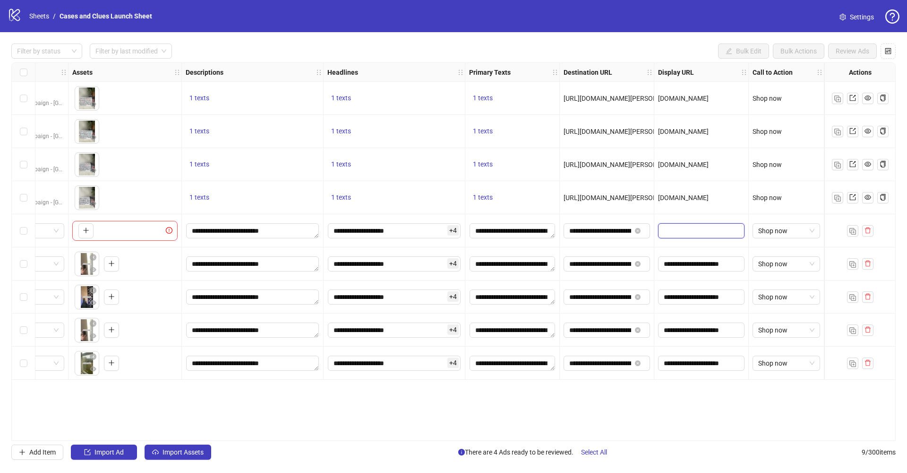
click at [685, 227] on input "text" at bounding box center [700, 230] width 73 height 10
paste input "*"
type input "*"
click at [660, 404] on div "Ad Format Ad Name Campaign & Ad Set Assets Descriptions Headlines Primary Texts…" at bounding box center [453, 251] width 885 height 378
click at [671, 236] on span "*" at bounding box center [701, 230] width 86 height 15
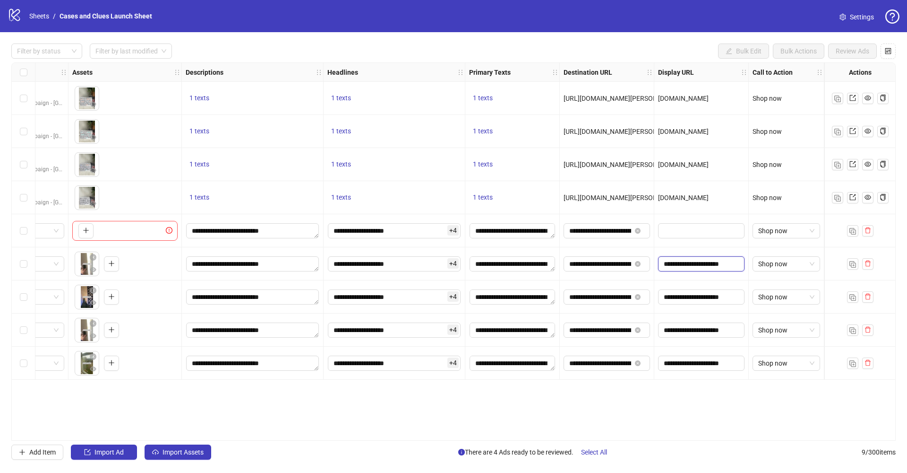
drag, startPoint x: 674, startPoint y: 263, endPoint x: 666, endPoint y: 268, distance: 9.3
click at [674, 263] on input "**********" at bounding box center [700, 264] width 73 height 10
drag, startPoint x: 665, startPoint y: 265, endPoint x: 749, endPoint y: 263, distance: 84.2
click at [749, 263] on div "**********" at bounding box center [702, 263] width 95 height 33
click at [682, 225] on span at bounding box center [701, 230] width 86 height 15
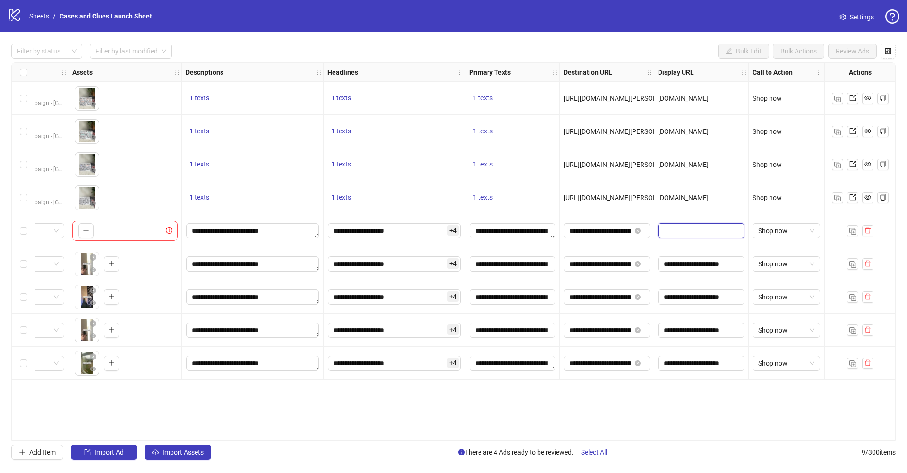
click at [684, 233] on input "text" at bounding box center [700, 230] width 73 height 10
paste input "**********"
type input "**********"
click at [650, 410] on div "Ad Format Ad Name Campaign & Ad Set Assets Descriptions Headlines Primary Texts…" at bounding box center [453, 251] width 885 height 378
drag, startPoint x: 631, startPoint y: 441, endPoint x: 604, endPoint y: 442, distance: 27.9
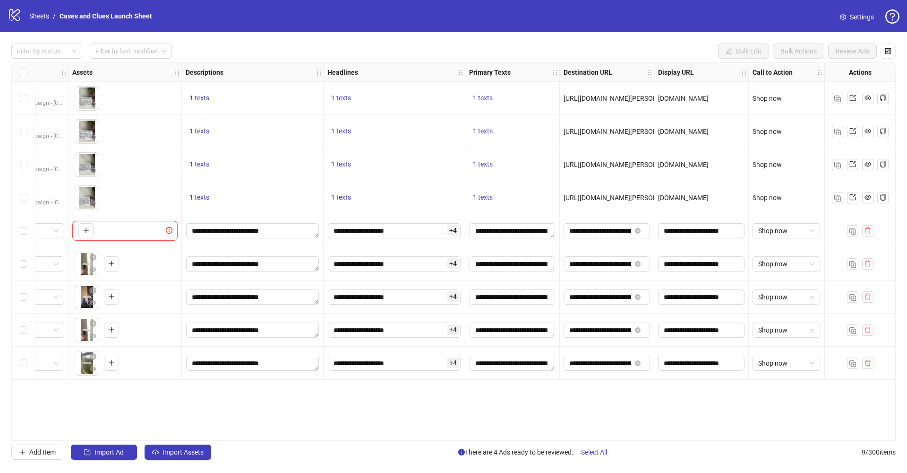
click at [604, 442] on div "Filter by status Filter by last modified Bulk Edit Bulk Actions Review Ads Ad F…" at bounding box center [453, 251] width 907 height 439
click at [603, 441] on div "Filter by status Filter by last modified Bulk Edit Bulk Actions Review Ads Ad F…" at bounding box center [453, 251] width 907 height 439
drag, startPoint x: 603, startPoint y: 440, endPoint x: 386, endPoint y: 443, distance: 217.0
click at [386, 442] on div "Filter by status Filter by last modified Bulk Edit Bulk Actions Review Ads Ad F…" at bounding box center [453, 251] width 907 height 439
click at [563, 410] on div "Ad Format Ad Name Campaign & Ad Set Assets Descriptions Headlines Primary Texts…" at bounding box center [453, 251] width 885 height 378
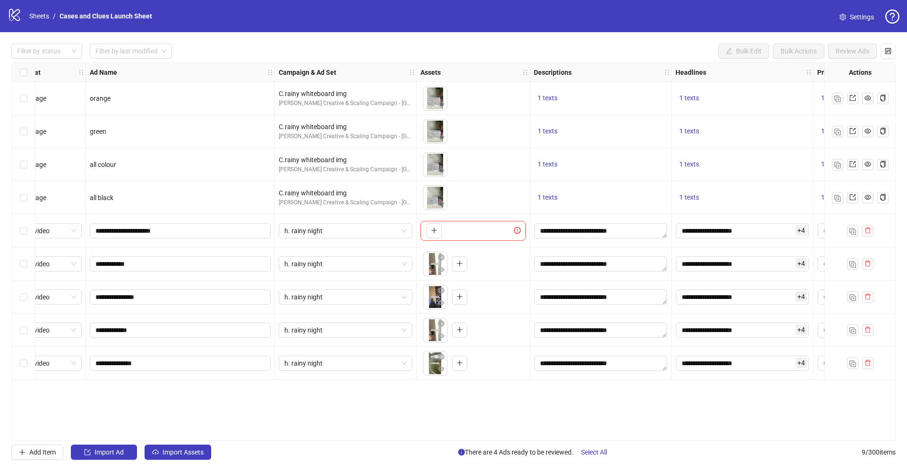
scroll to position [0, 0]
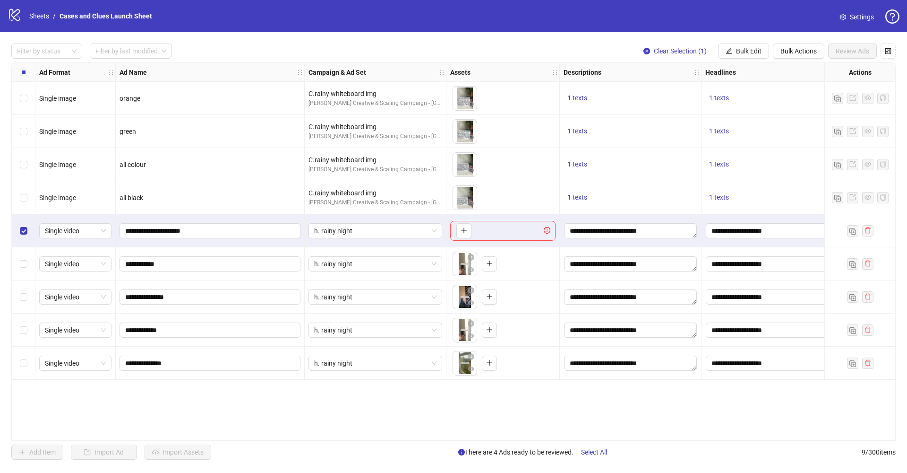
click at [480, 230] on div "To pick up a draggable item, press the space bar. While dragging, use the arrow…" at bounding box center [502, 231] width 105 height 20
click at [461, 231] on icon "plus" at bounding box center [464, 230] width 7 height 7
click at [373, 410] on div "Ad Format Ad Name Campaign & Ad Set Assets Descriptions Headlines Primary Texts…" at bounding box center [453, 251] width 885 height 378
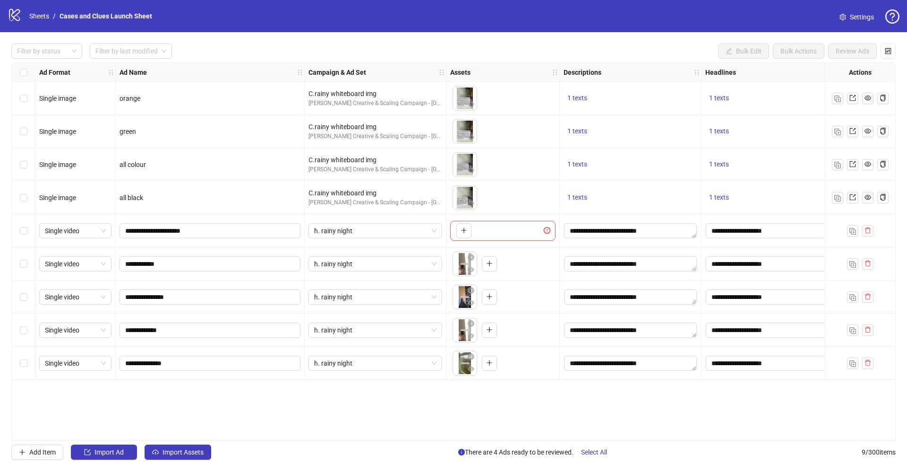
click at [177, 391] on div "Ad Format Ad Name Campaign & Ad Set Assets Descriptions Headlines Primary Texts…" at bounding box center [453, 251] width 885 height 378
drag, startPoint x: 508, startPoint y: 442, endPoint x: 602, endPoint y: 440, distance: 93.6
click at [602, 440] on div "Filter by status Filter by last modified Bulk Edit Bulk Actions Review Ads Ad F…" at bounding box center [453, 251] width 907 height 439
click at [565, 397] on div "Ad Format Ad Name Campaign & Ad Set Assets Descriptions Headlines Primary Texts…" at bounding box center [453, 251] width 885 height 378
click at [871, 228] on icon "delete" at bounding box center [868, 230] width 7 height 7
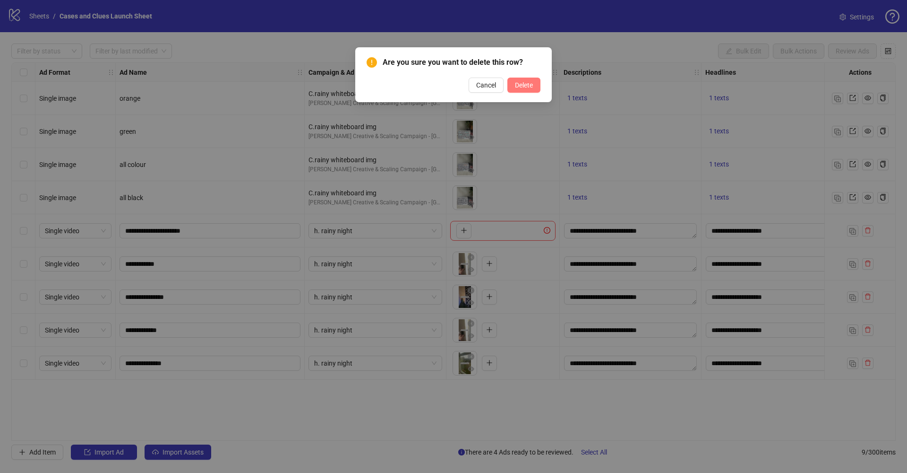
click at [525, 87] on span "Delete" at bounding box center [524, 85] width 18 height 8
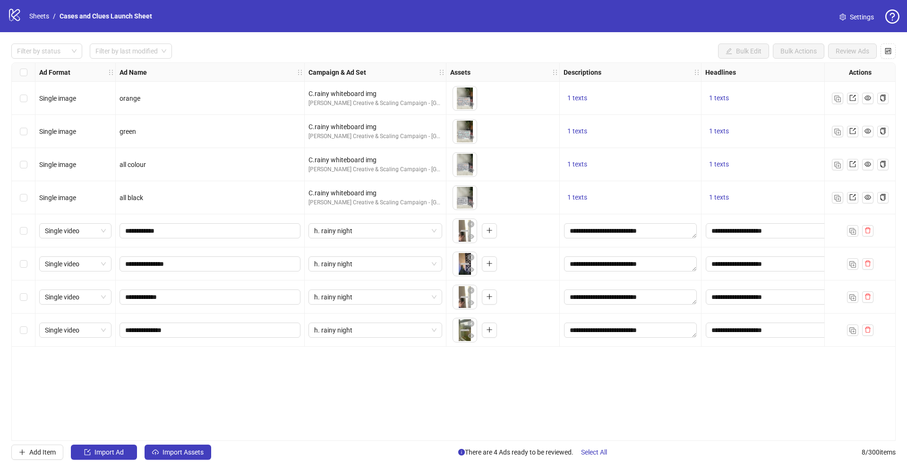
click at [28, 228] on div "Select row 5" at bounding box center [24, 230] width 24 height 33
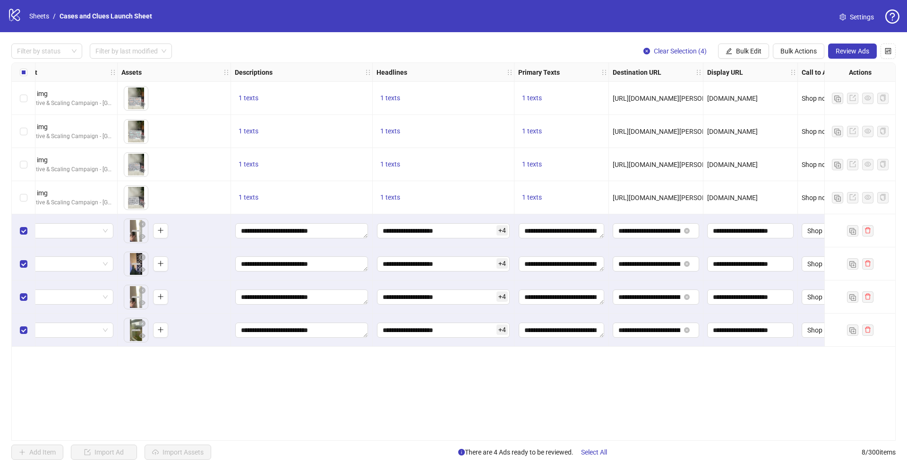
scroll to position [0, 378]
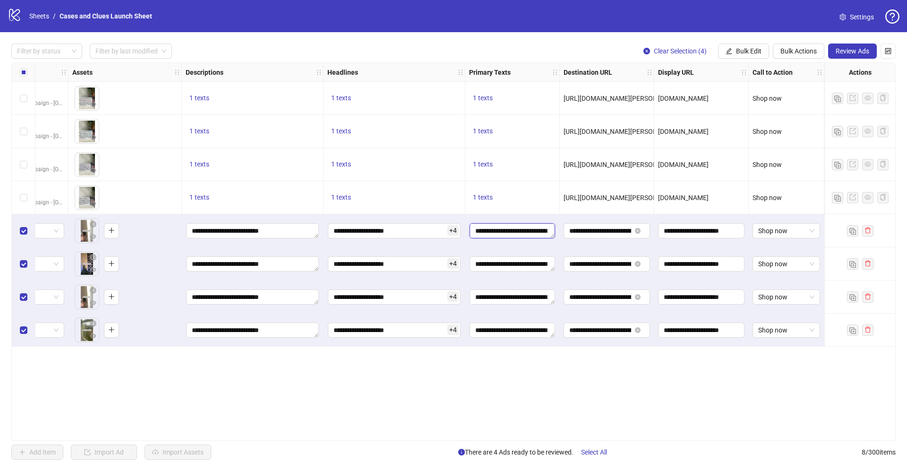
click at [533, 231] on textarea "**********" at bounding box center [513, 230] width 86 height 15
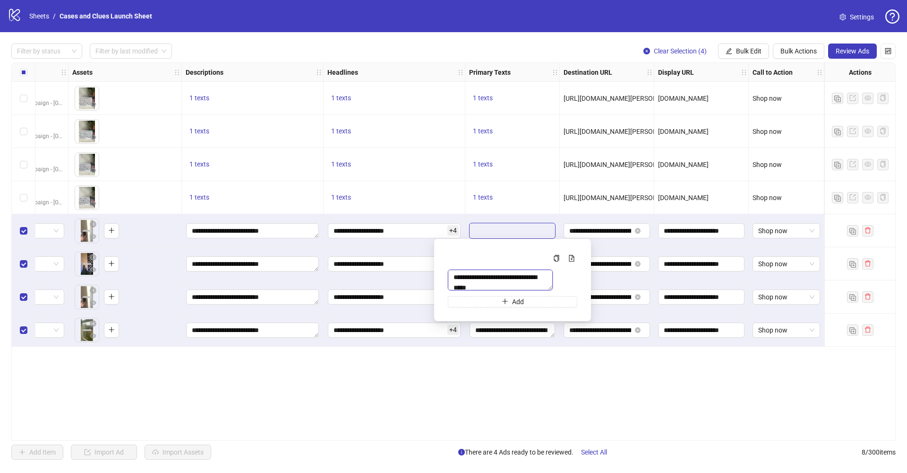
drag, startPoint x: 514, startPoint y: 286, endPoint x: 447, endPoint y: 277, distance: 67.7
click at [449, 277] on textarea "**********" at bounding box center [500, 279] width 105 height 21
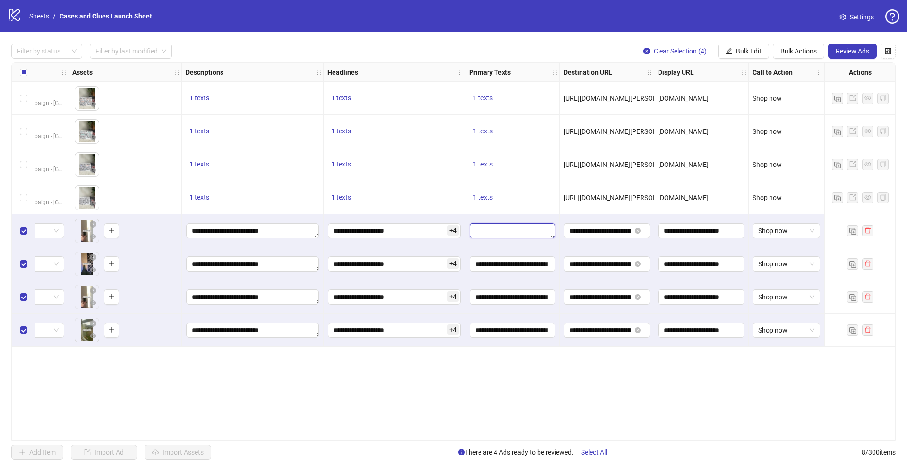
click at [481, 230] on textarea "Edit values" at bounding box center [513, 230] width 86 height 15
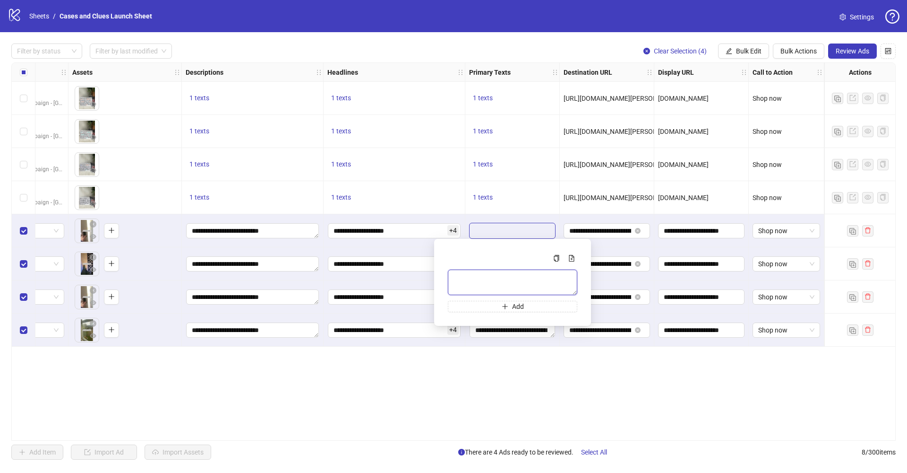
paste textarea "**********"
click at [540, 286] on textarea "**********" at bounding box center [513, 282] width 130 height 26
click at [473, 285] on textarea "**********" at bounding box center [513, 282] width 130 height 26
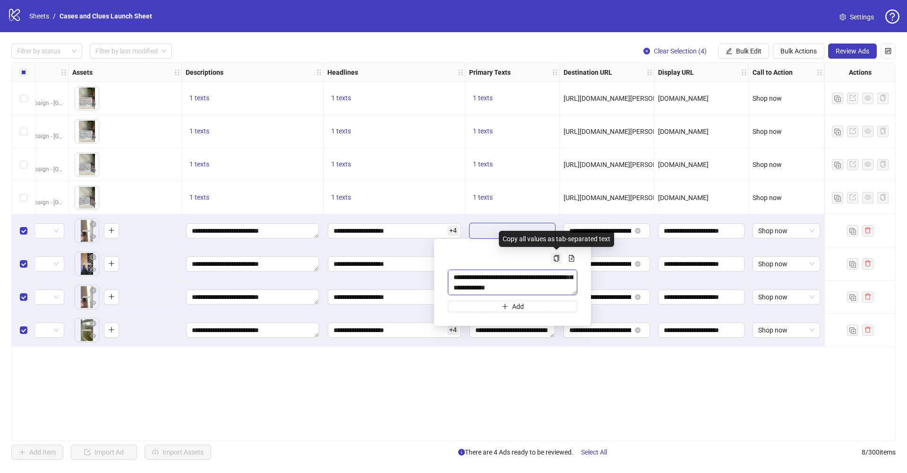
type textarea "**********"
click at [553, 257] on icon "copy" at bounding box center [556, 258] width 7 height 7
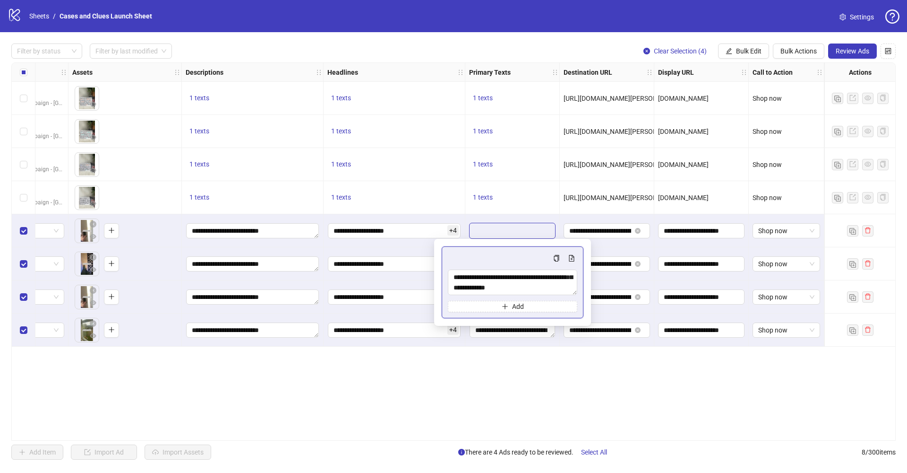
click at [557, 383] on div "Ad Format Ad Name Campaign & Ad Set Assets Descriptions Headlines Primary Texts…" at bounding box center [453, 251] width 885 height 378
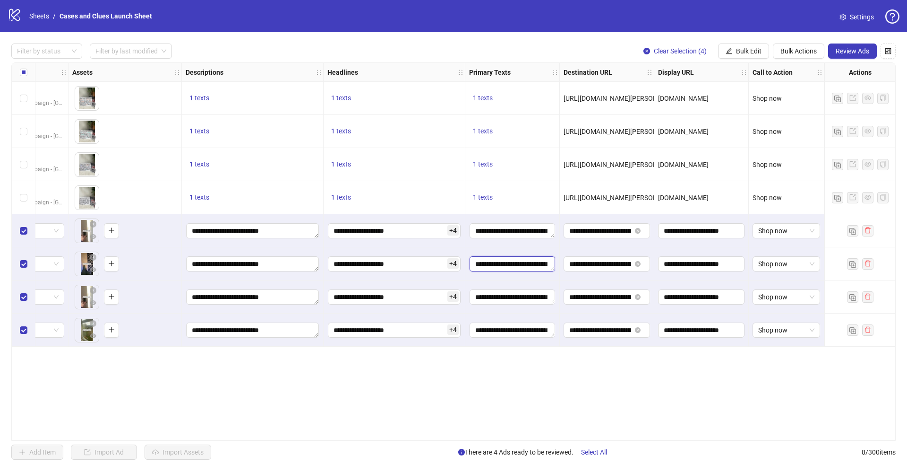
click at [512, 260] on textarea "**********" at bounding box center [513, 263] width 86 height 15
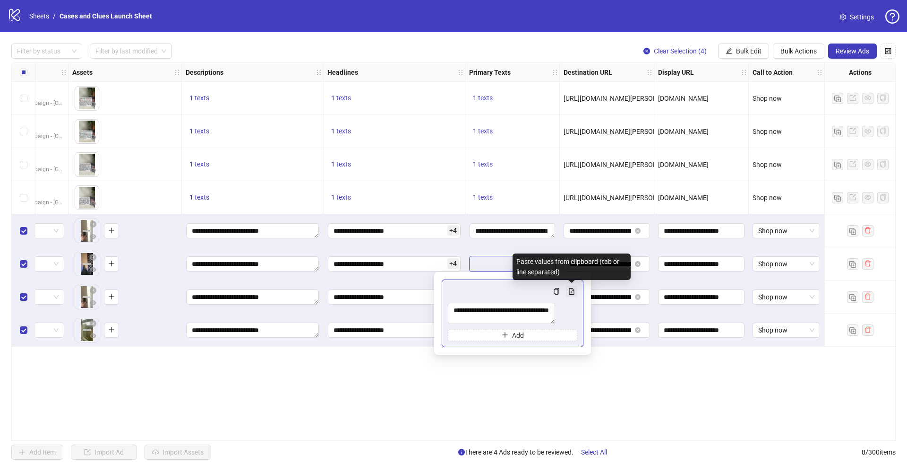
click at [569, 289] on icon "file-add" at bounding box center [572, 291] width 7 height 7
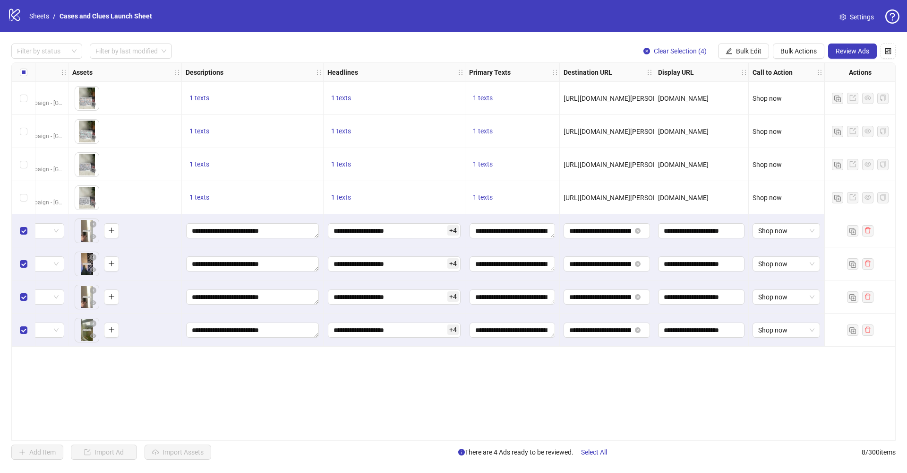
click at [566, 377] on div "Ad Format Ad Name Campaign & Ad Set Assets Descriptions Headlines Primary Texts…" at bounding box center [453, 251] width 885 height 378
click at [516, 294] on textarea "**********" at bounding box center [513, 296] width 86 height 15
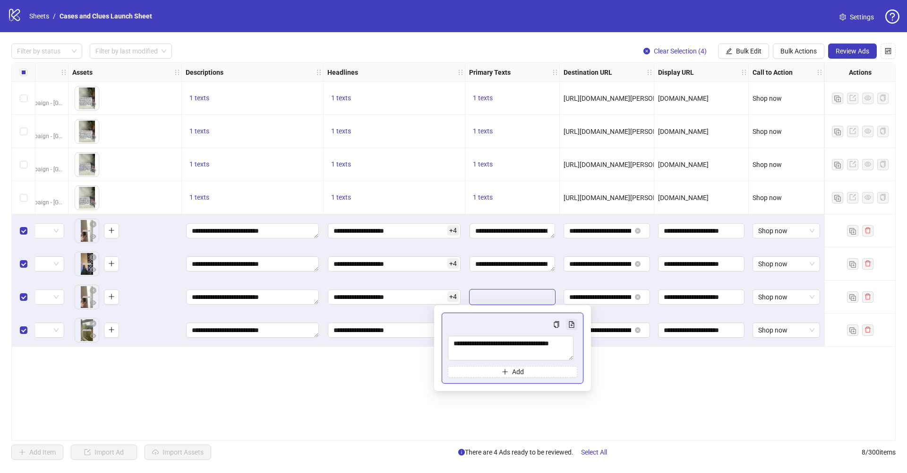
click at [574, 325] on icon "file-add" at bounding box center [572, 324] width 7 height 7
click at [631, 371] on div "Ad Format Ad Name Campaign & Ad Set Assets Descriptions Headlines Primary Texts…" at bounding box center [453, 251] width 885 height 378
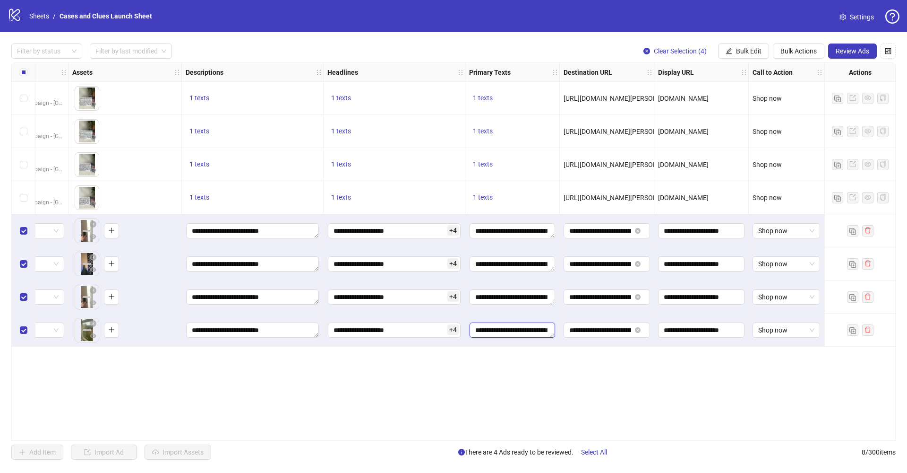
click at [505, 333] on textarea "**********" at bounding box center [513, 329] width 86 height 15
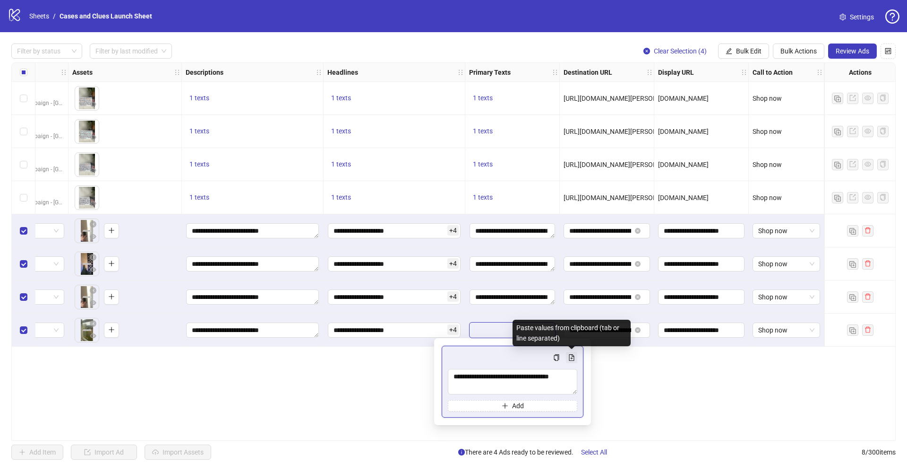
click at [569, 357] on icon "file-add" at bounding box center [572, 357] width 7 height 7
click at [611, 381] on div "Ad Format Ad Name Campaign & Ad Set Assets Descriptions Headlines Primary Texts…" at bounding box center [453, 251] width 885 height 378
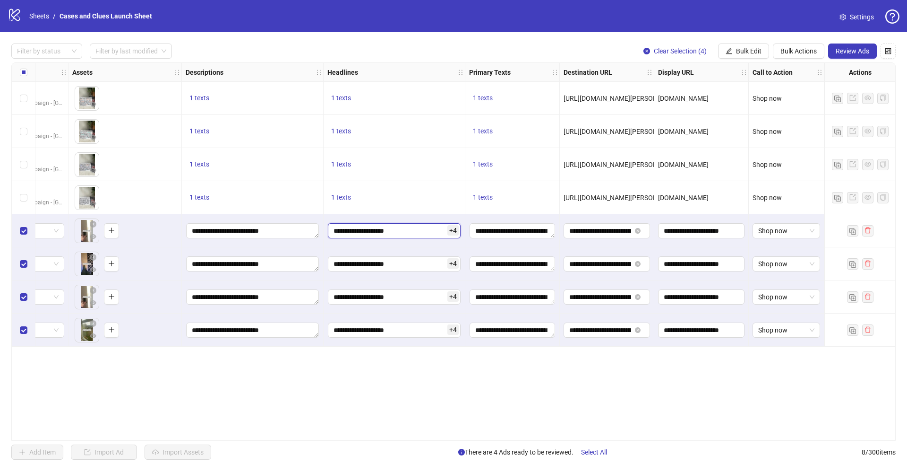
click at [395, 234] on input "**********" at bounding box center [394, 230] width 133 height 15
click at [534, 377] on div "Ad Format Ad Name Campaign & Ad Set Assets Descriptions Headlines Primary Texts…" at bounding box center [453, 251] width 885 height 378
drag, startPoint x: 403, startPoint y: 441, endPoint x: 343, endPoint y: 442, distance: 59.6
click at [343, 442] on div "Filter by status Filter by last modified Clear Selection (4) Bulk Edit Bulk Act…" at bounding box center [453, 251] width 907 height 439
click at [851, 54] on span "Review Ads" at bounding box center [853, 51] width 34 height 8
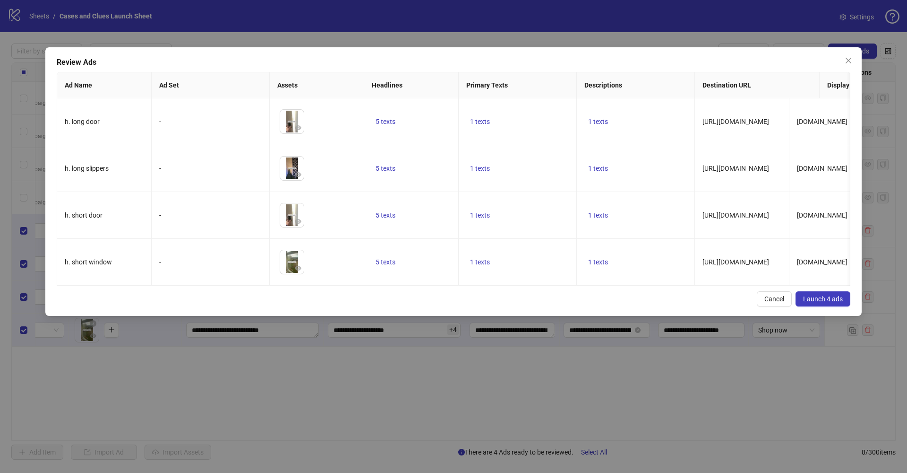
click at [820, 295] on span "Launch 4 ads" at bounding box center [824, 299] width 40 height 8
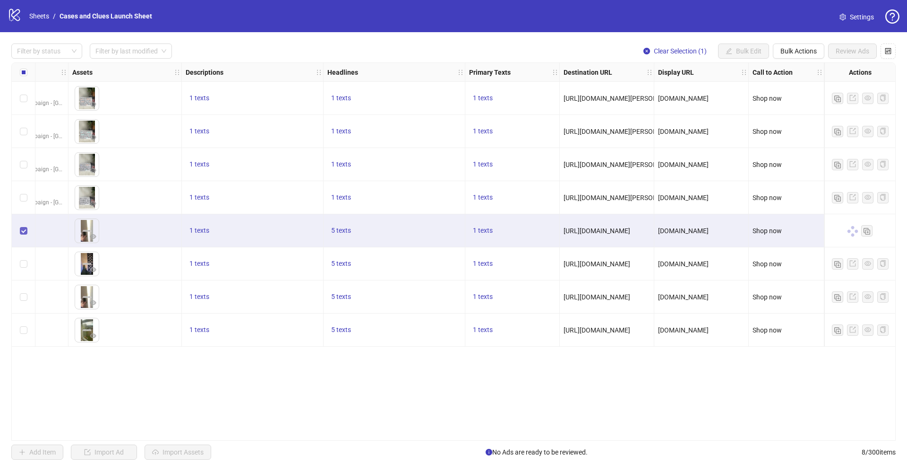
click at [20, 233] on span "Select row 5" at bounding box center [24, 231] width 8 height 8
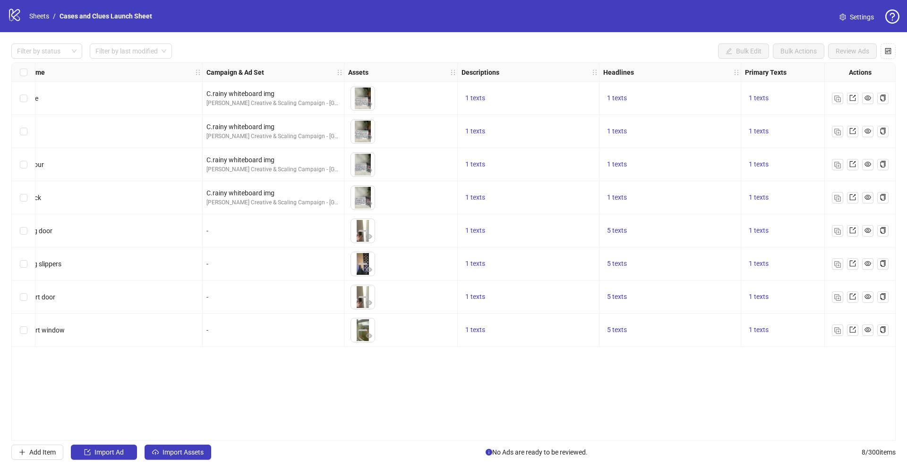
scroll to position [0, 0]
